Goal: Task Accomplishment & Management: Use online tool/utility

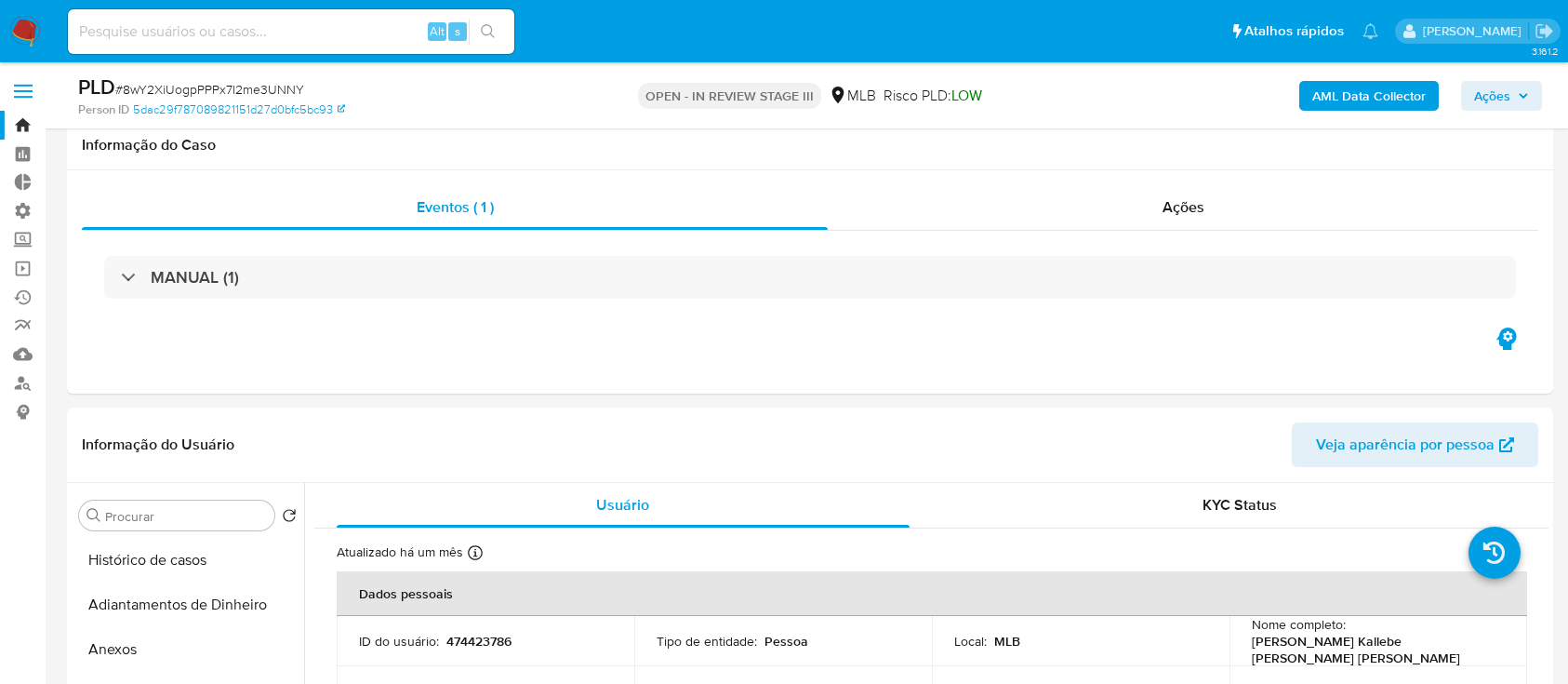
select select "100"
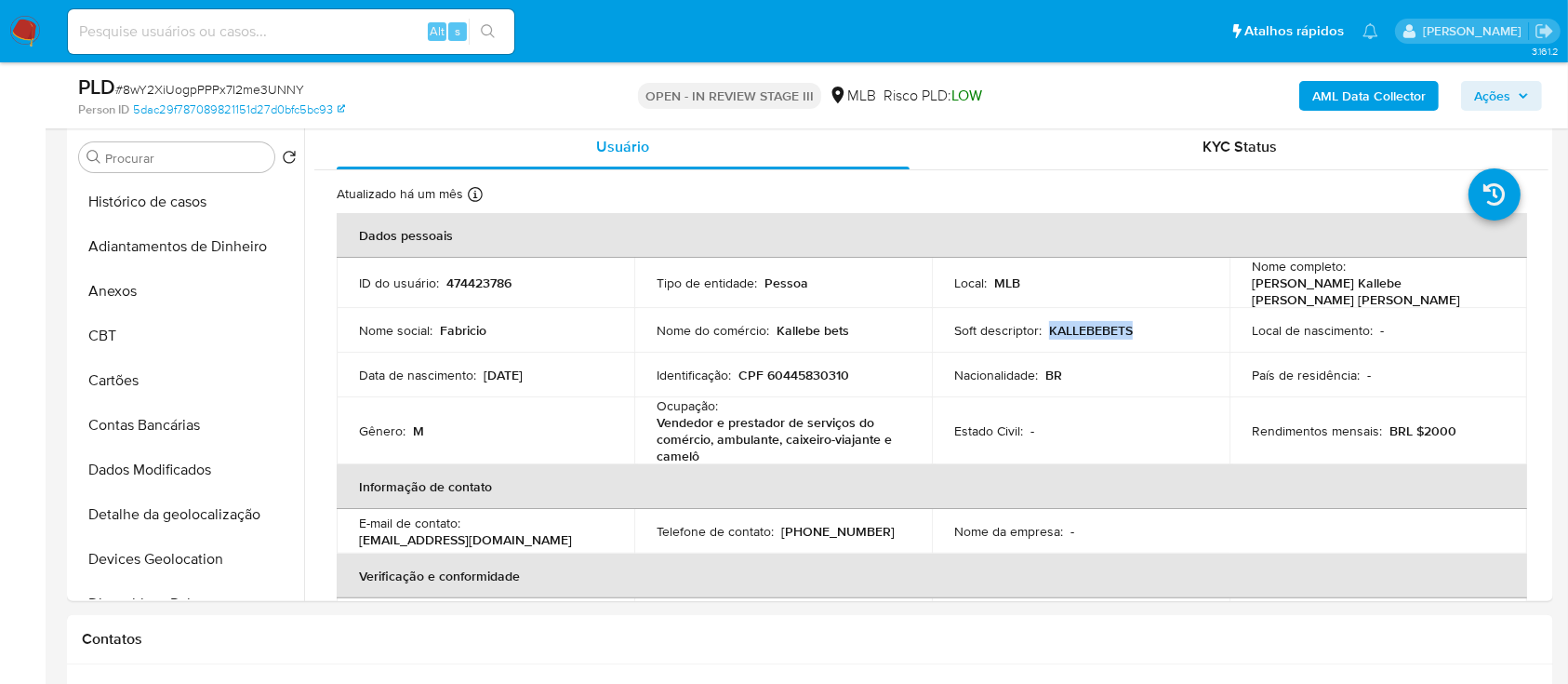
scroll to position [590, 0]
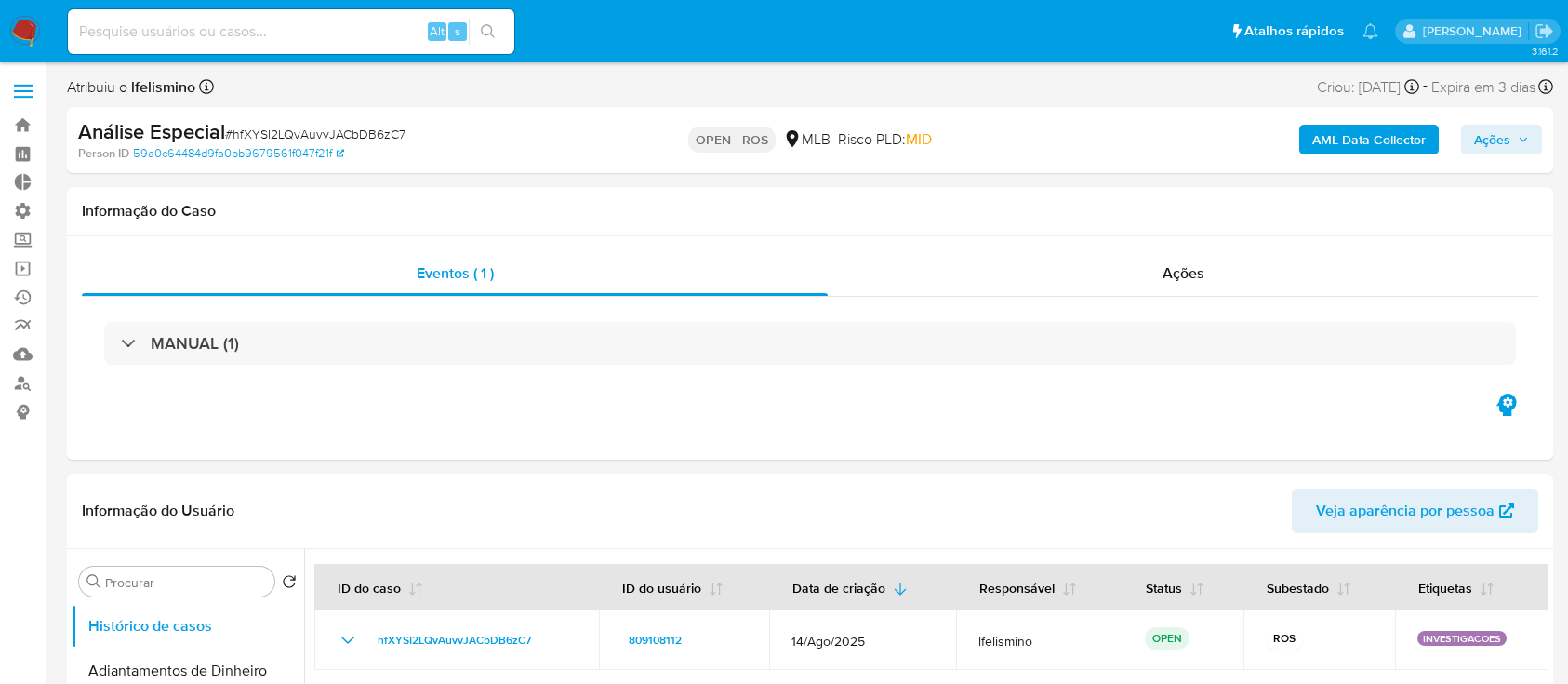
select select "10"
click at [29, 134] on link "Bandeja" at bounding box center [111, 125] width 221 height 29
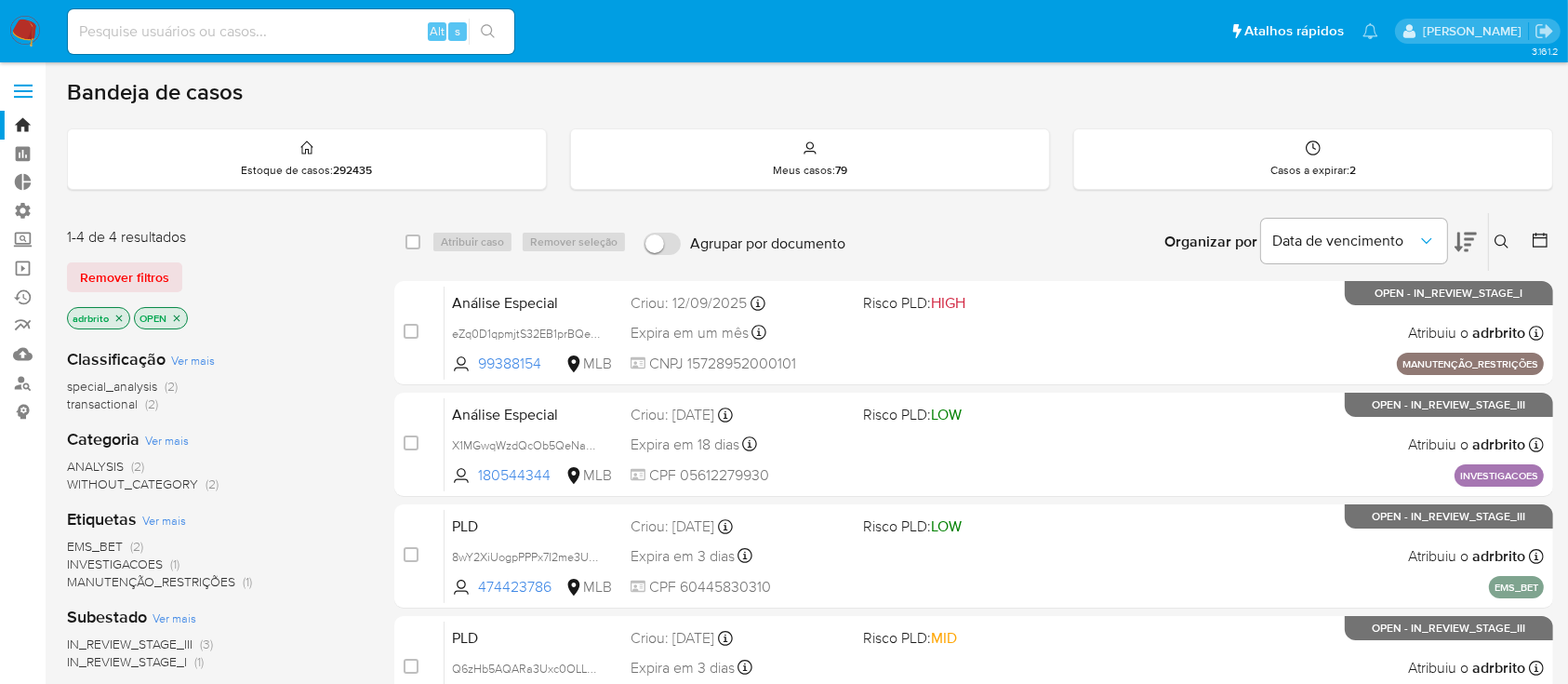
click at [1501, 236] on icon at bounding box center [1502, 242] width 15 height 15
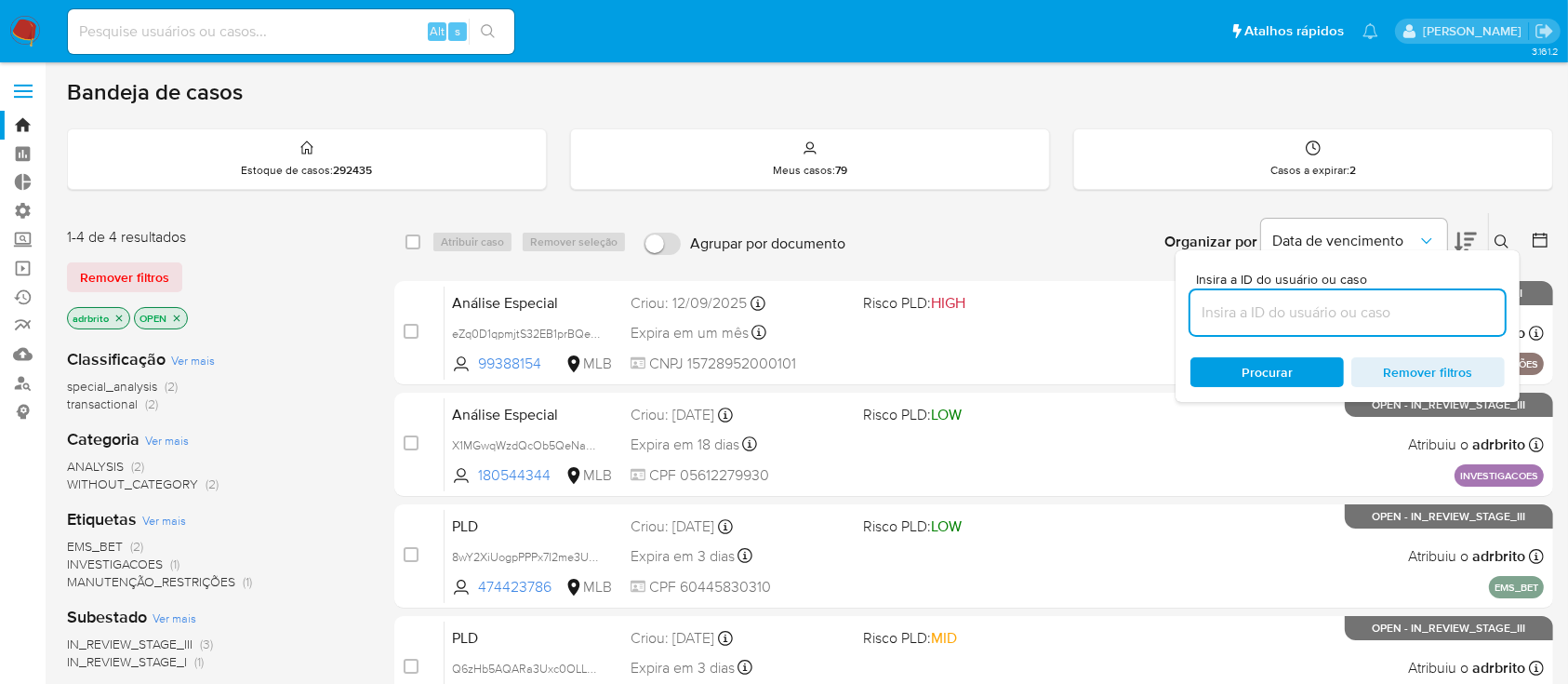
click at [1422, 310] on input at bounding box center [1348, 312] width 314 height 24
type input "8wY2XiUogpPPPx7I2me3UNNY"
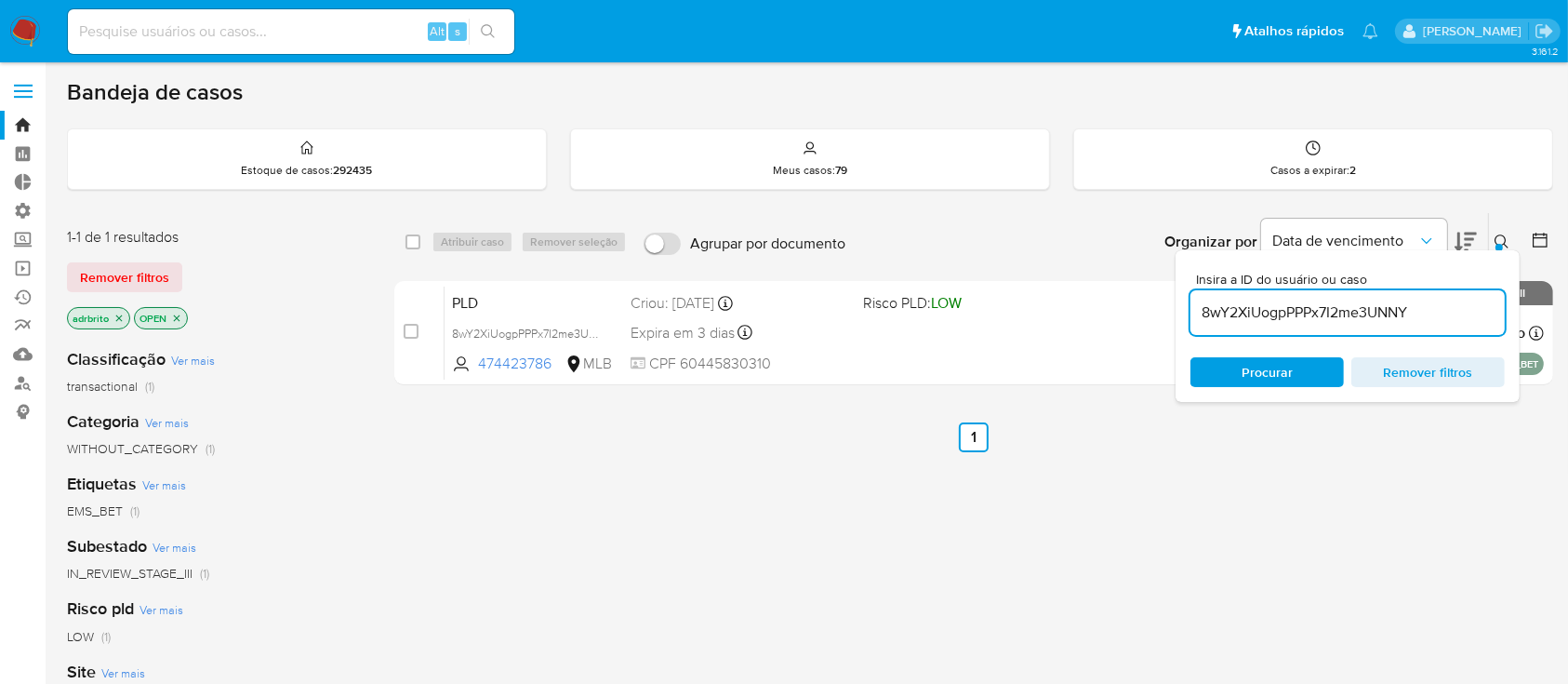
click at [1502, 236] on icon at bounding box center [1502, 242] width 15 height 15
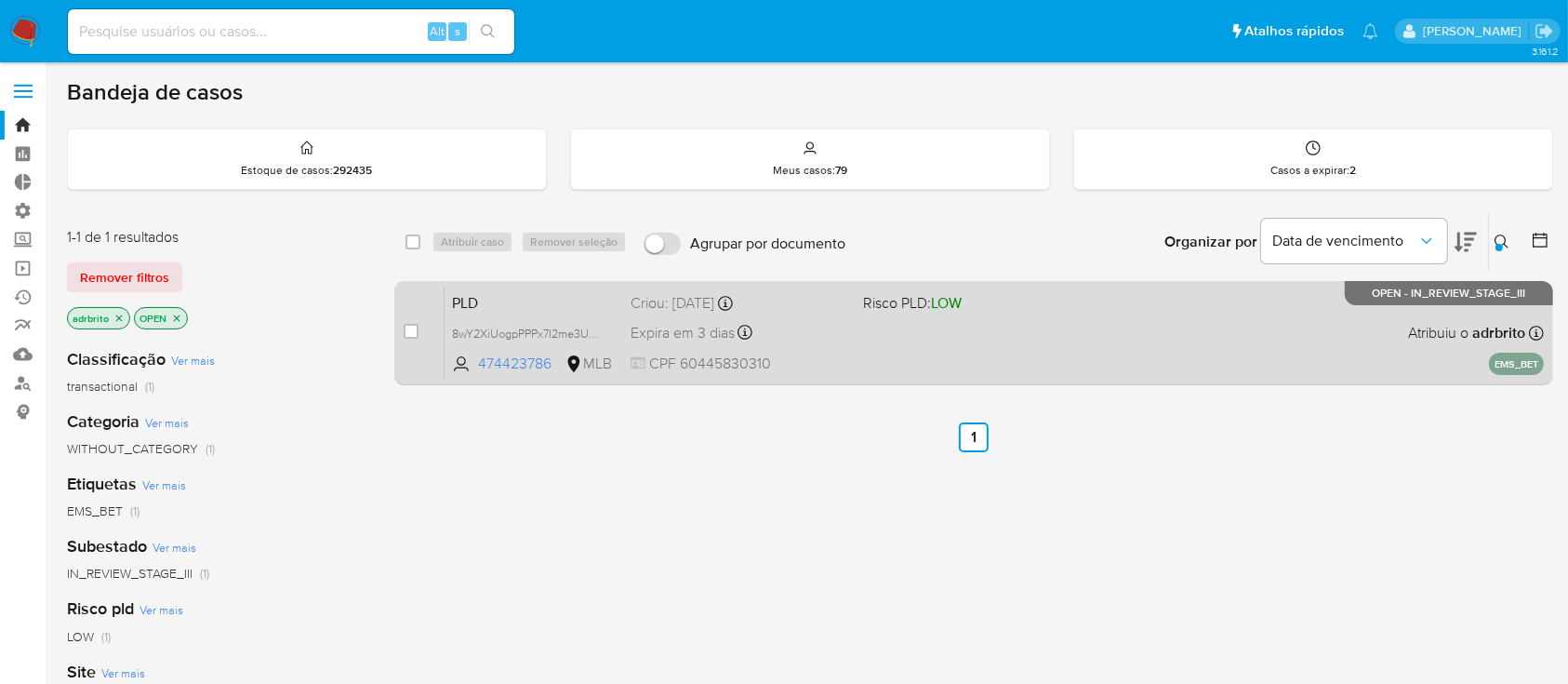
click at [701, 326] on span "Expira em 3 dias" at bounding box center [683, 333] width 104 height 21
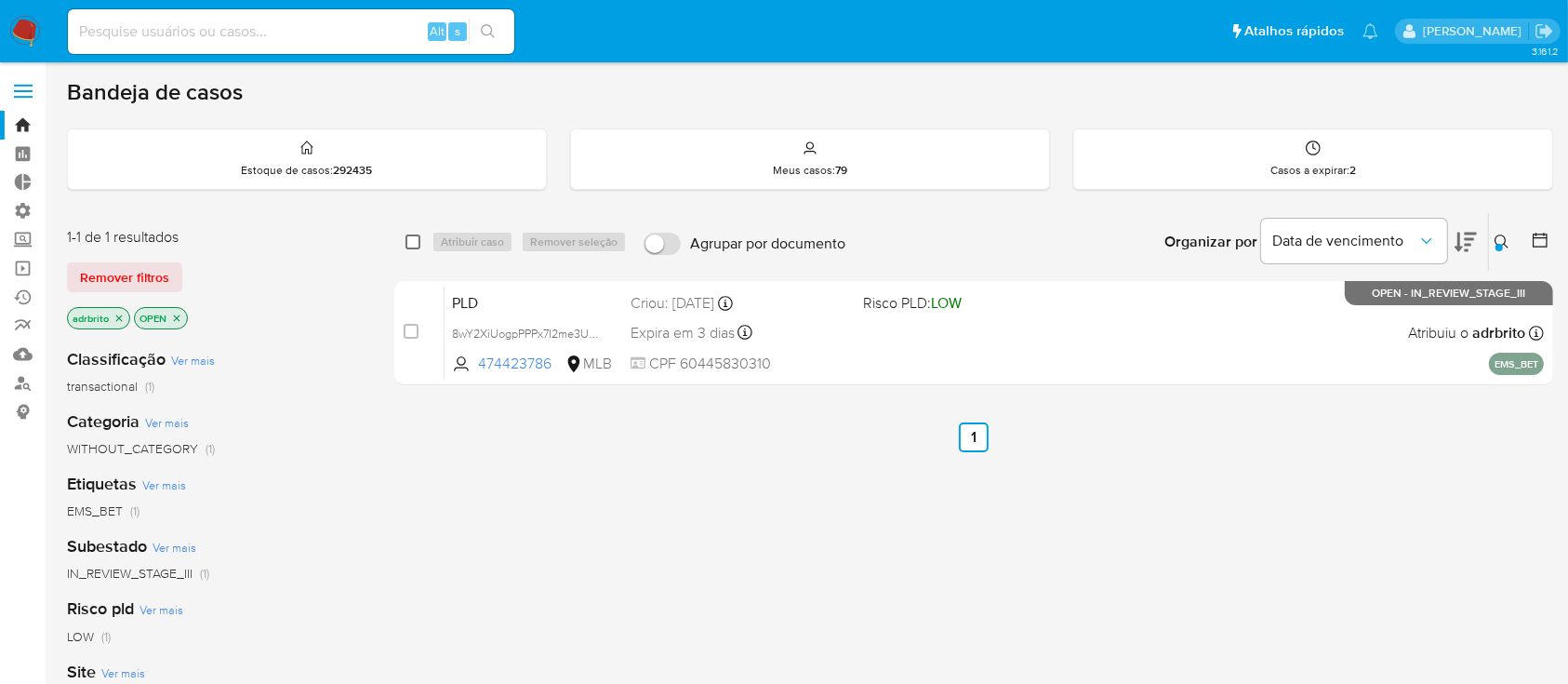
click at [412, 244] on input "checkbox" at bounding box center [413, 242] width 15 height 15
checkbox input "true"
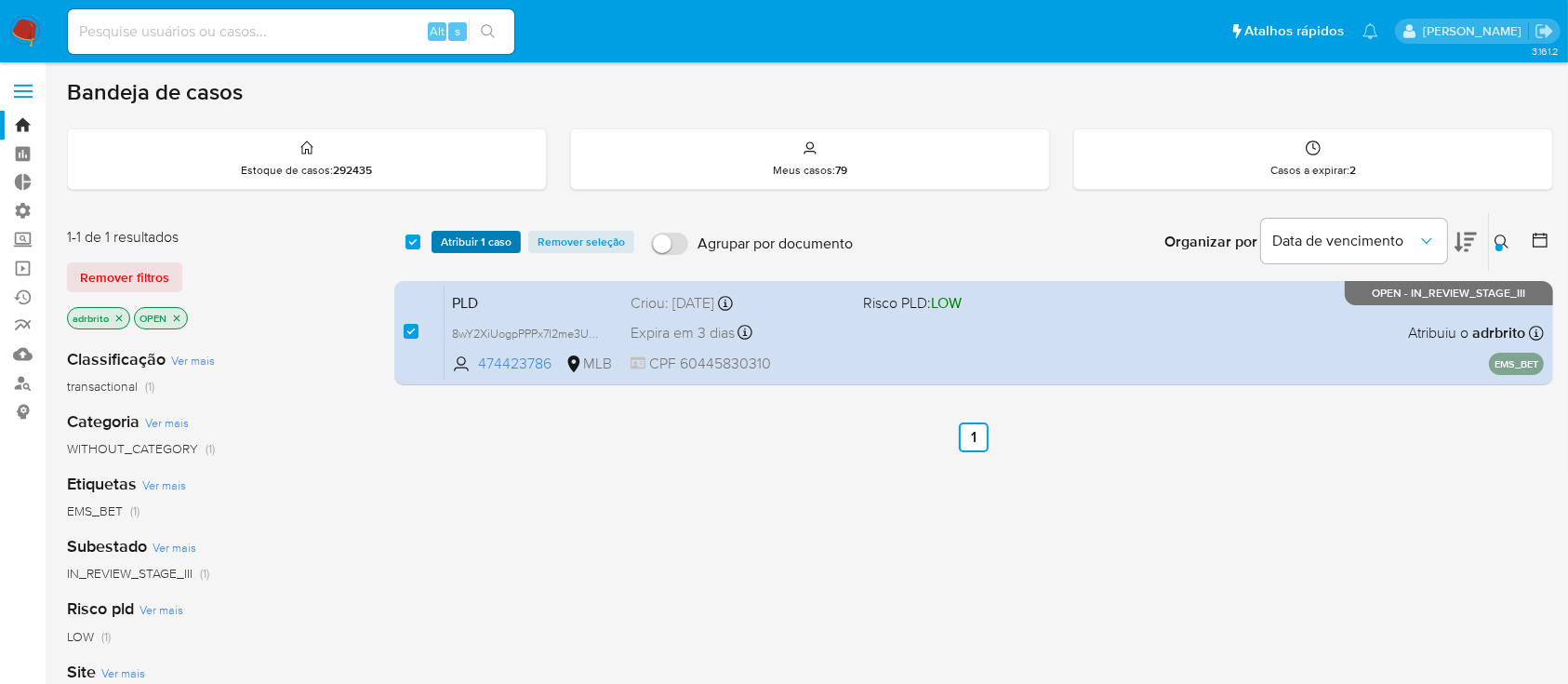
click at [453, 242] on span "Atribuir 1 caso" at bounding box center [475, 242] width 70 height 19
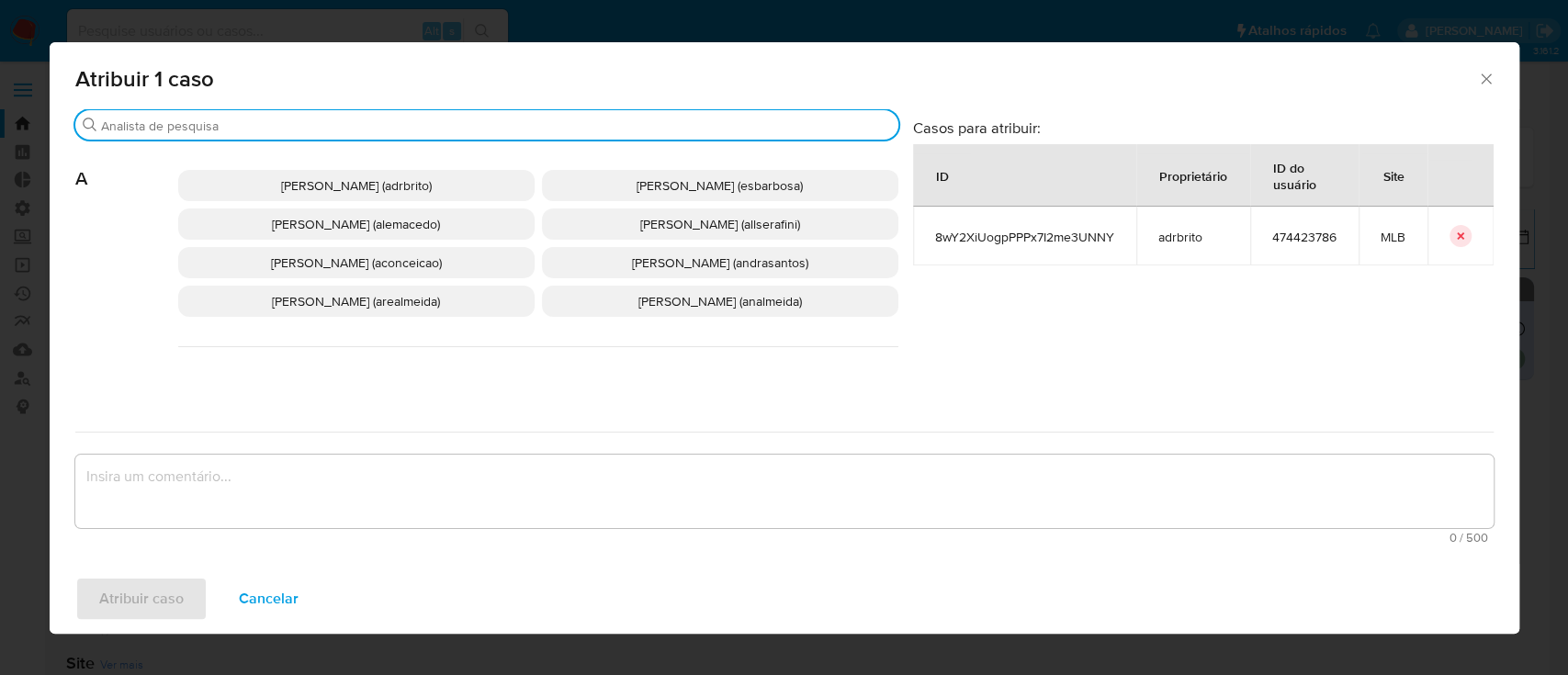
click at [344, 127] on input "Buscar" at bounding box center [495, 126] width 790 height 17
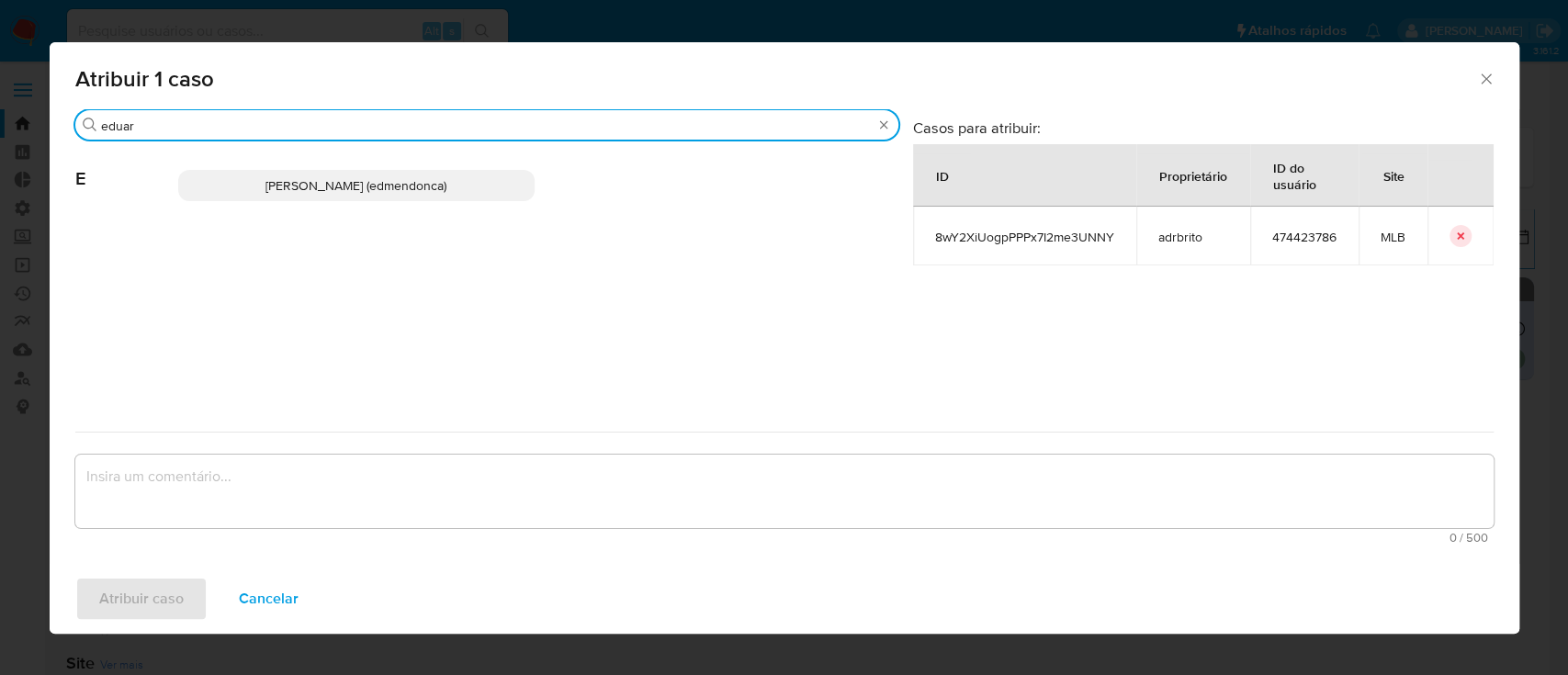
type input "eduar"
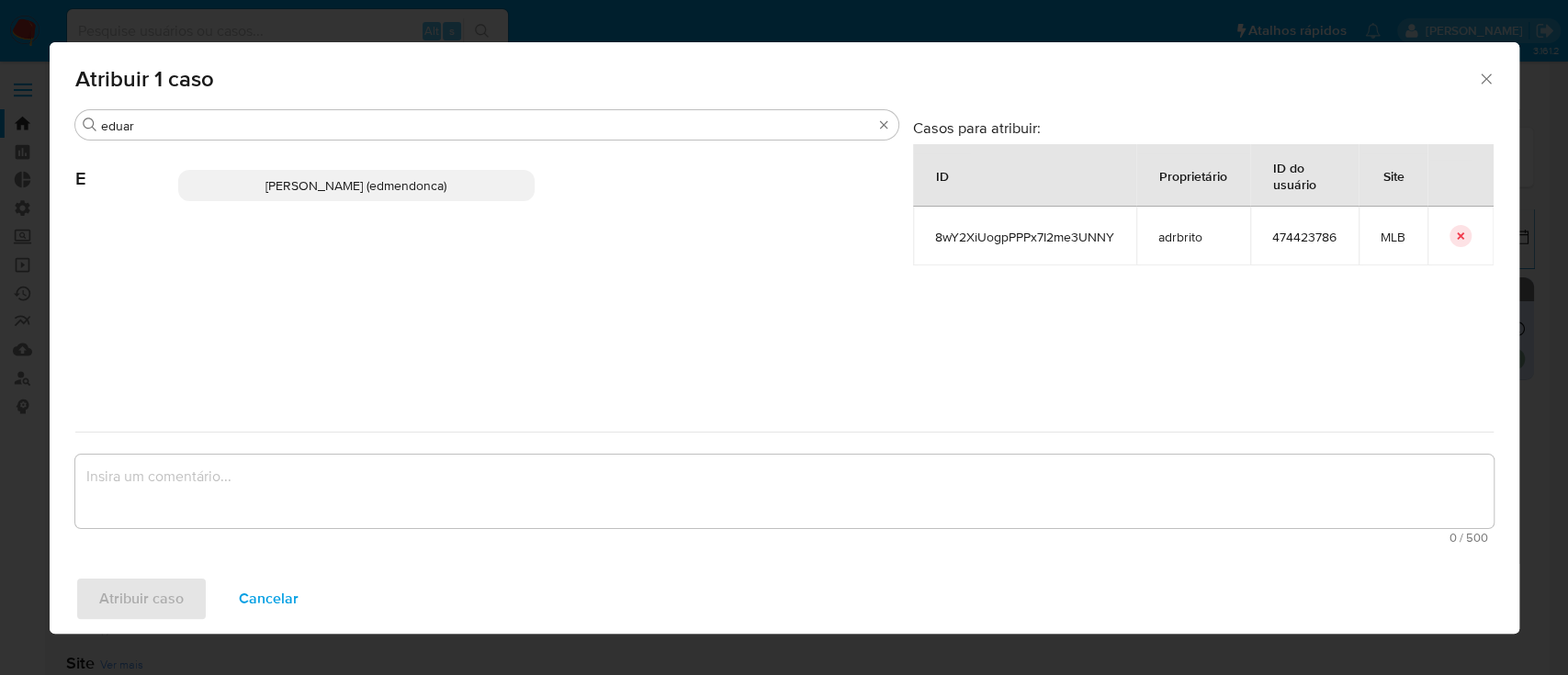
click at [334, 183] on span "Eduardo Mendonca Dutra (edmendonca)" at bounding box center [356, 185] width 181 height 19
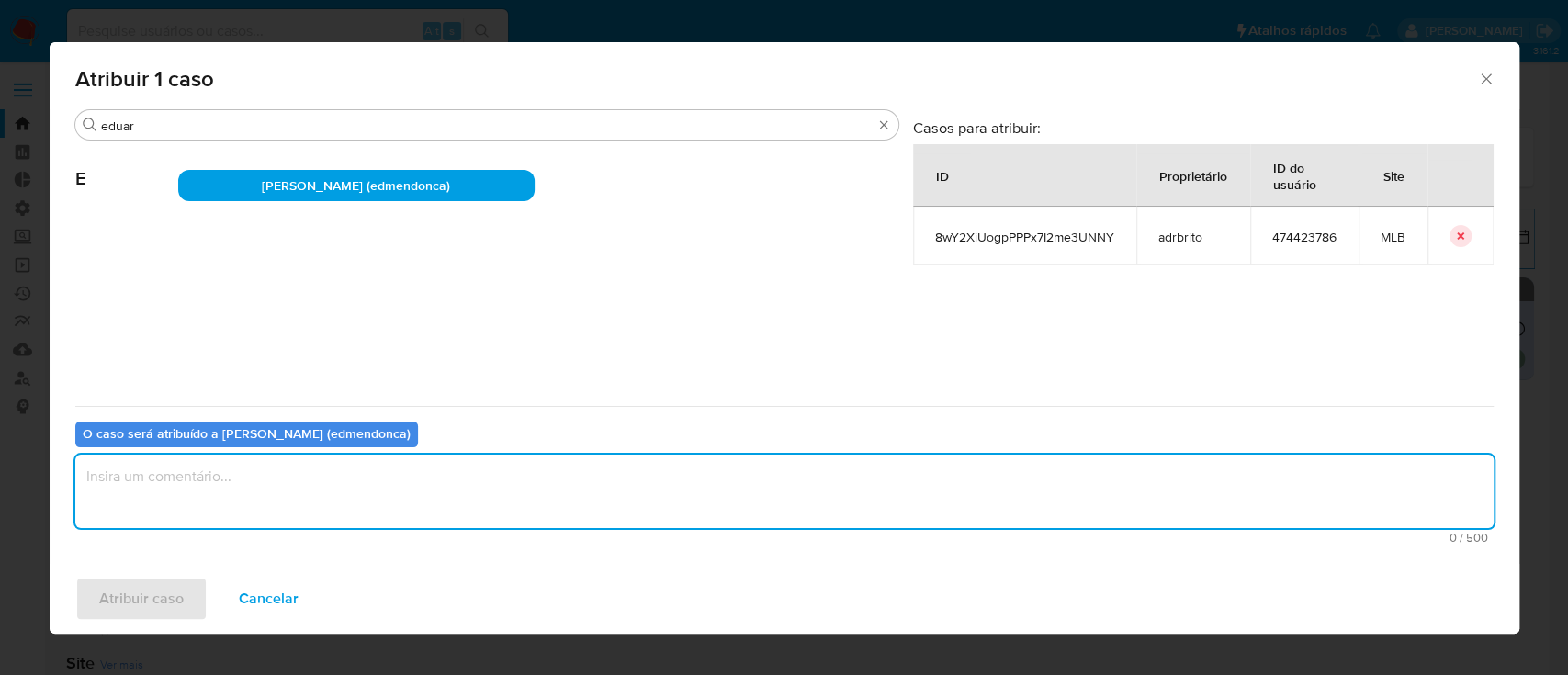
click at [236, 464] on textarea "assign-modal" at bounding box center [784, 491] width 1419 height 73
type textarea "ok"
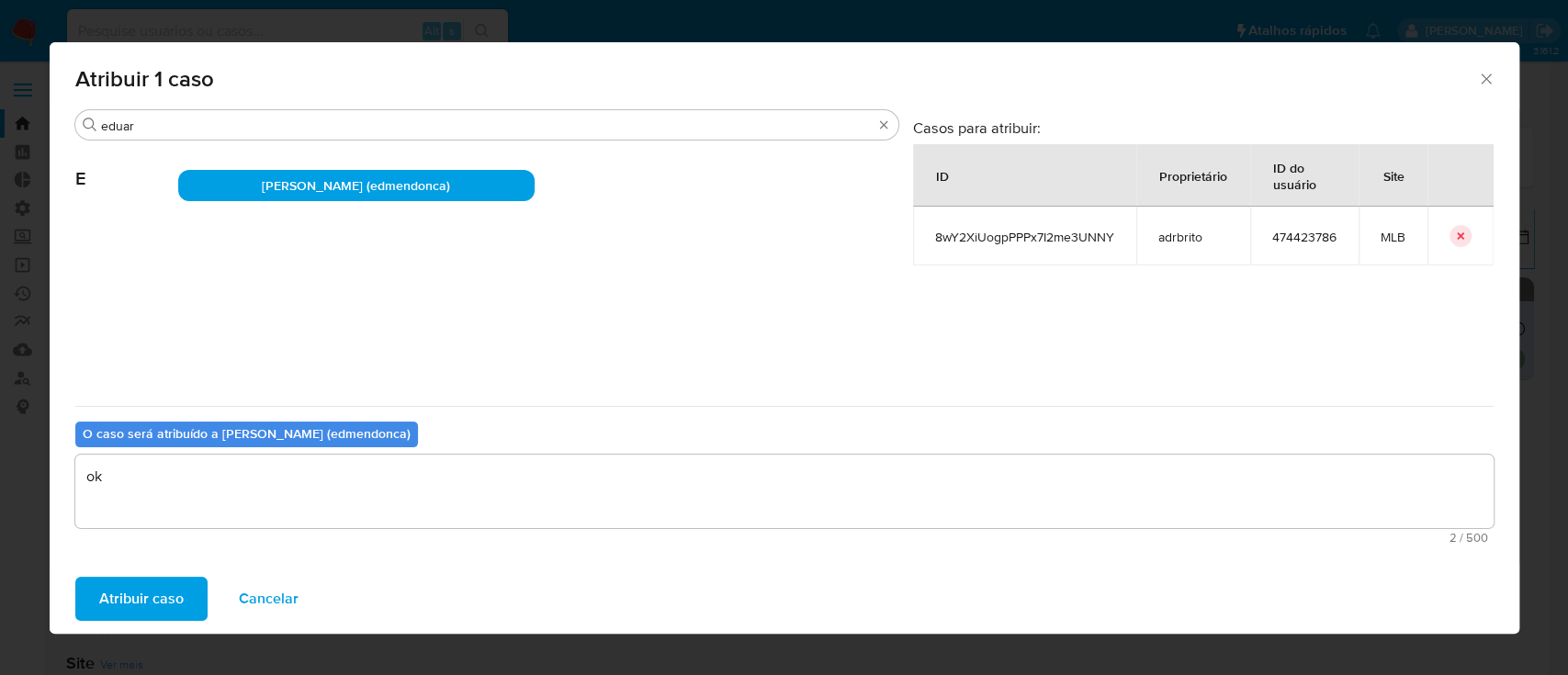
click at [155, 596] on span "Atribuir caso" at bounding box center [141, 599] width 84 height 41
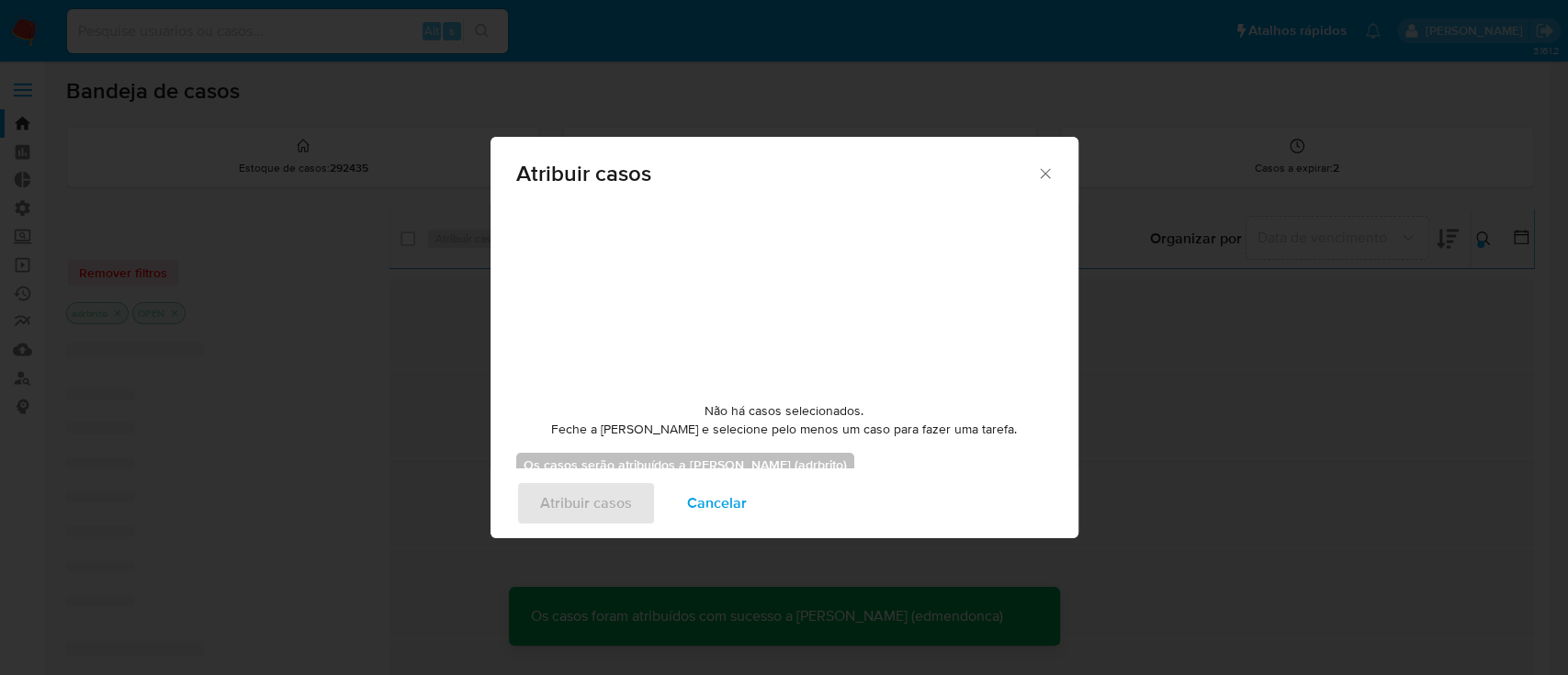
checkbox input "false"
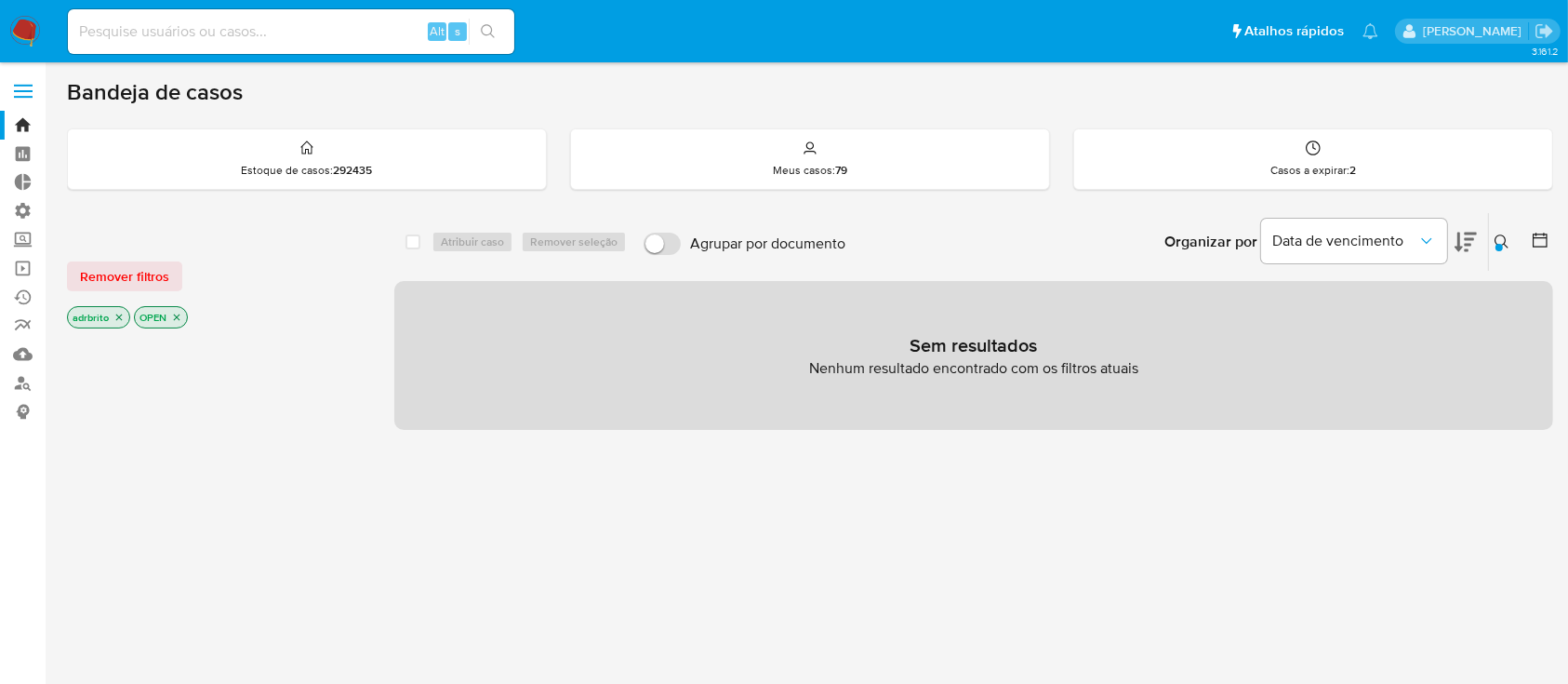
click at [123, 316] on icon "close-filter" at bounding box center [119, 317] width 11 height 11
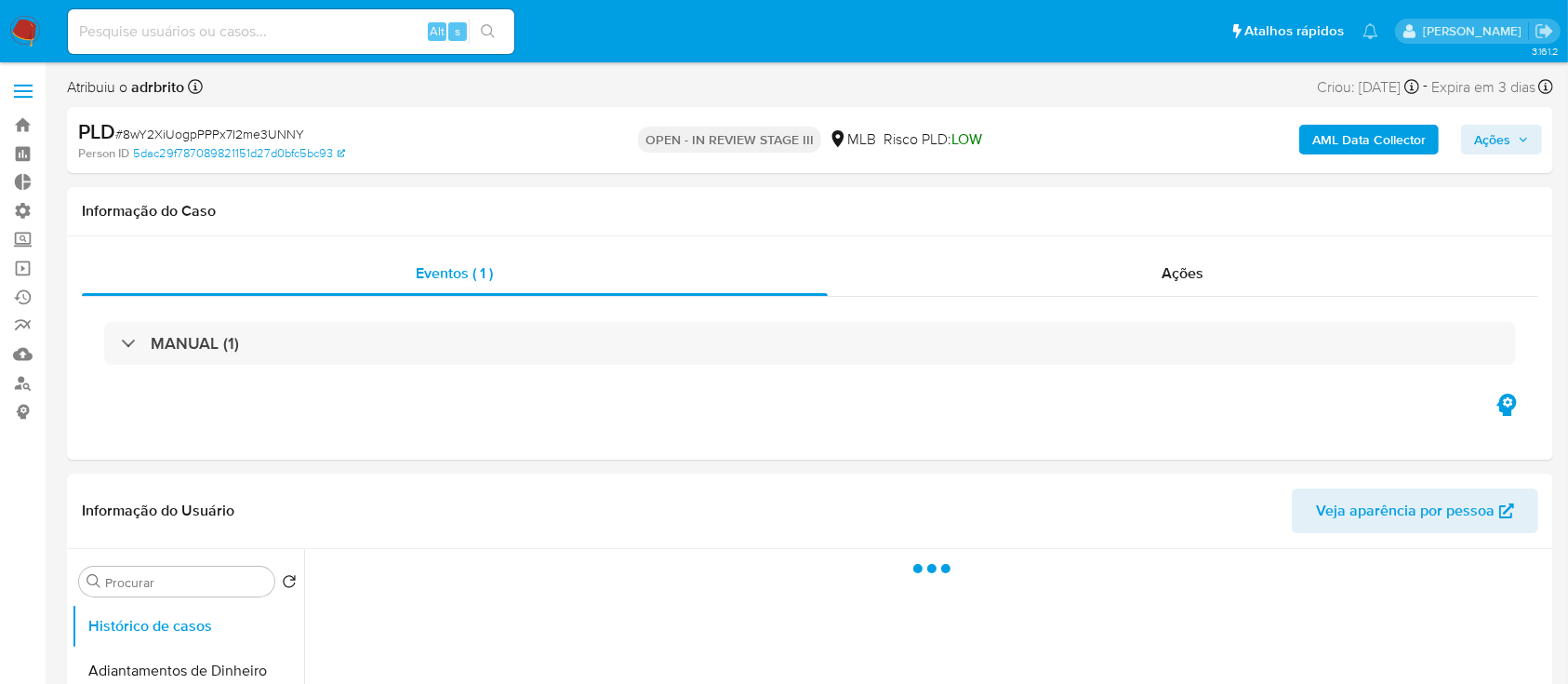
select select "10"
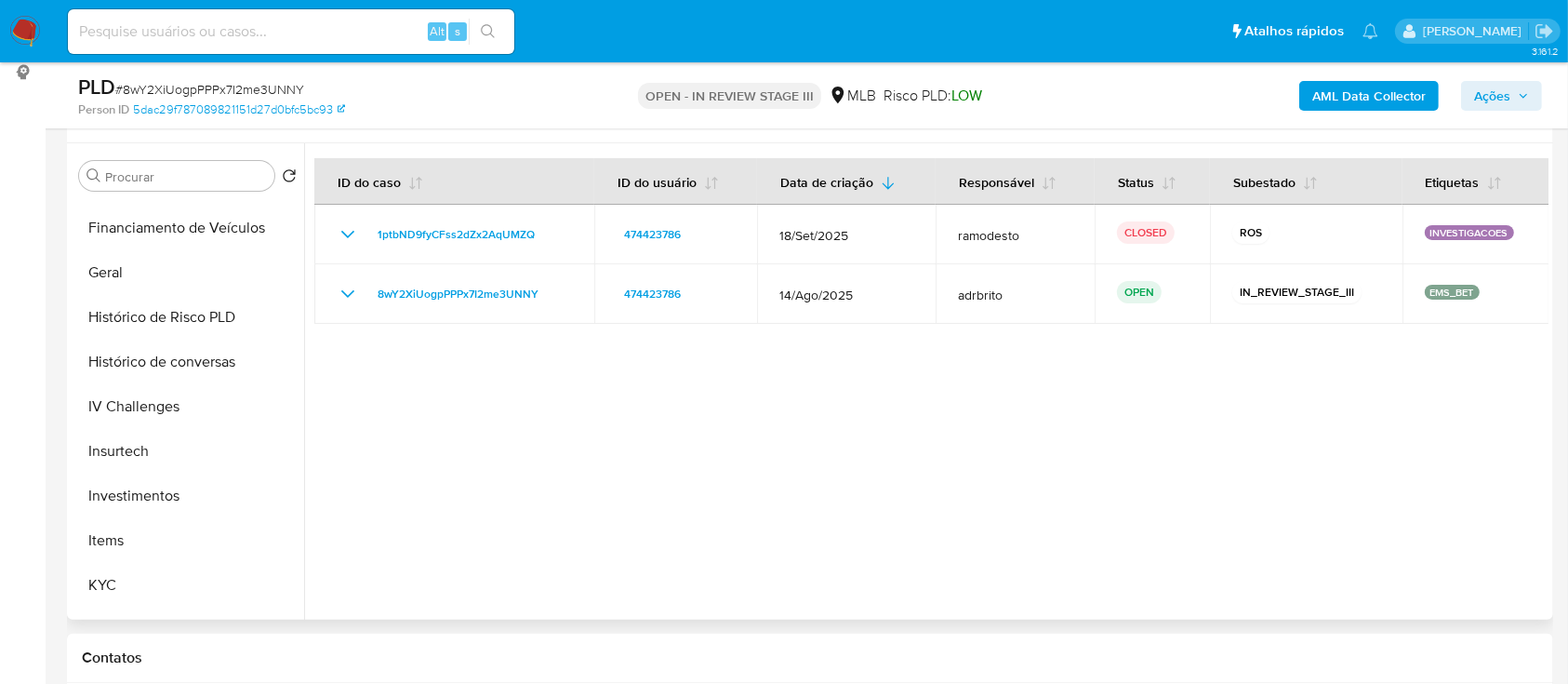
scroll to position [700, 0]
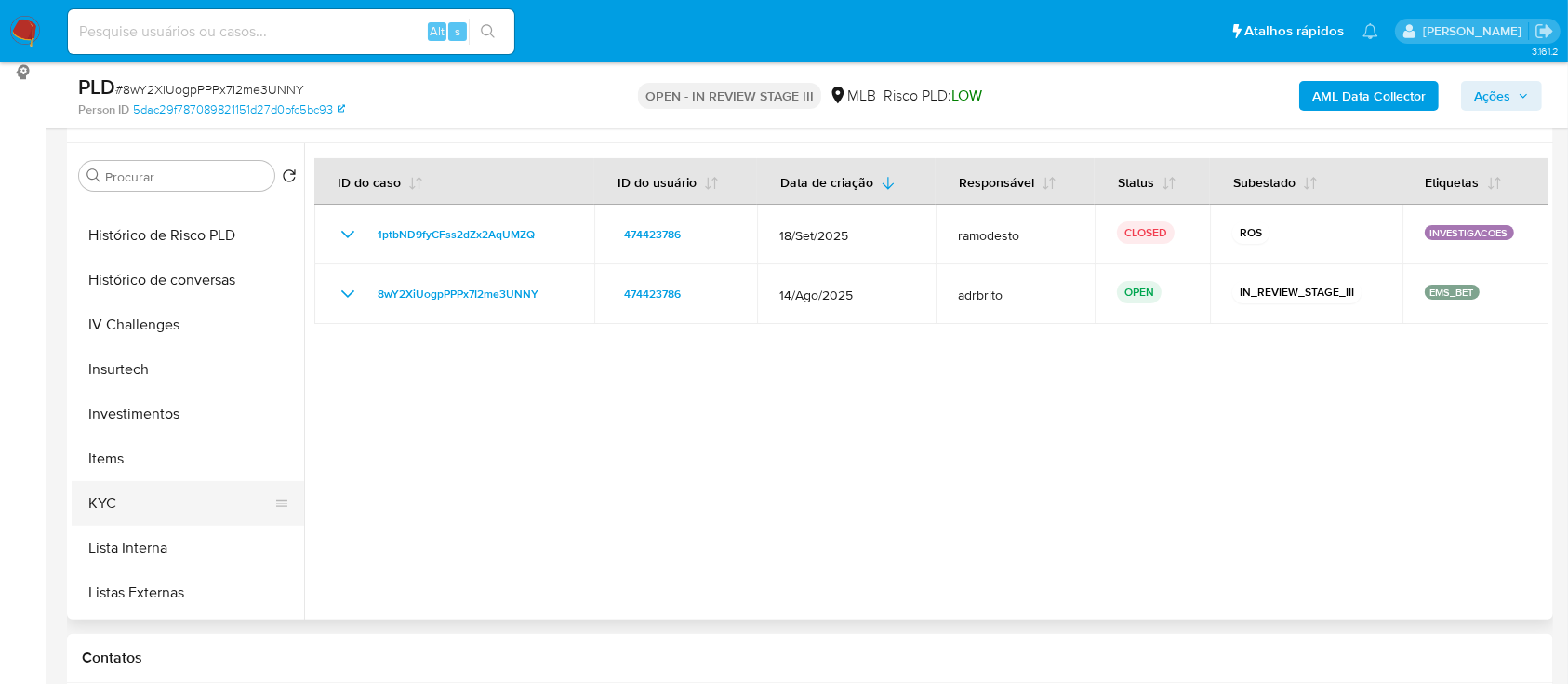
click at [152, 498] on button "KYC" at bounding box center [180, 504] width 218 height 45
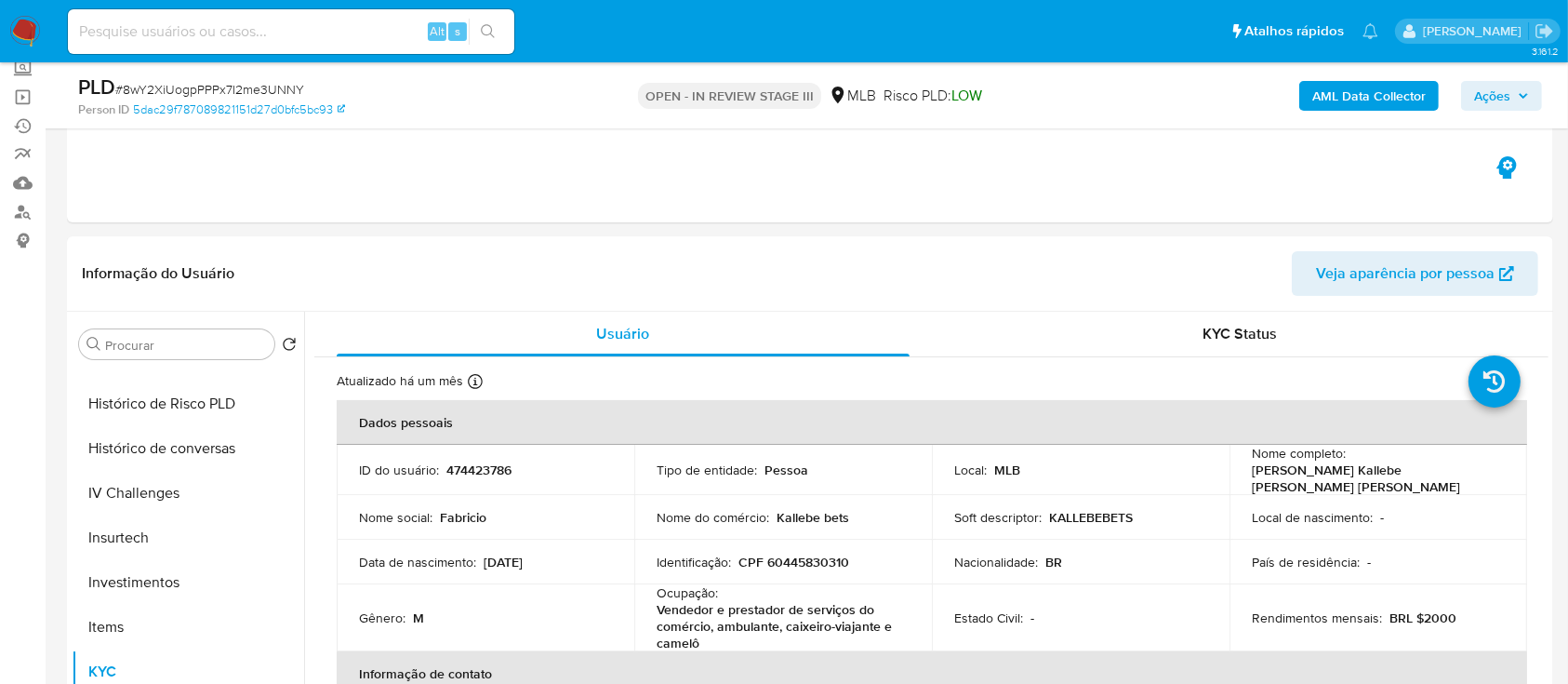
scroll to position [76, 0]
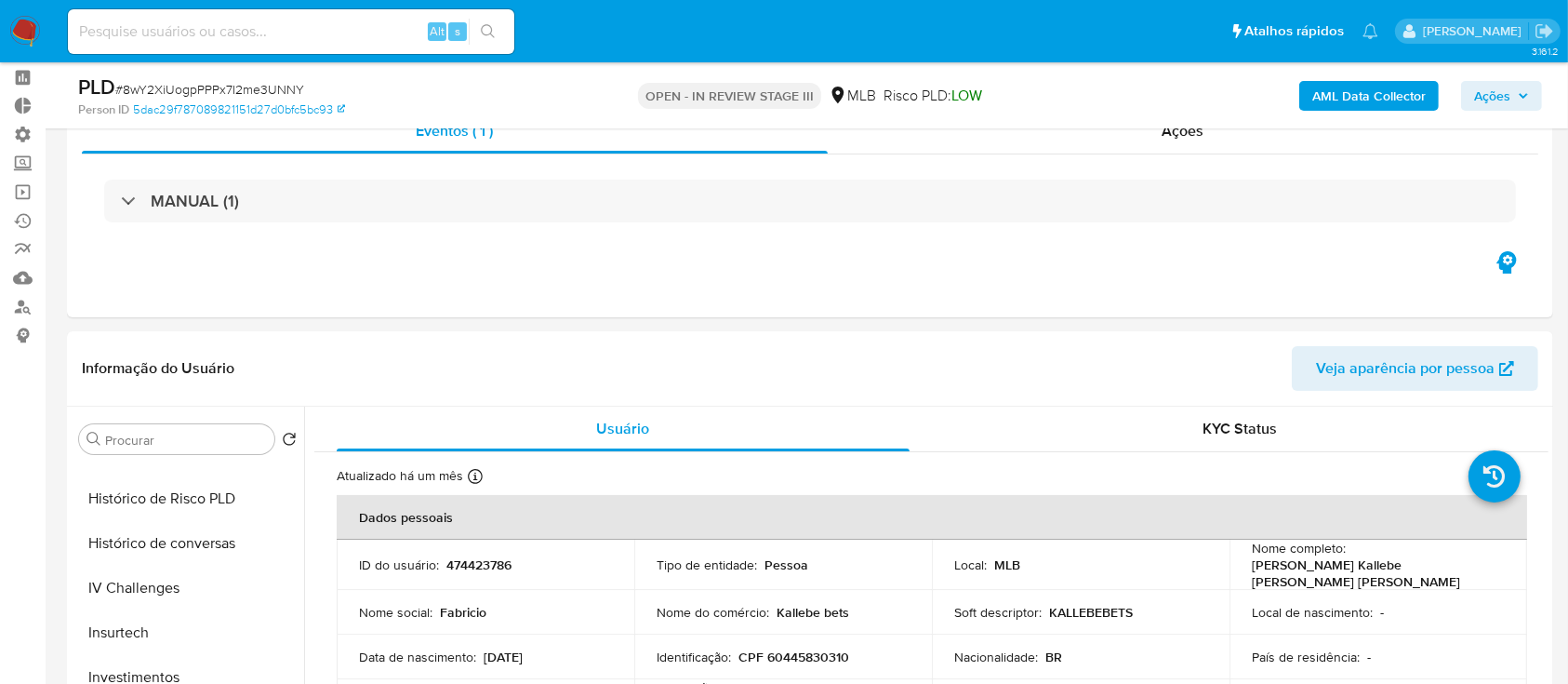
click at [1529, 93] on icon "button" at bounding box center [1524, 96] width 11 height 11
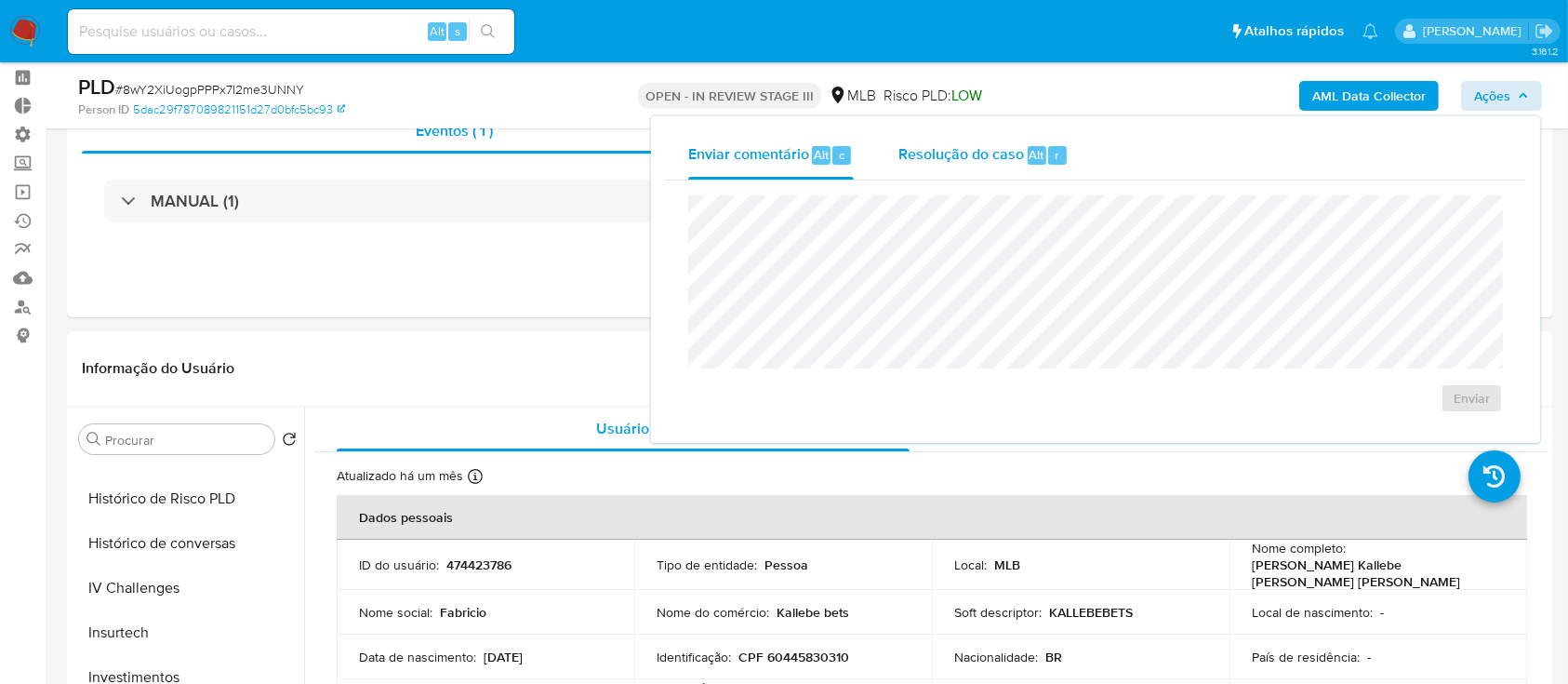
click at [1030, 149] on span "Alt" at bounding box center [1037, 155] width 15 height 18
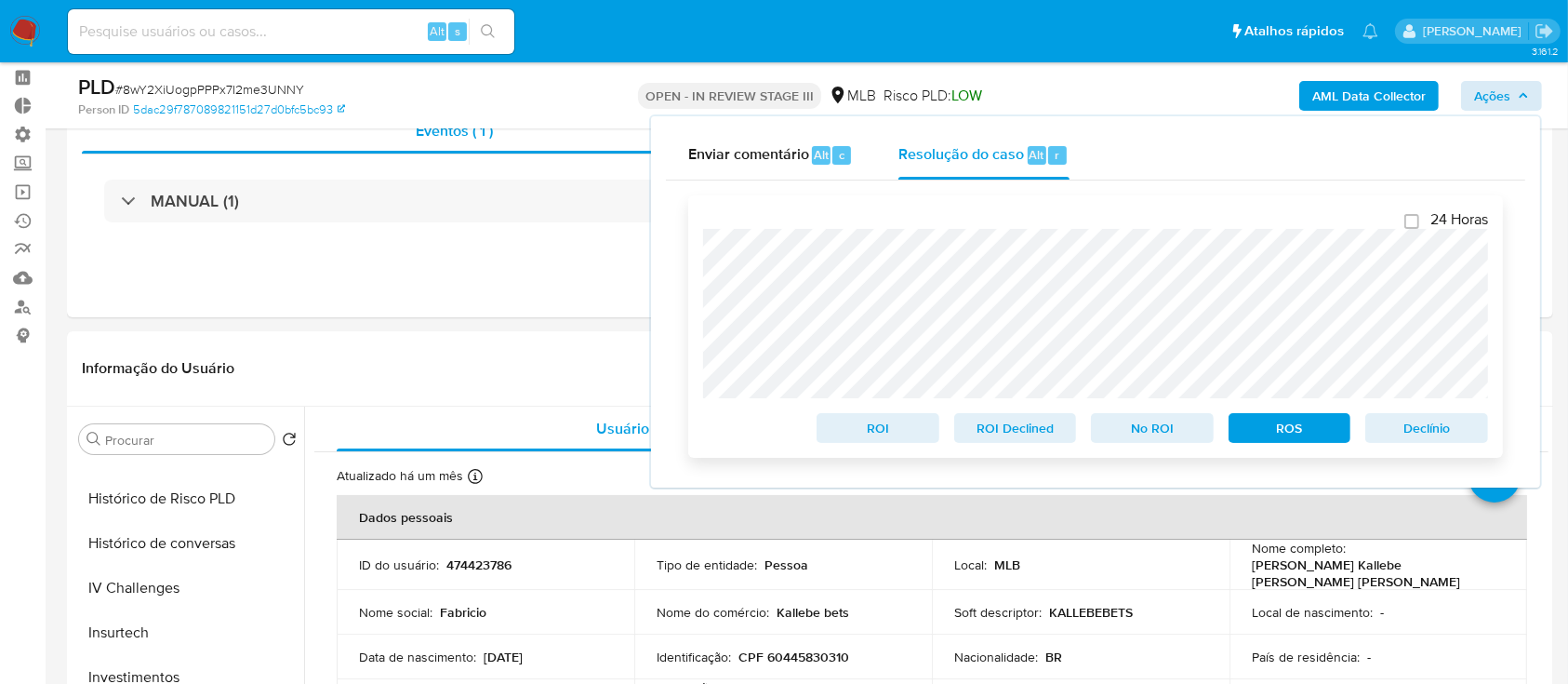
click at [695, 240] on div "24 Horas ROI ROI Declined No ROI ROS Declínio" at bounding box center [1095, 327] width 815 height 263
click at [1288, 424] on span "ROS" at bounding box center [1289, 428] width 97 height 26
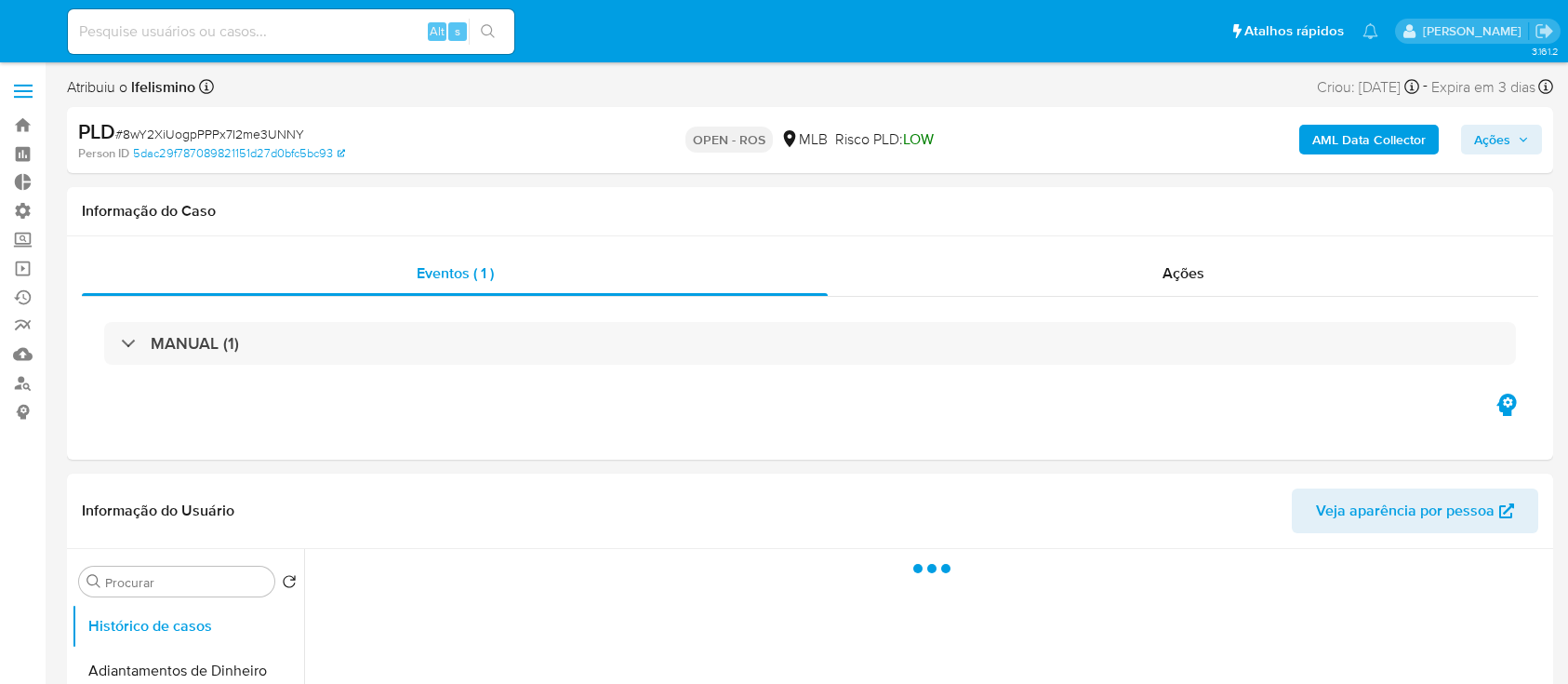
select select "10"
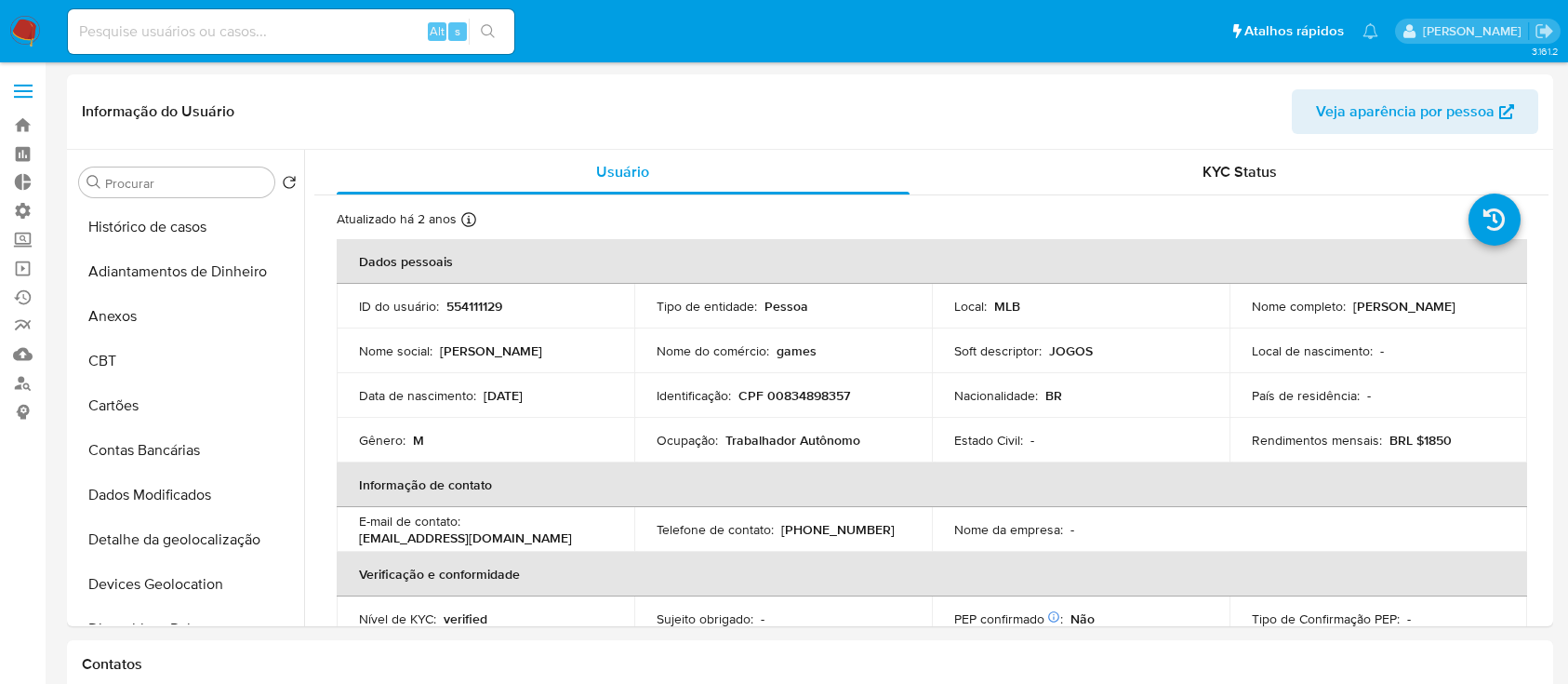
select select "10"
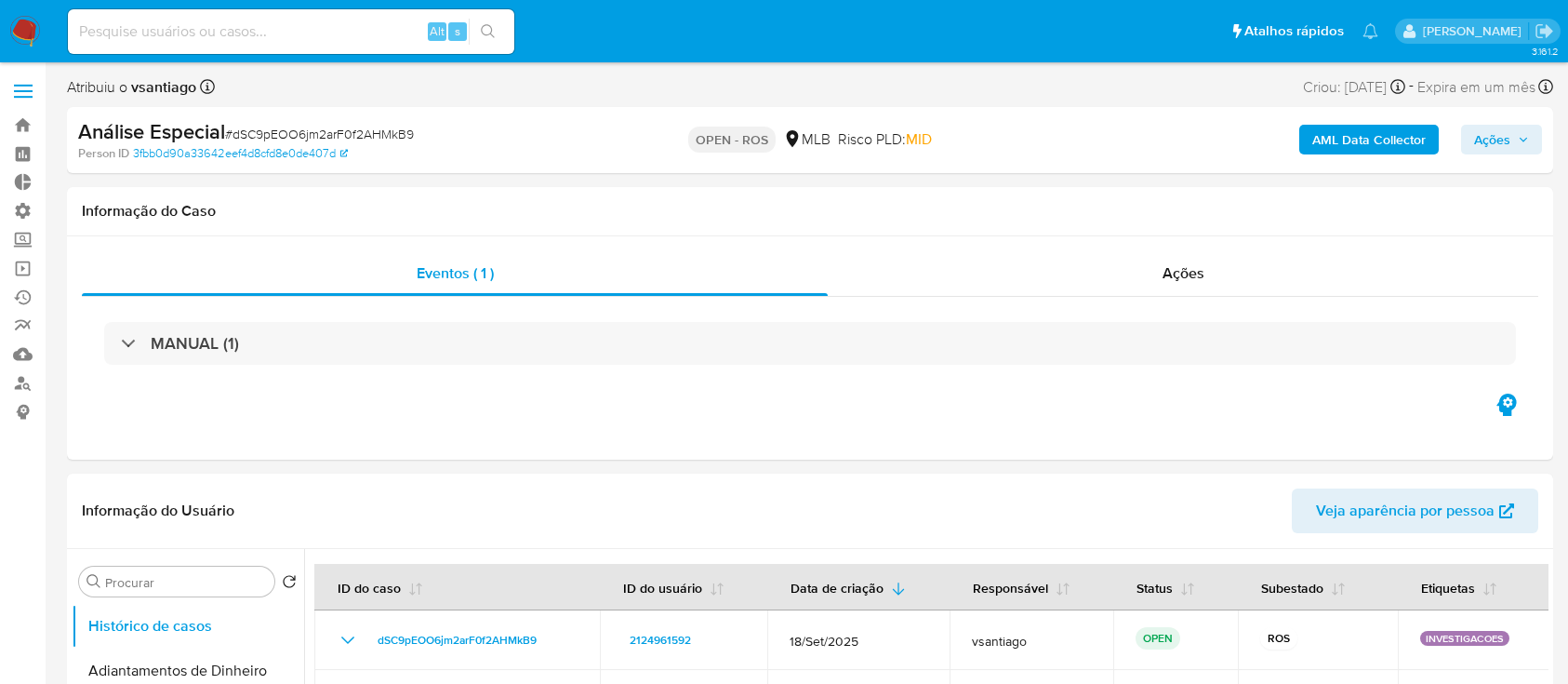
select select "10"
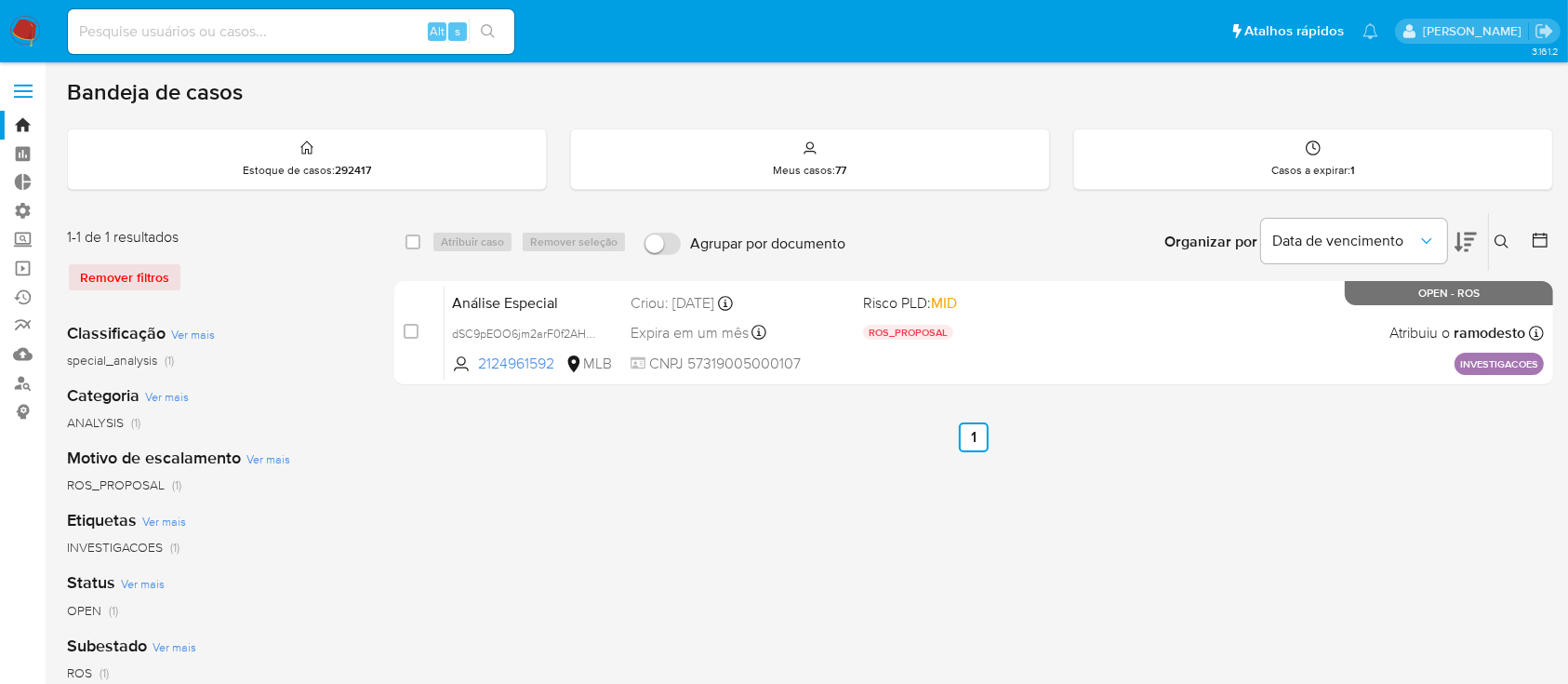
click at [1500, 235] on icon at bounding box center [1502, 242] width 15 height 15
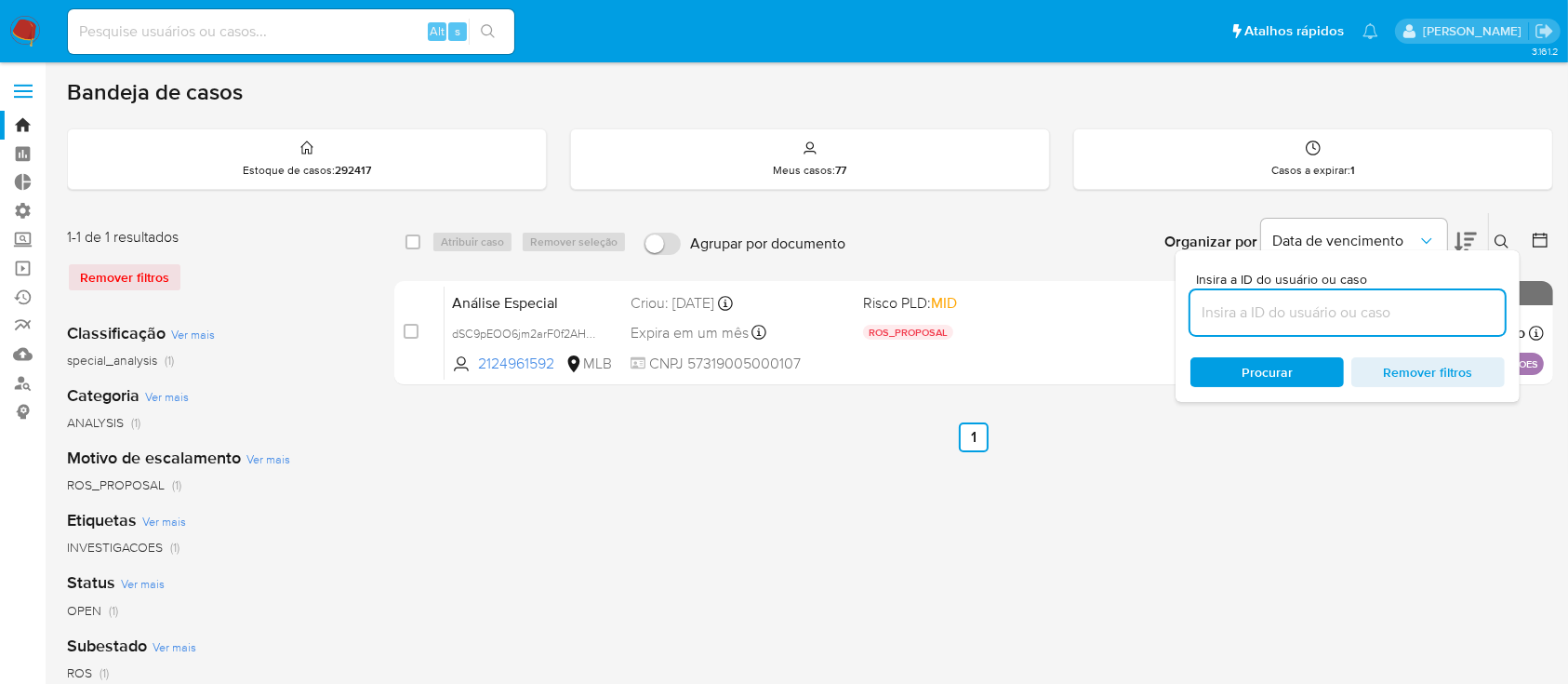
click at [1345, 310] on input at bounding box center [1348, 312] width 314 height 24
type input "Q6zHb5AQARa3Uxc0OLLDHRYm"
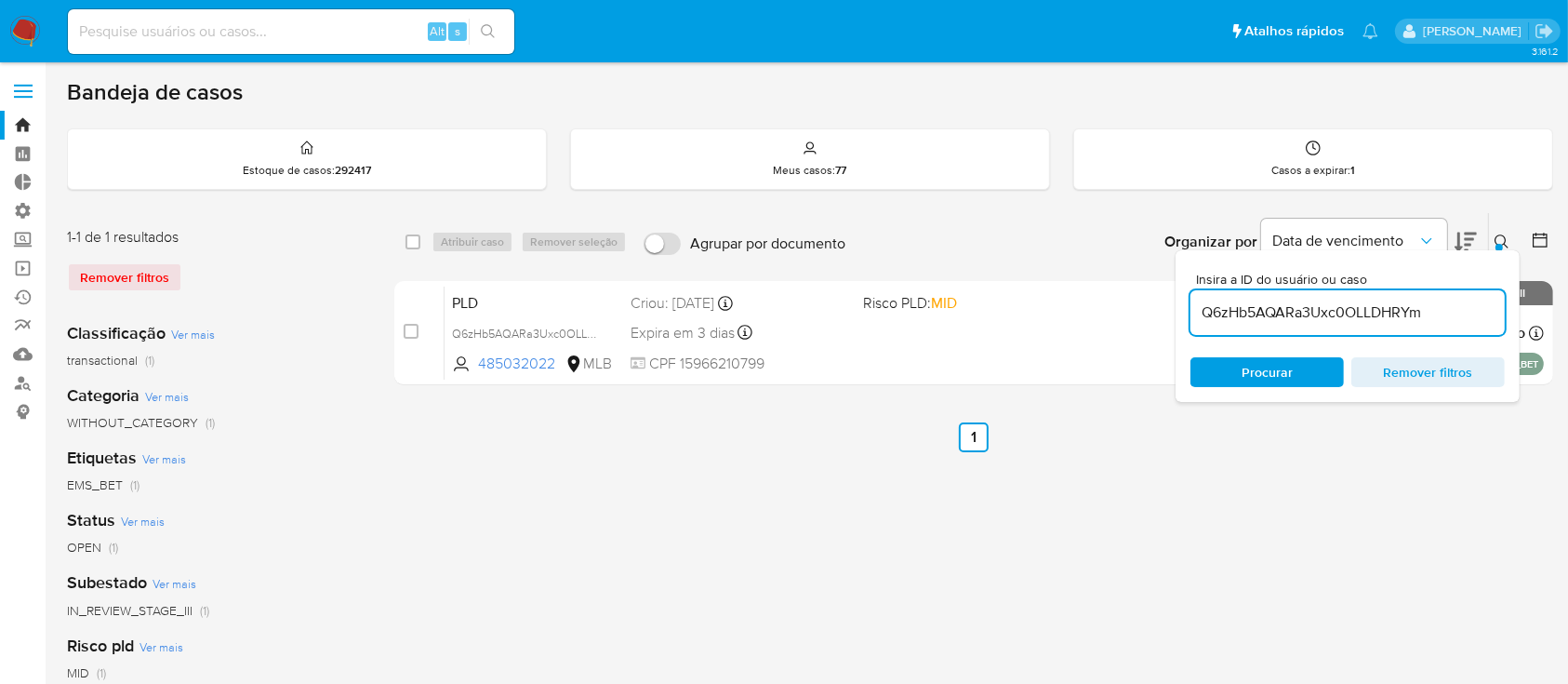
click at [1500, 253] on div "Insira a ID do usuário ou caso Q6zHb5AQARa3Uxc0OLLDHRYm Procurar Remover filtros" at bounding box center [1348, 327] width 344 height 152
click at [1504, 232] on button at bounding box center [1504, 242] width 31 height 23
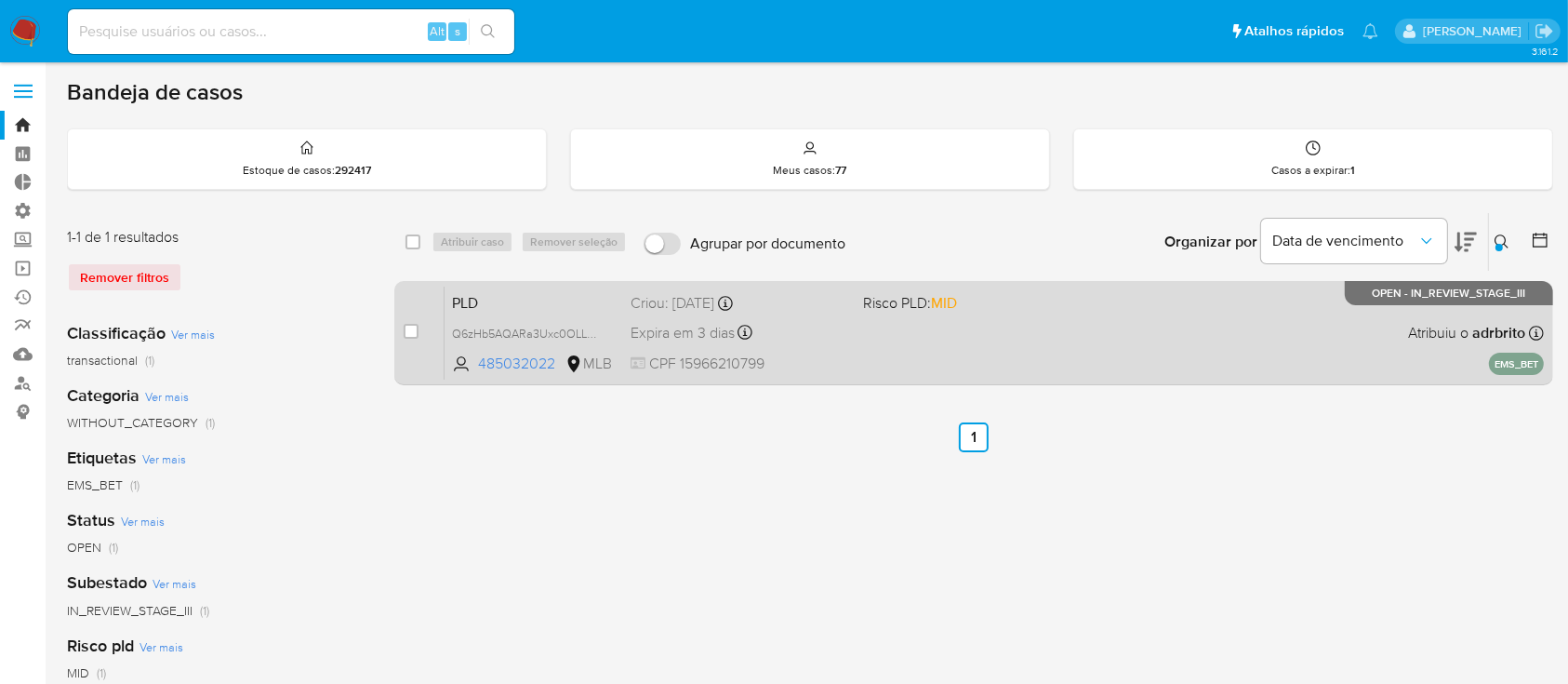
click at [720, 331] on span "Expira em 3 dias" at bounding box center [683, 333] width 104 height 21
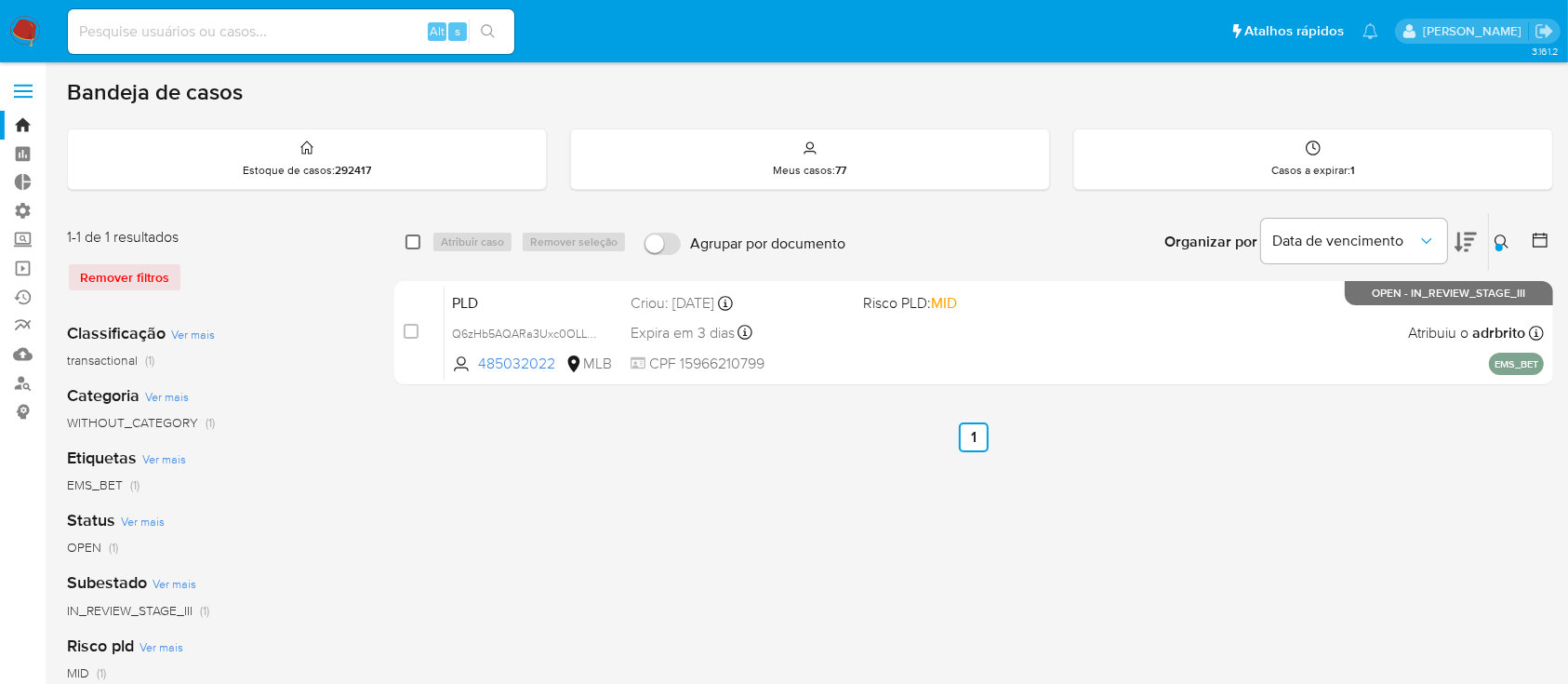
click at [409, 239] on input "checkbox" at bounding box center [413, 242] width 15 height 15
checkbox input "true"
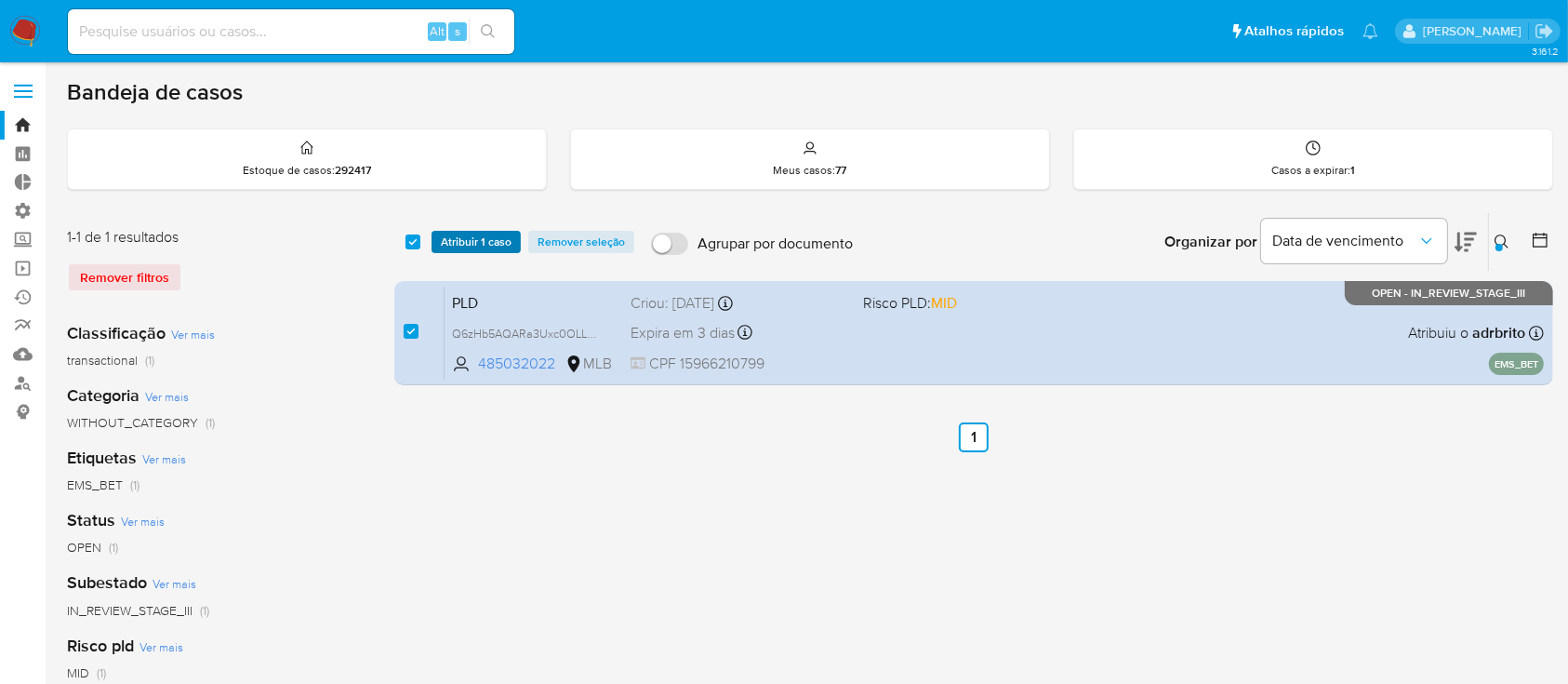
click at [455, 241] on span "Atribuir 1 caso" at bounding box center [475, 242] width 70 height 19
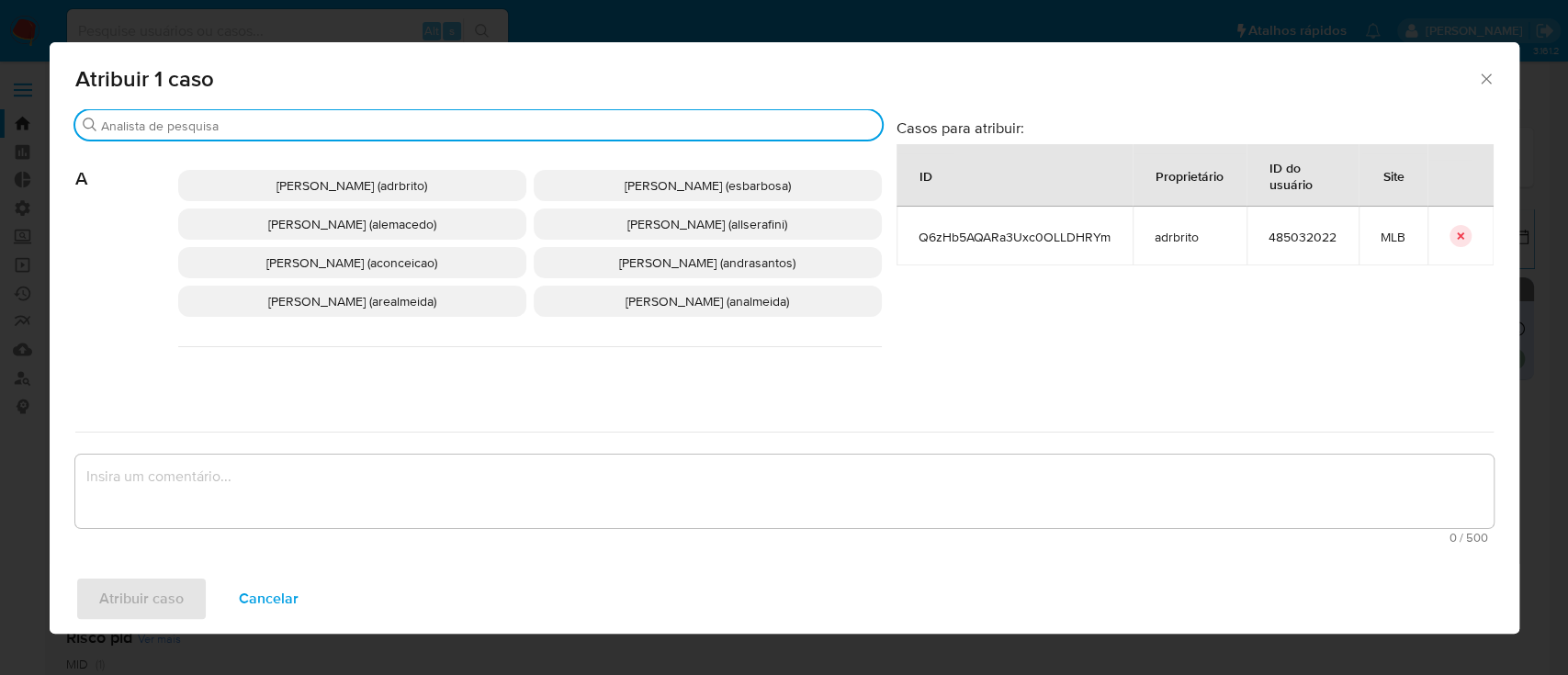
click at [375, 125] on input "Buscar" at bounding box center [487, 126] width 773 height 17
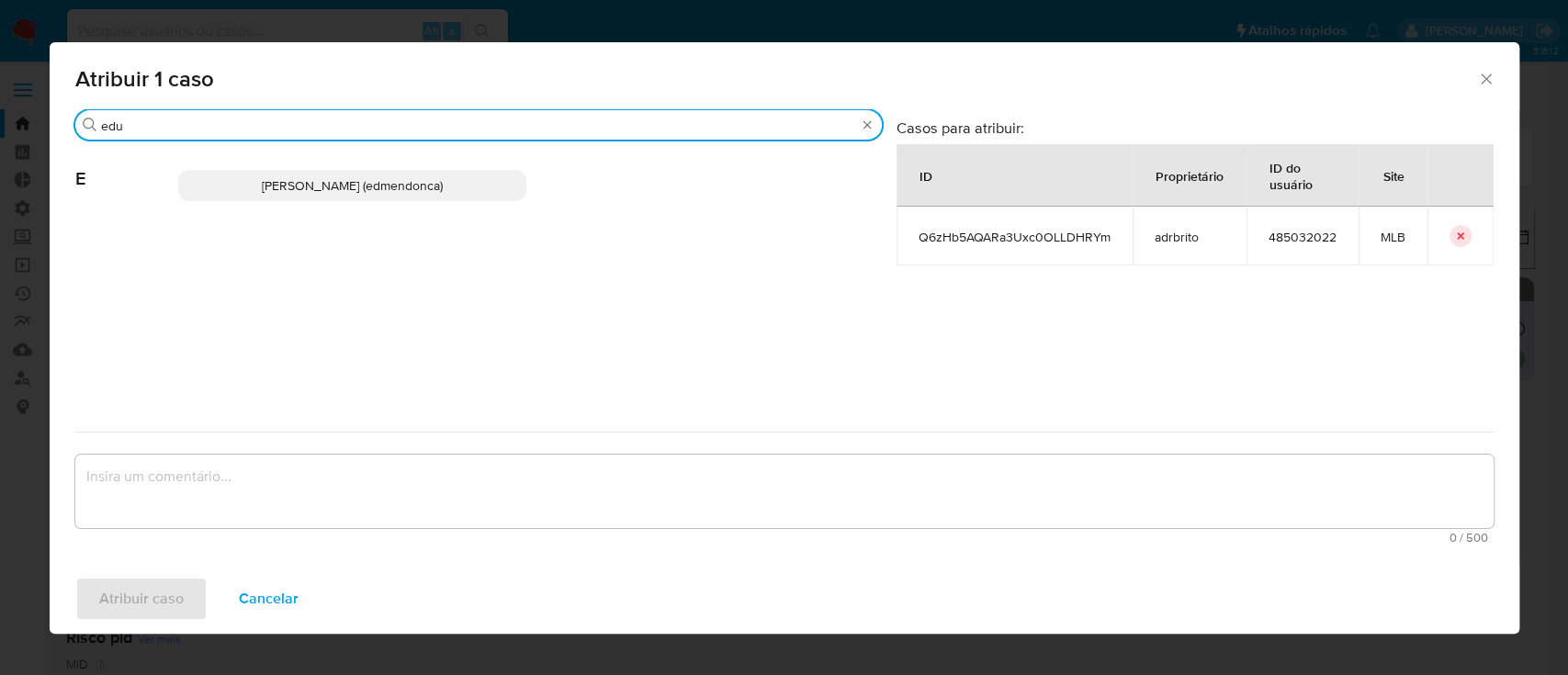
type input "edu"
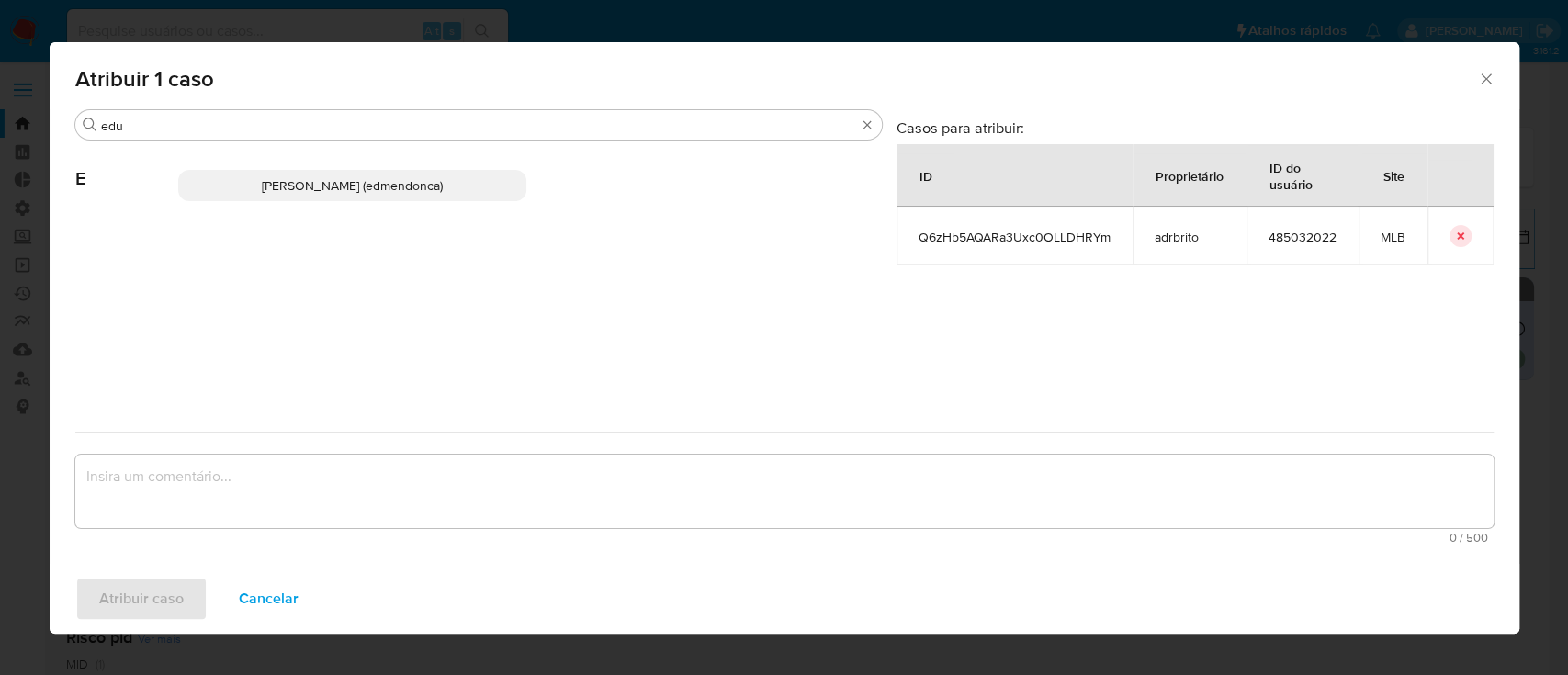
click at [324, 186] on span "Eduardo Mendonca Dutra (edmendonca)" at bounding box center [352, 185] width 181 height 19
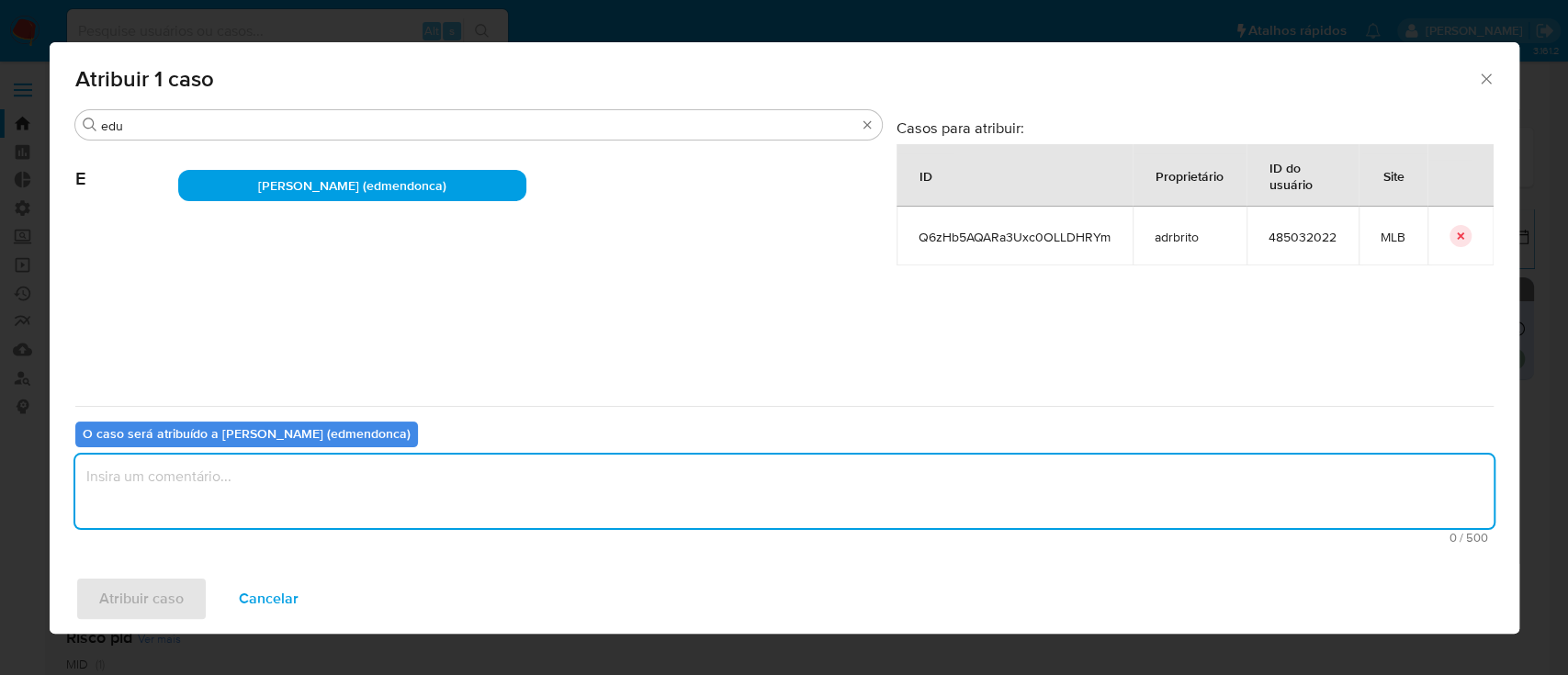
click at [260, 485] on textarea "assign-modal" at bounding box center [784, 491] width 1419 height 73
type textarea "ok"
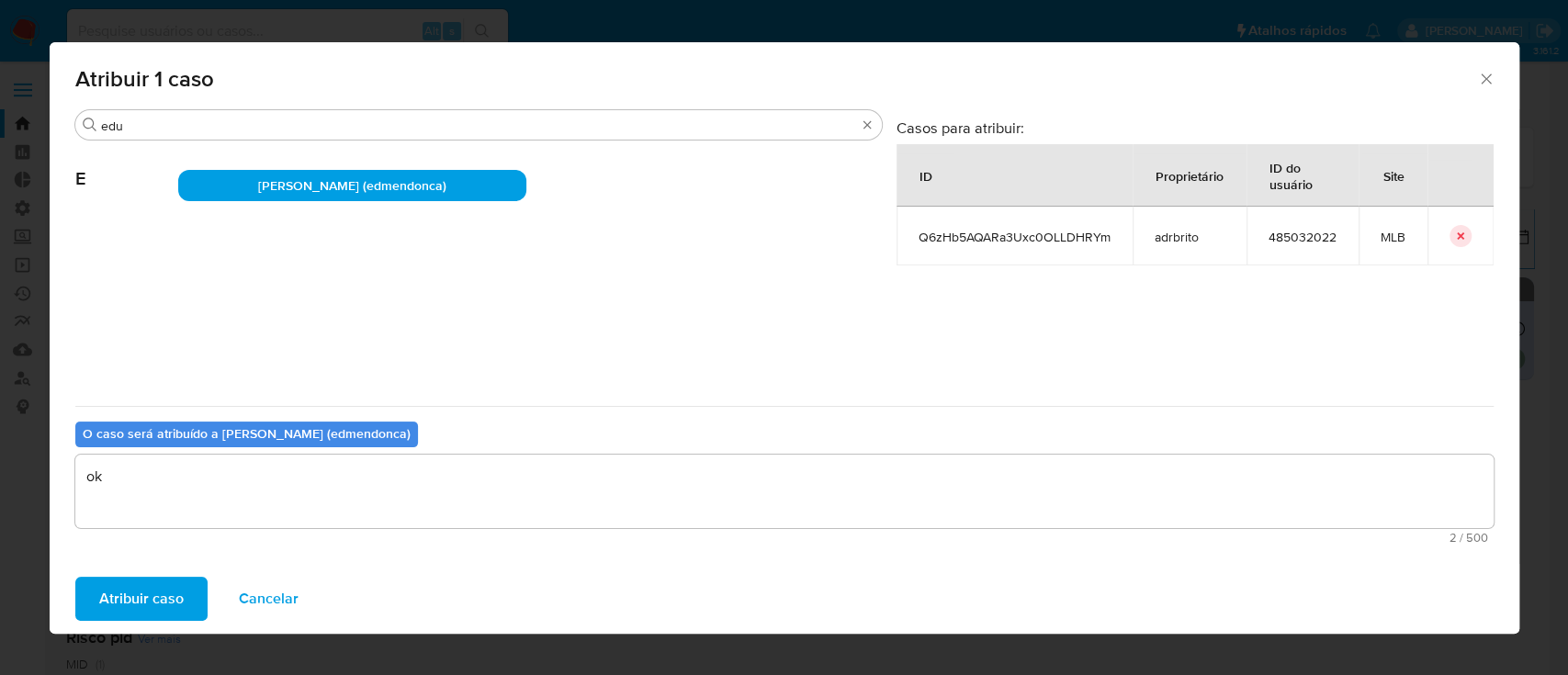
click at [171, 593] on span "Atribuir caso" at bounding box center [141, 599] width 84 height 41
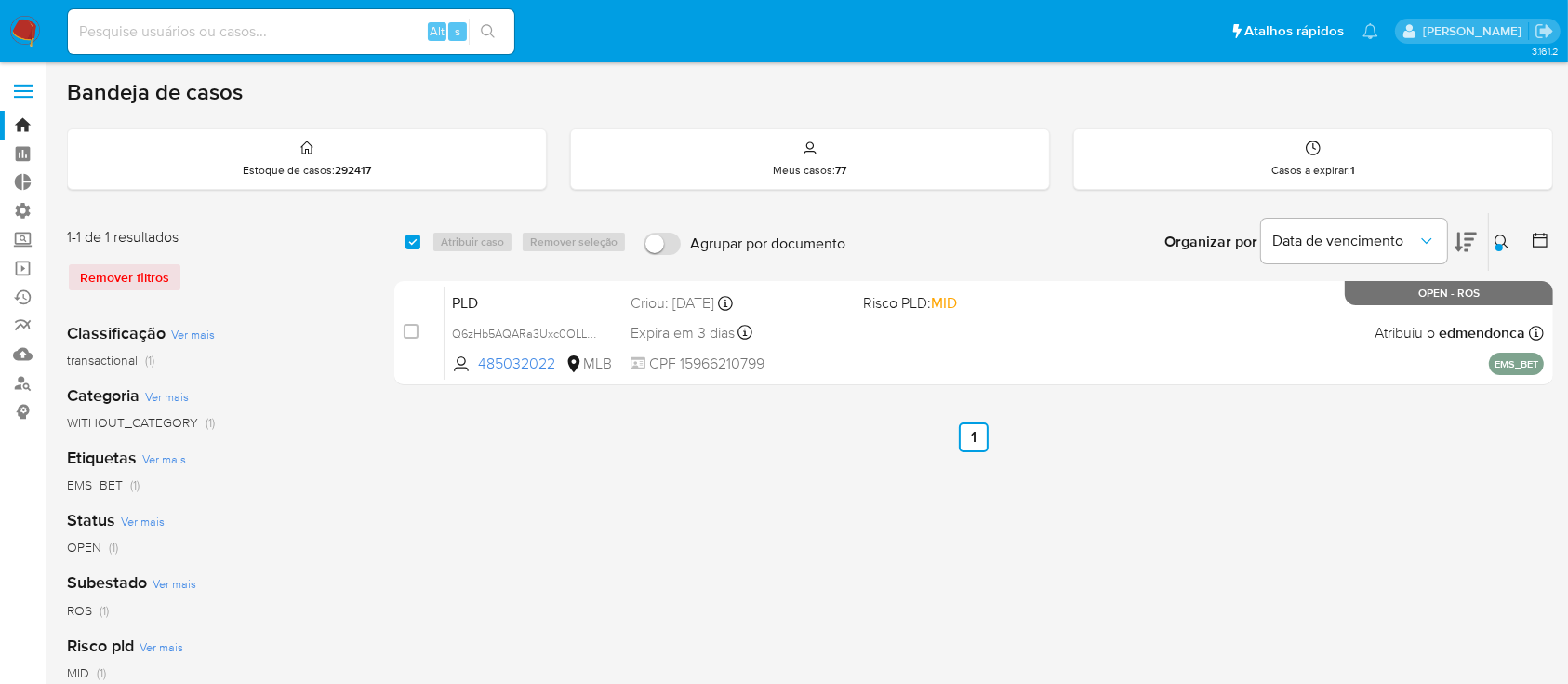
click at [1504, 249] on button at bounding box center [1504, 242] width 31 height 23
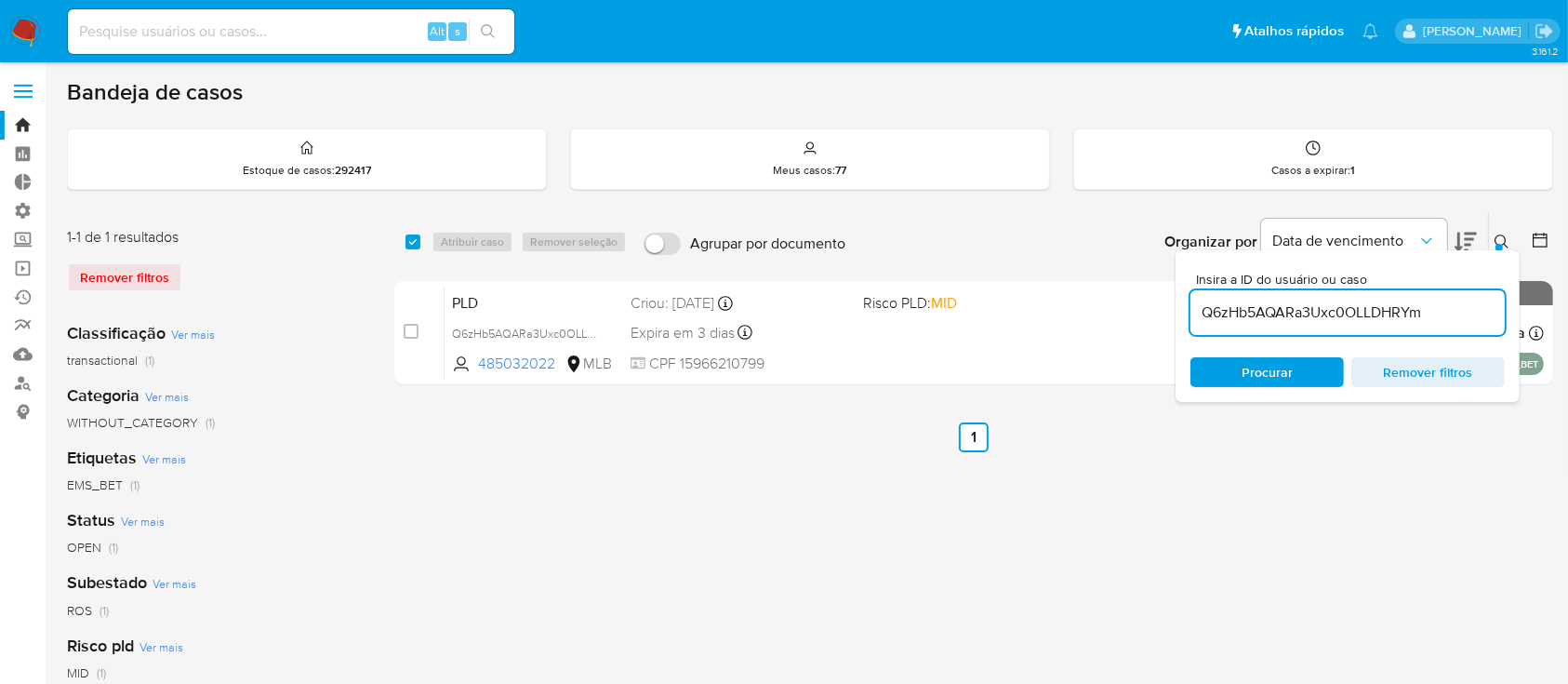
drag, startPoint x: 1431, startPoint y: 310, endPoint x: 1199, endPoint y: 292, distance: 232.7
click at [1199, 292] on div "Q6zHb5AQARa3Uxc0OLLDHRYm" at bounding box center [1348, 312] width 314 height 45
type input "X1MGwqWzdQcOb5QeNapWESDz"
click at [1502, 241] on icon at bounding box center [1502, 242] width 15 height 15
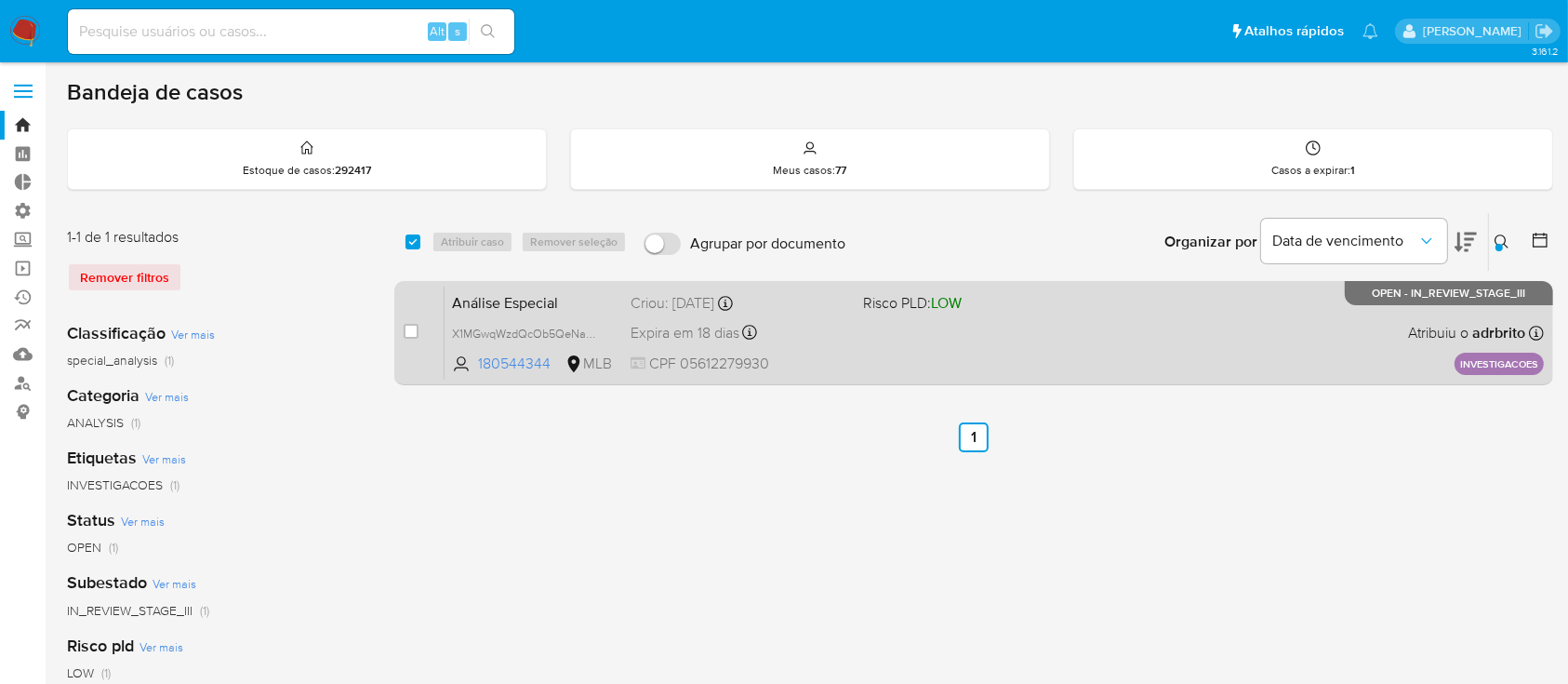
click at [718, 315] on div "Análise Especial X1MGwqWzdQcOb5QeNapWESDz 180544344 MLB Risco PLD: LOW Criou: 2…" at bounding box center [994, 333] width 1099 height 94
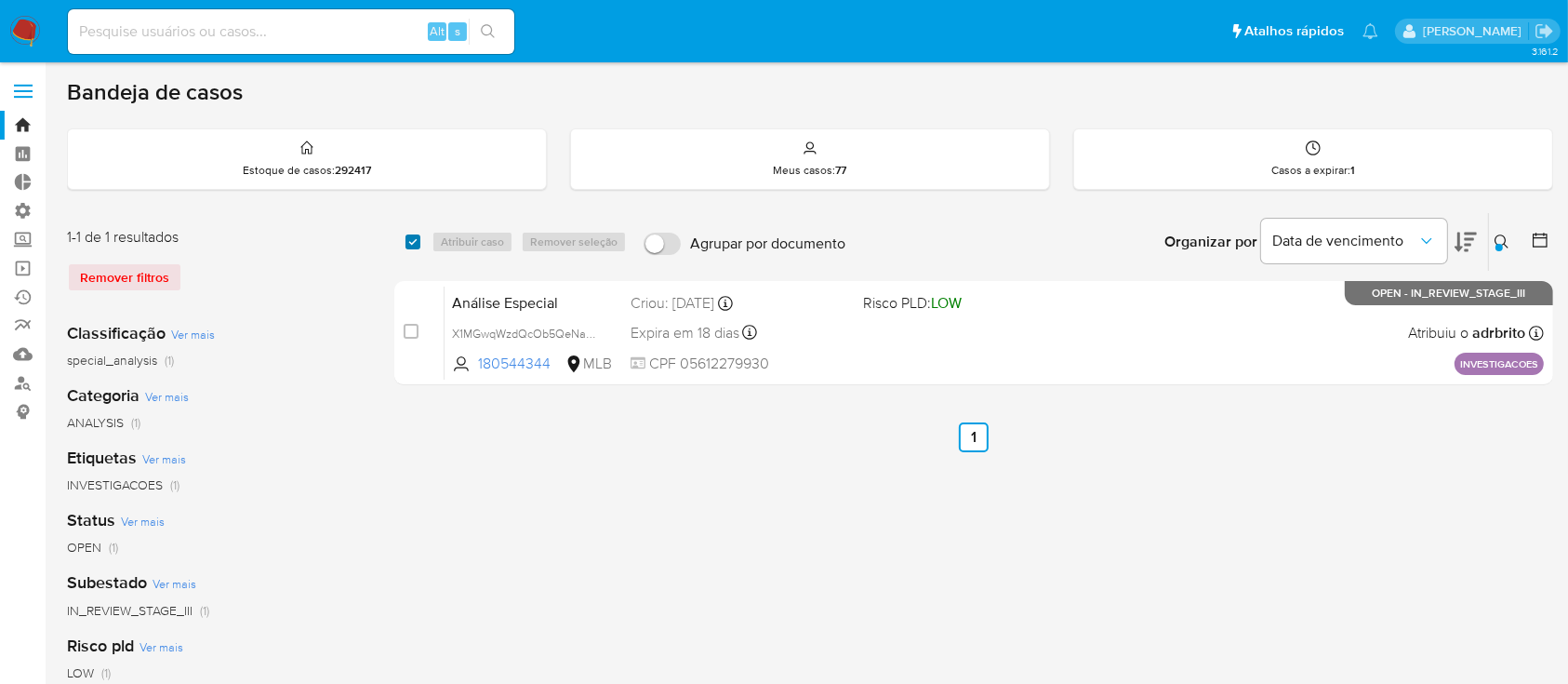
click at [415, 238] on input "checkbox" at bounding box center [413, 242] width 15 height 15
checkbox input "true"
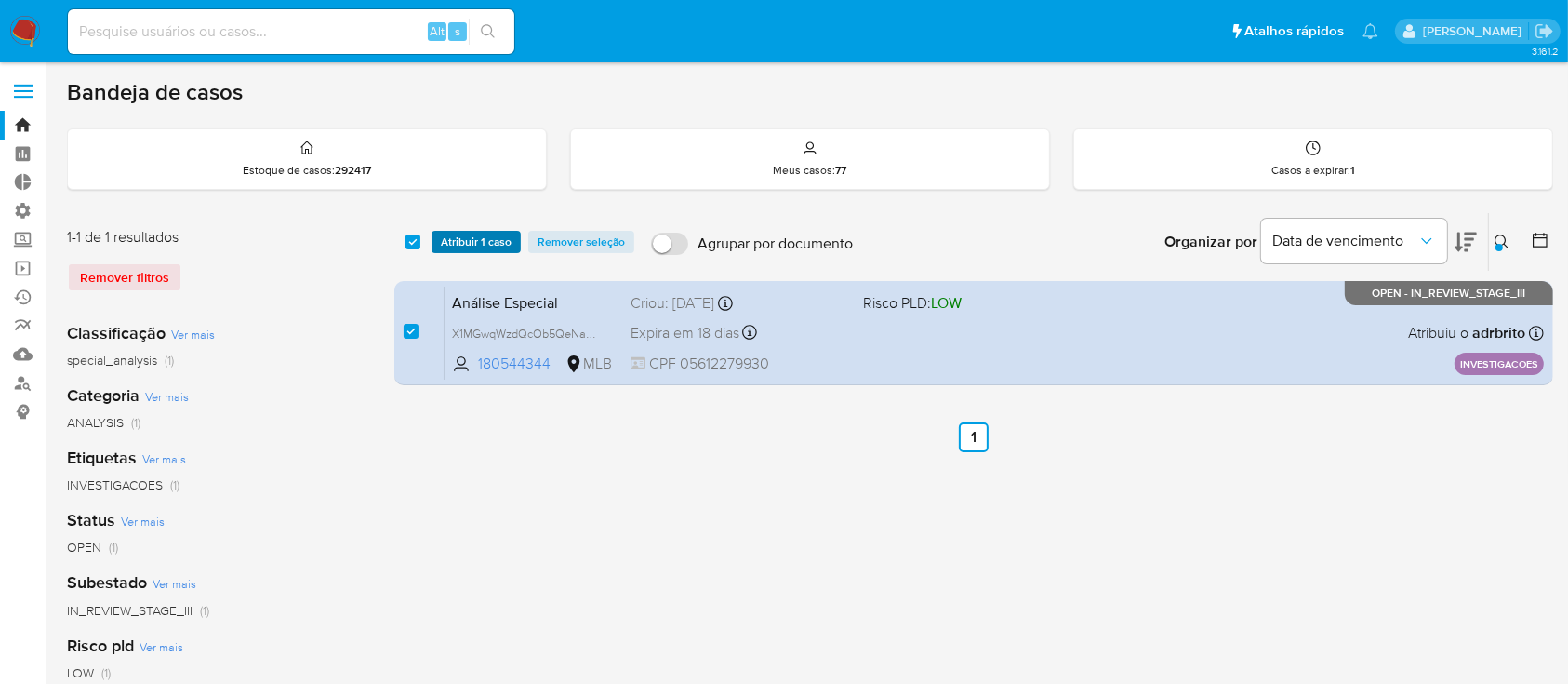
click at [458, 242] on span "Atribuir 1 caso" at bounding box center [475, 242] width 70 height 19
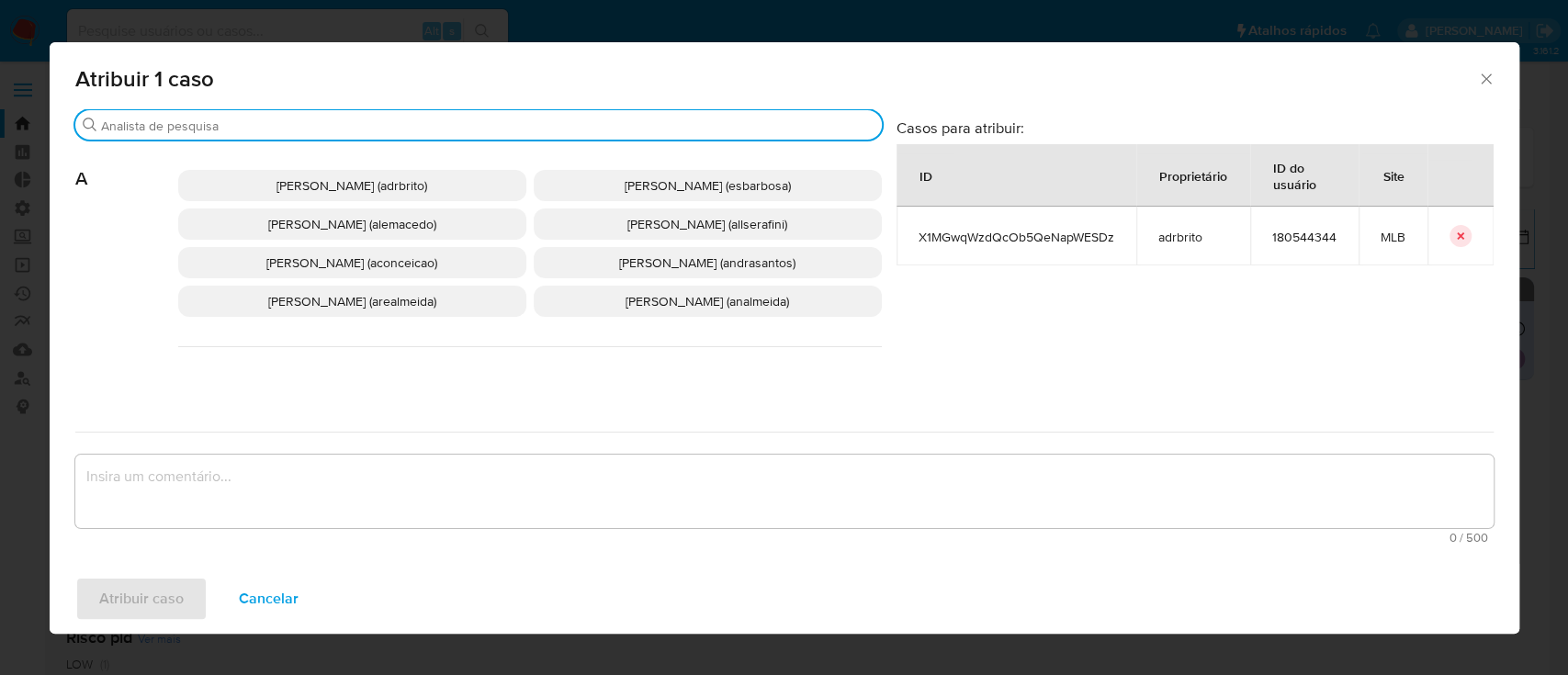
click at [375, 127] on input "Buscar" at bounding box center [487, 126] width 773 height 17
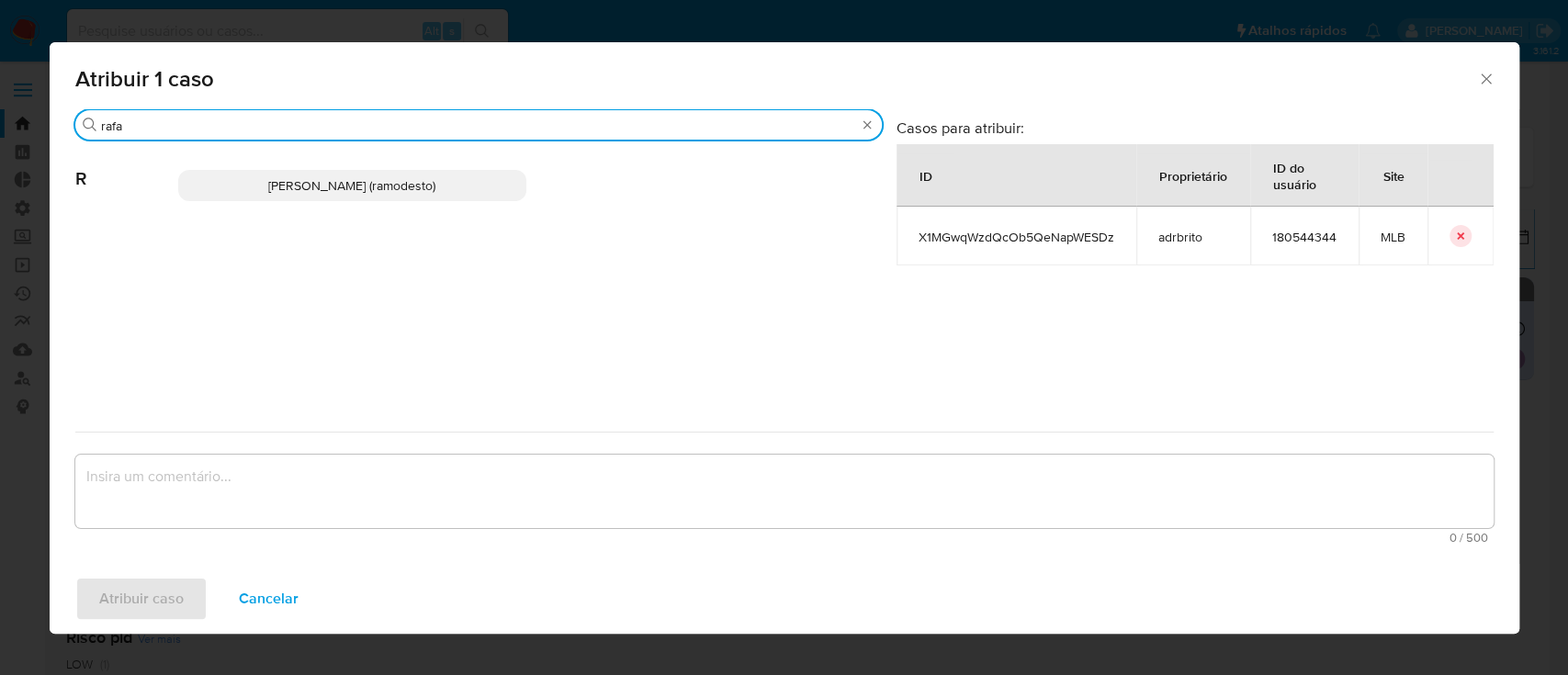
type input "rafa"
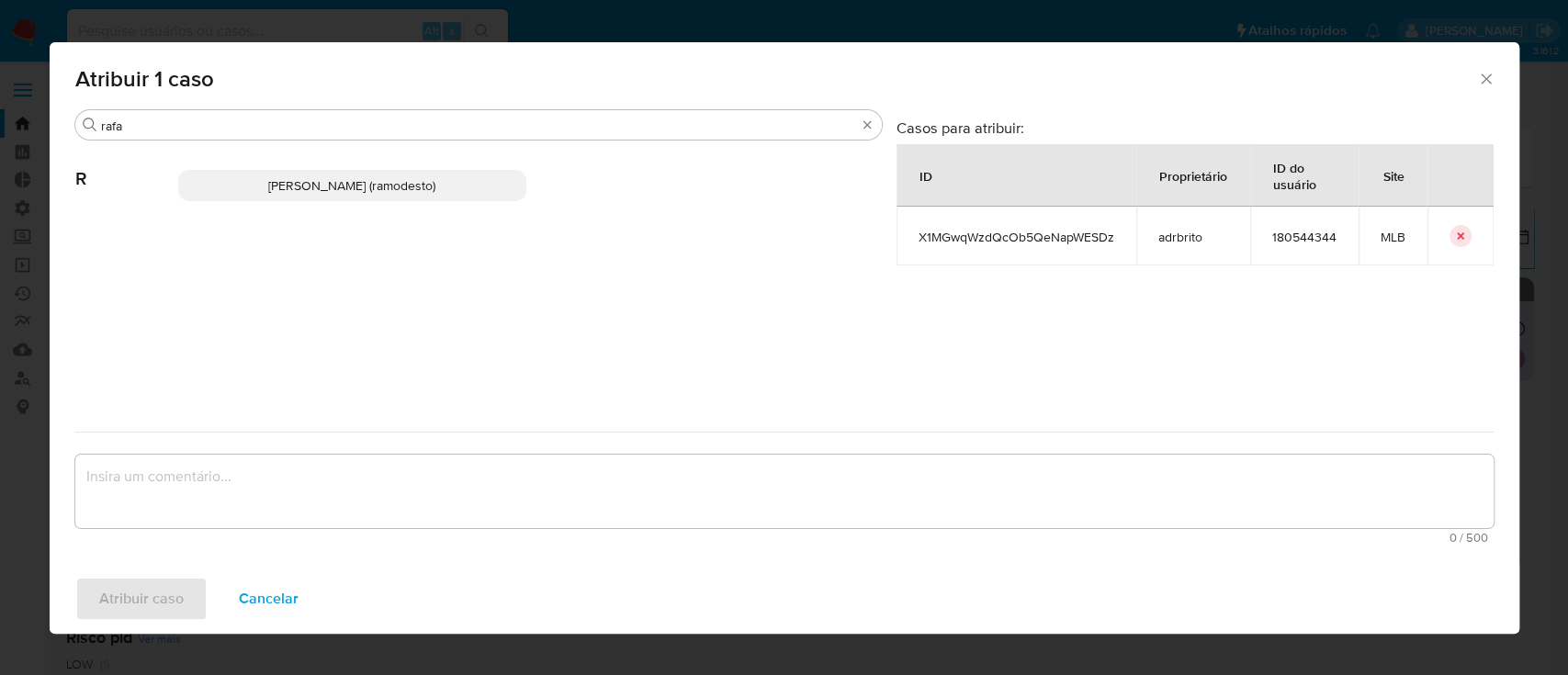
click at [350, 201] on p "Rafael Modesto Dos Santos (ramodesto)" at bounding box center [352, 186] width 348 height 31
click at [339, 184] on span "Rafael Modesto Dos Santos (ramodesto)" at bounding box center [352, 185] width 168 height 19
click at [393, 191] on span "Rafael Modesto Dos Santos (ramodesto)" at bounding box center [352, 185] width 168 height 19
click at [387, 190] on span "Rafael Modesto Dos Santos (ramodesto)" at bounding box center [352, 185] width 168 height 19
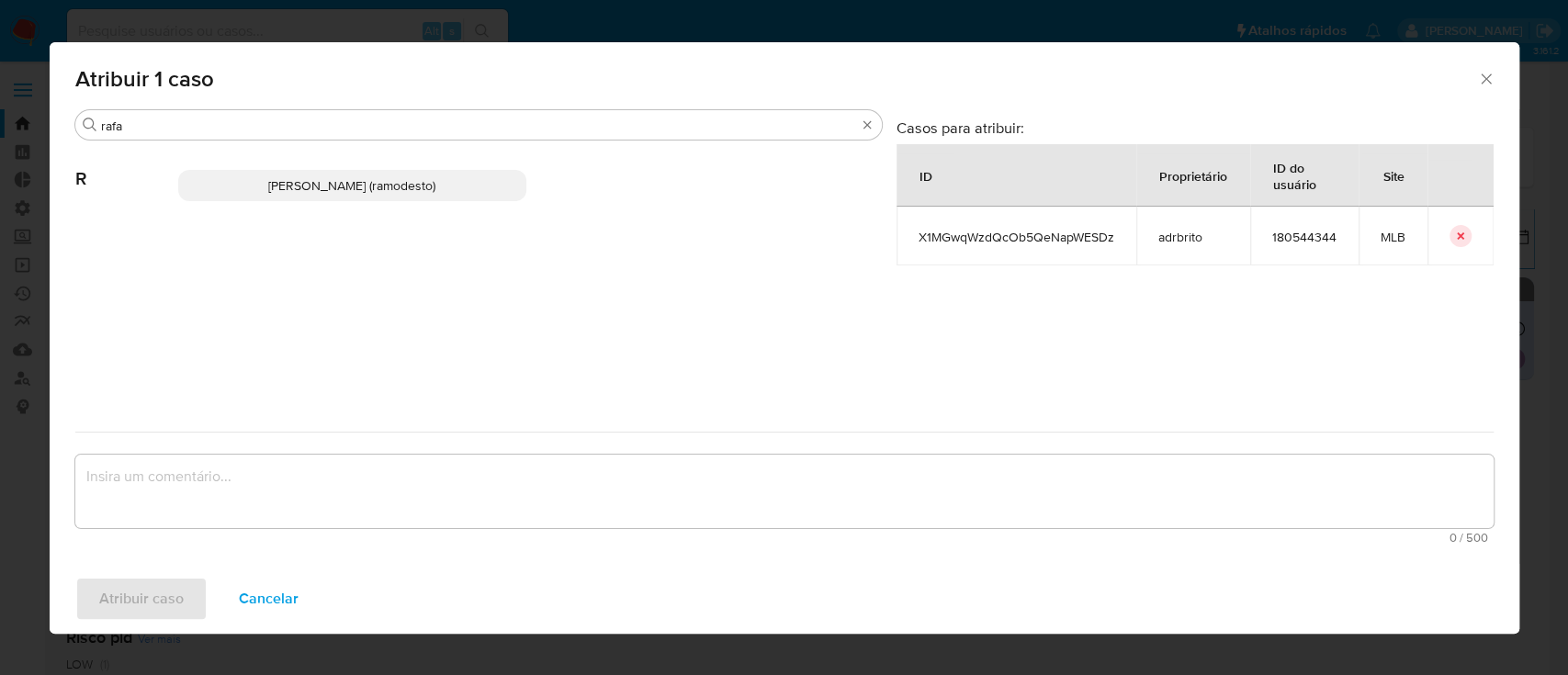
click at [319, 180] on span "Rafael Modesto Dos Santos (ramodesto)" at bounding box center [352, 185] width 168 height 19
click at [247, 134] on div "Buscar rafa" at bounding box center [478, 125] width 807 height 30
click at [269, 189] on span "Rafael Modesto Dos Santos (ramodesto)" at bounding box center [352, 185] width 168 height 19
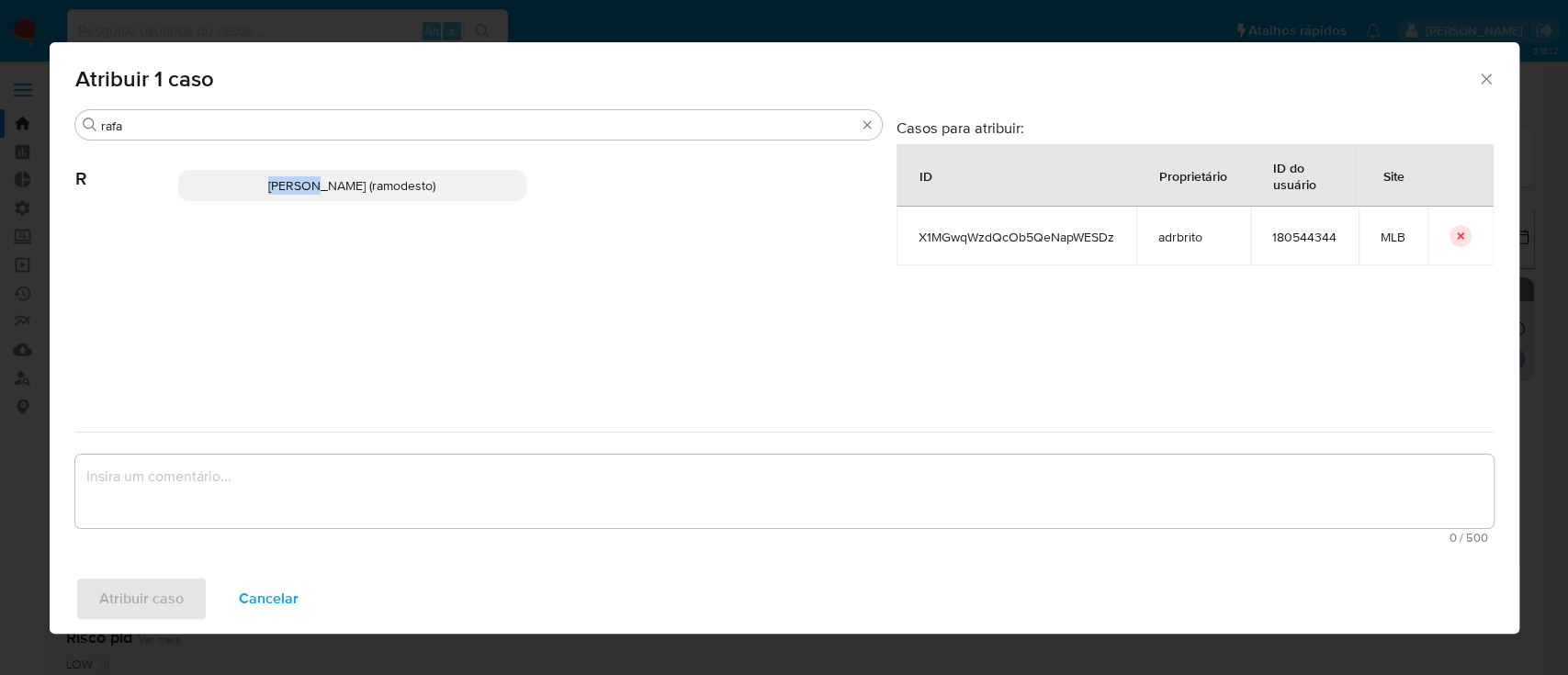
click at [269, 189] on span "Rafael Modesto Dos Santos (ramodesto)" at bounding box center [352, 185] width 168 height 19
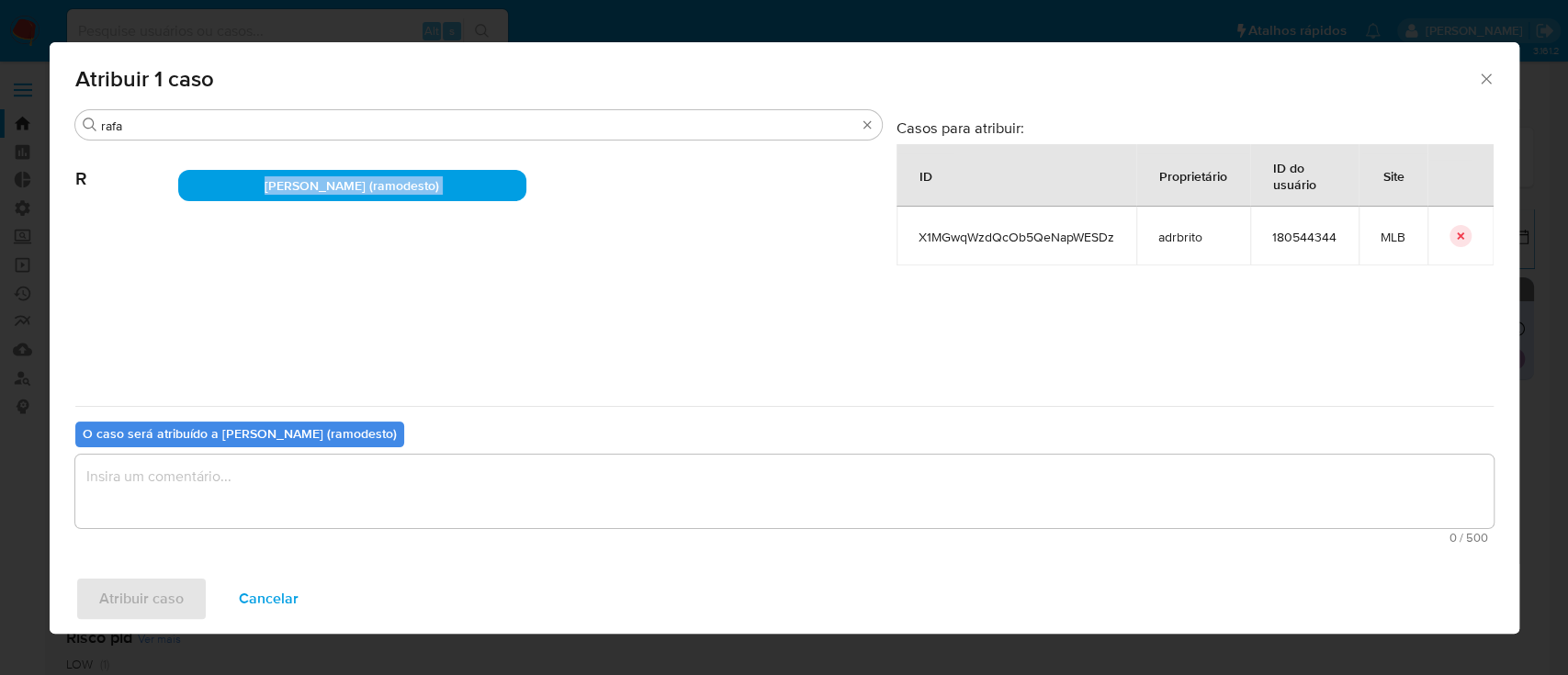
click at [265, 189] on span "Rafael Modesto Dos Santos (ramodesto)" at bounding box center [352, 185] width 174 height 19
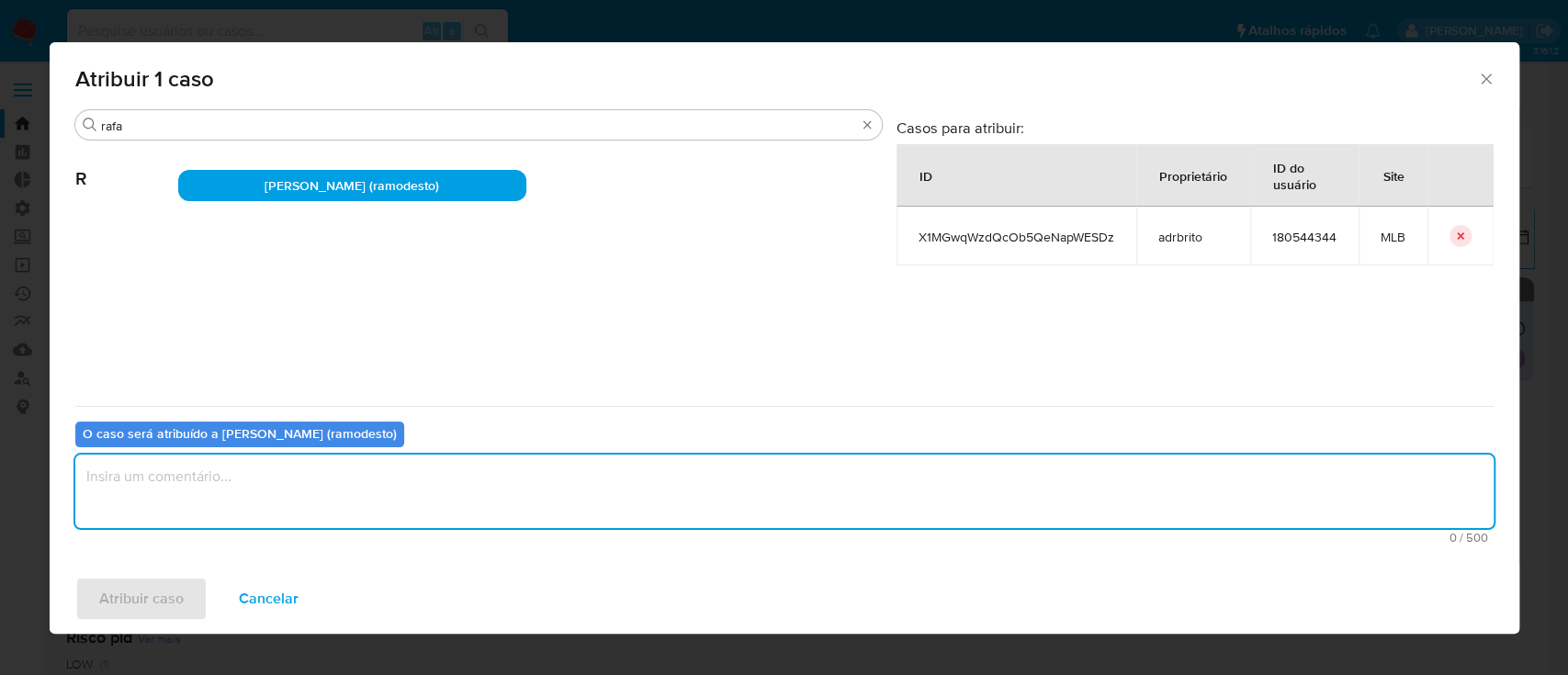
click at [196, 492] on textarea "assign-modal" at bounding box center [784, 491] width 1419 height 73
type textarea "ok"
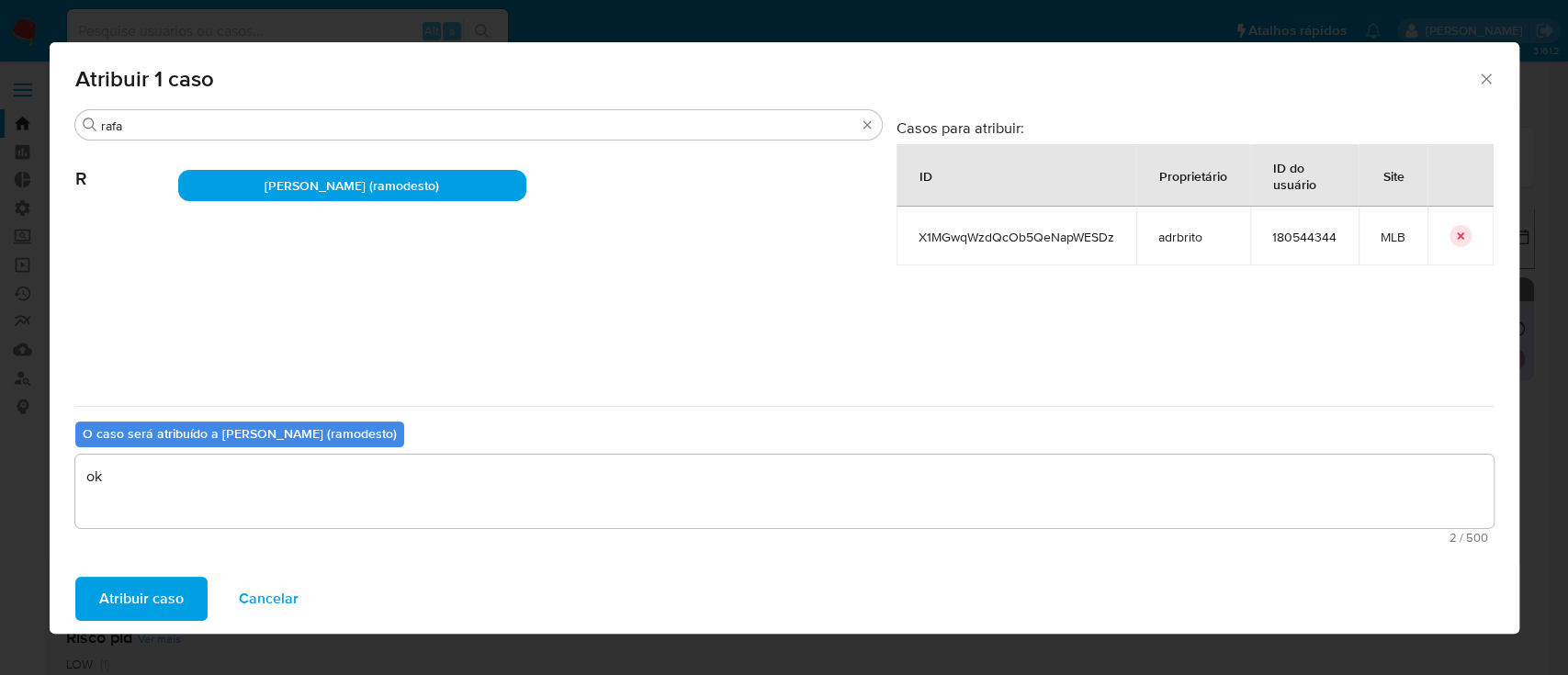
click at [155, 585] on span "Atribuir caso" at bounding box center [141, 599] width 84 height 41
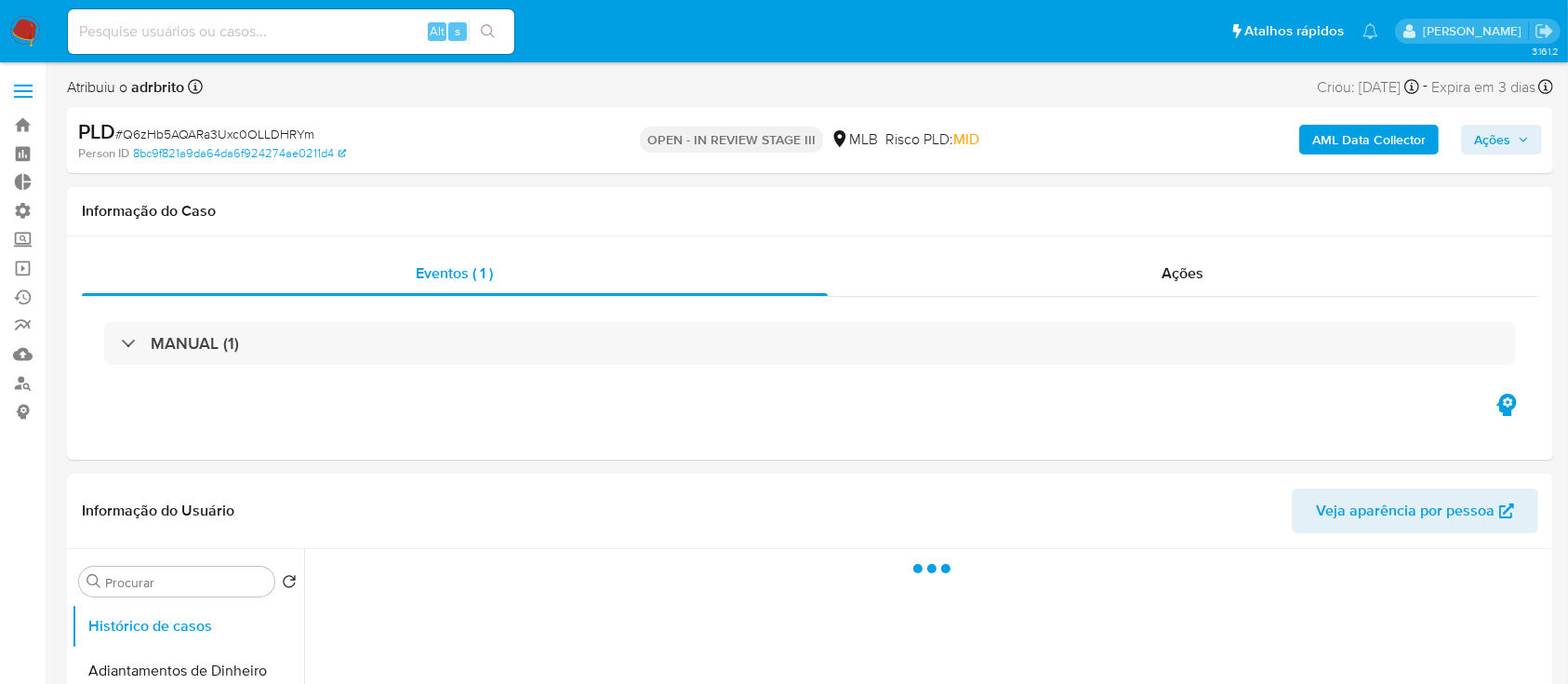
select select "10"
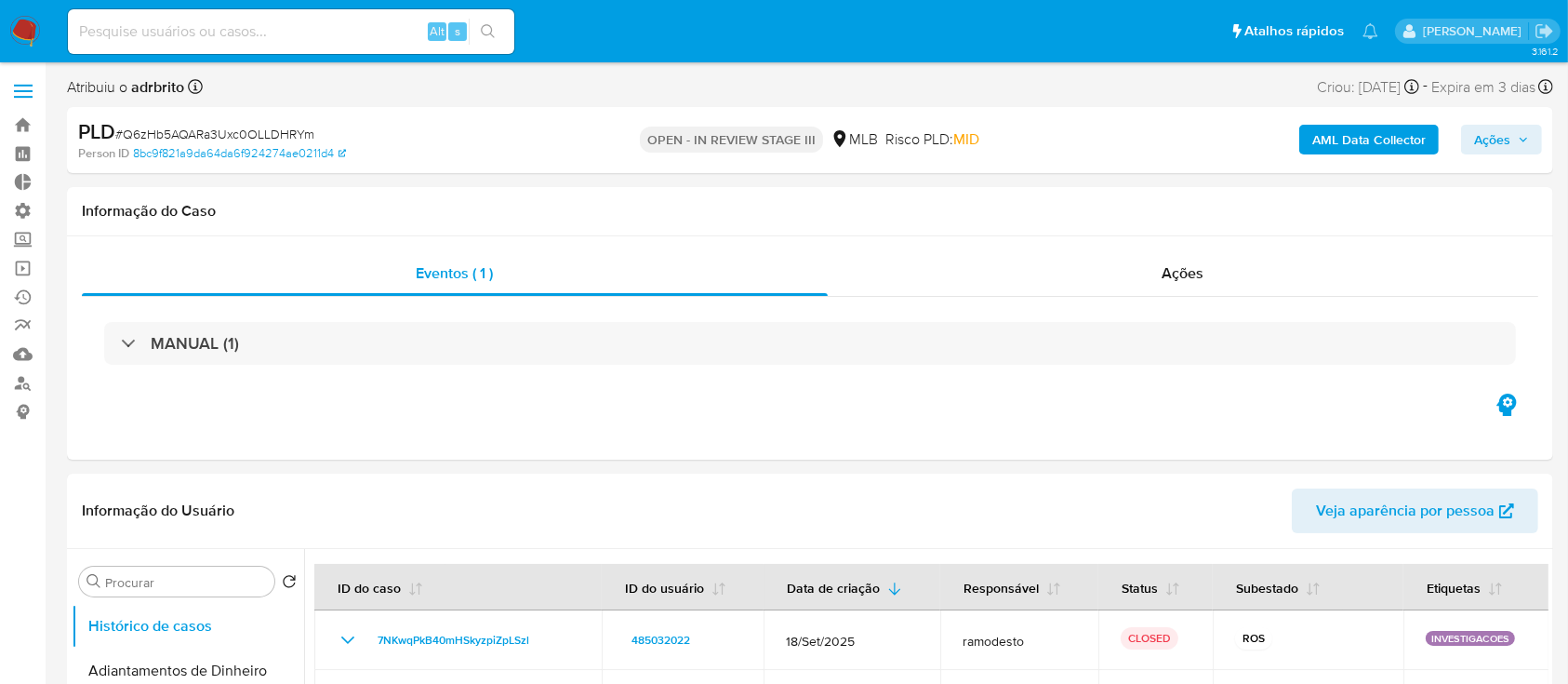
click at [1508, 142] on span "Ações" at bounding box center [1492, 140] width 37 height 30
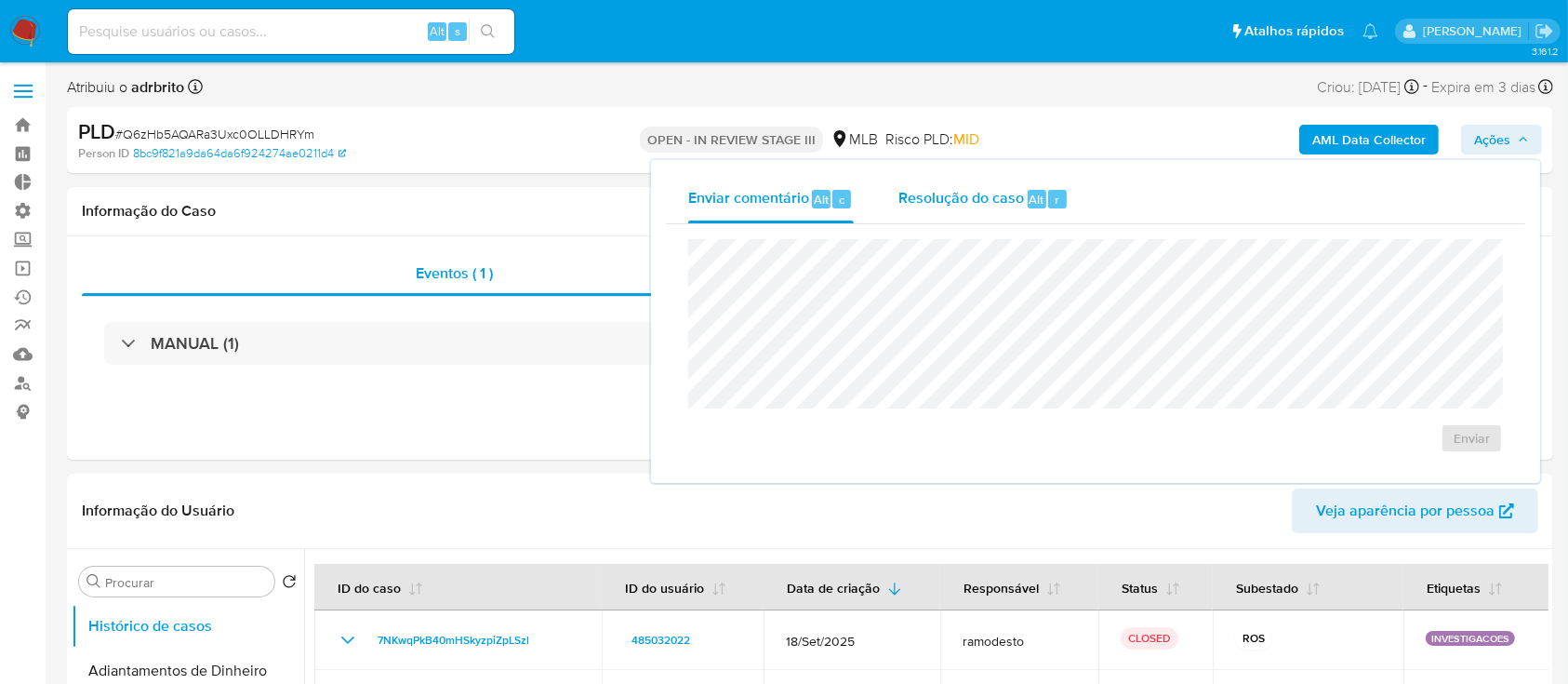
click at [986, 190] on span "Resolução do caso" at bounding box center [961, 198] width 126 height 22
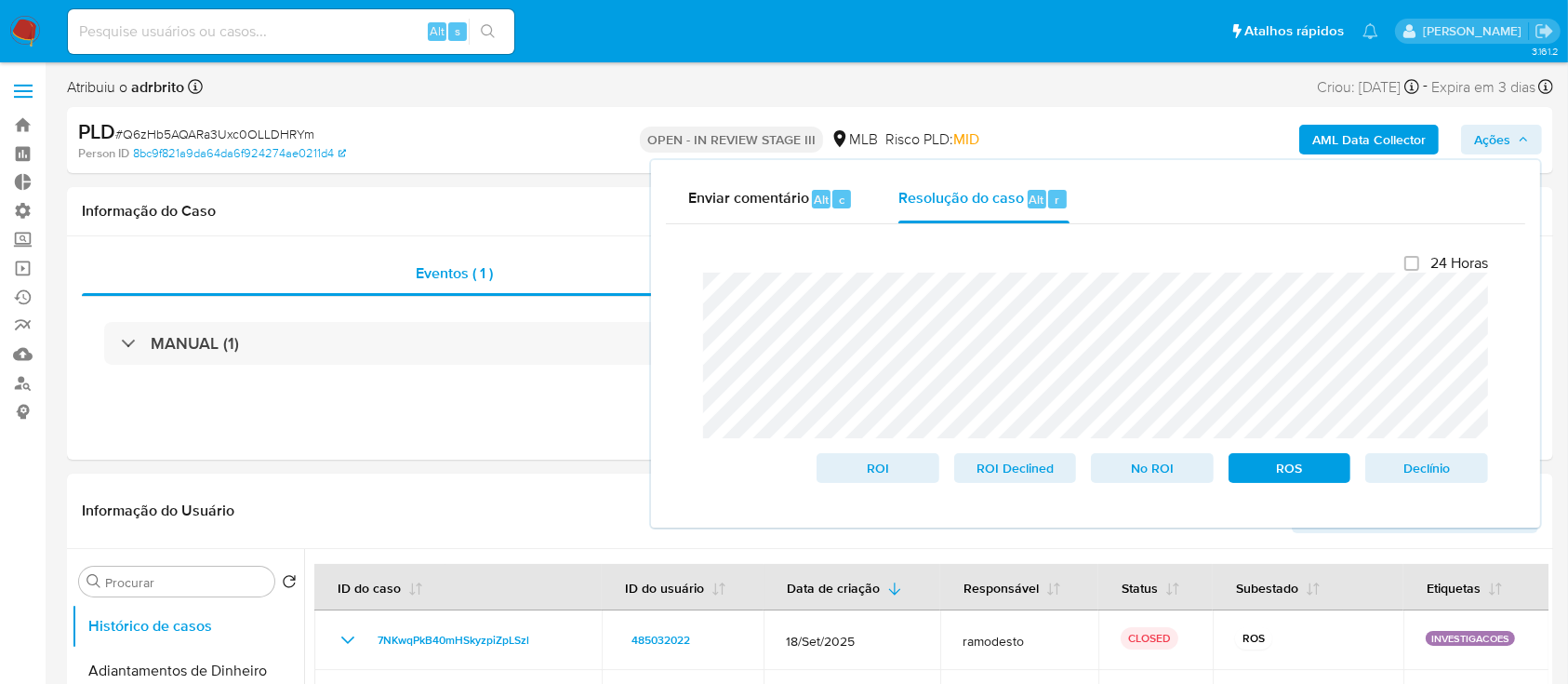
click at [499, 153] on div "Person ID 8bc9f821a9da64da6f924274ae0211d4" at bounding box center [319, 154] width 483 height 17
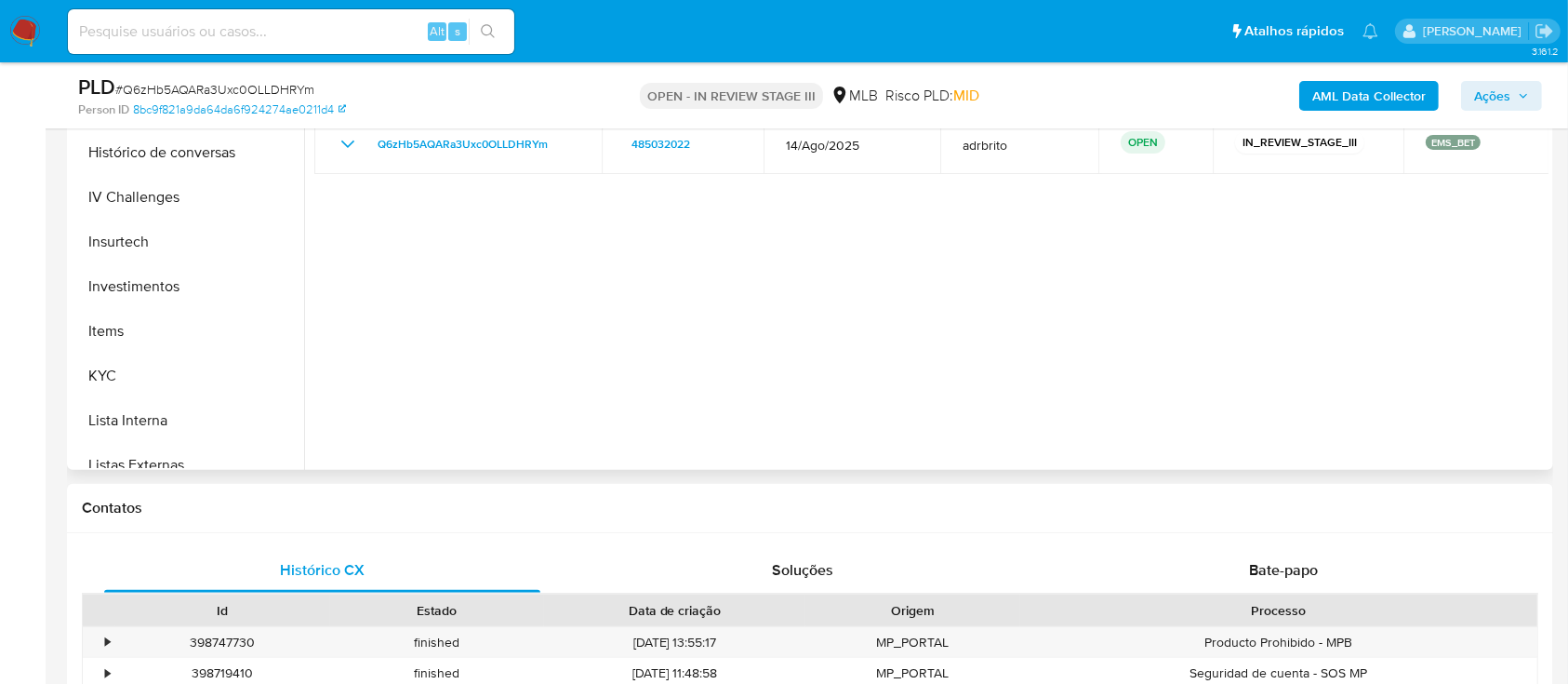
scroll to position [680, 0]
click at [195, 362] on button "KYC" at bounding box center [180, 373] width 218 height 45
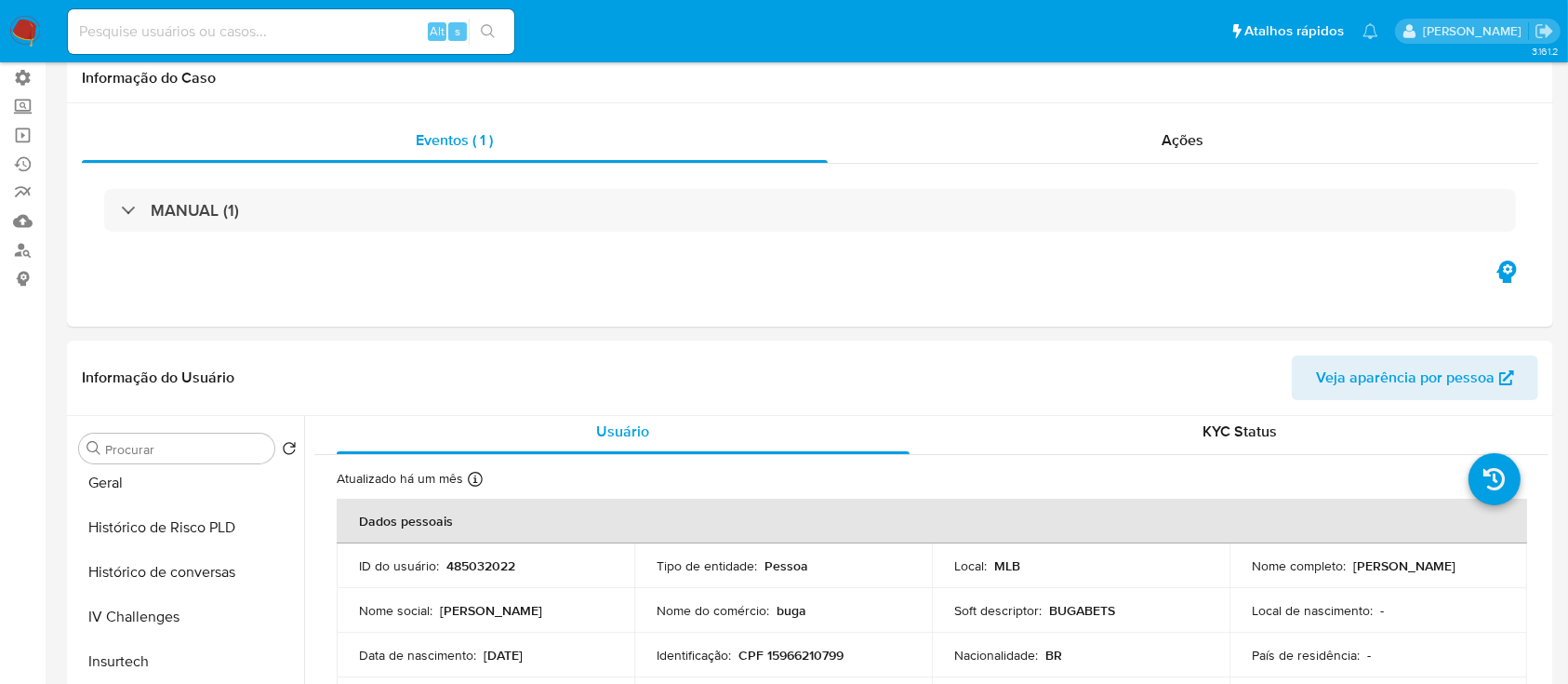
scroll to position [0, 0]
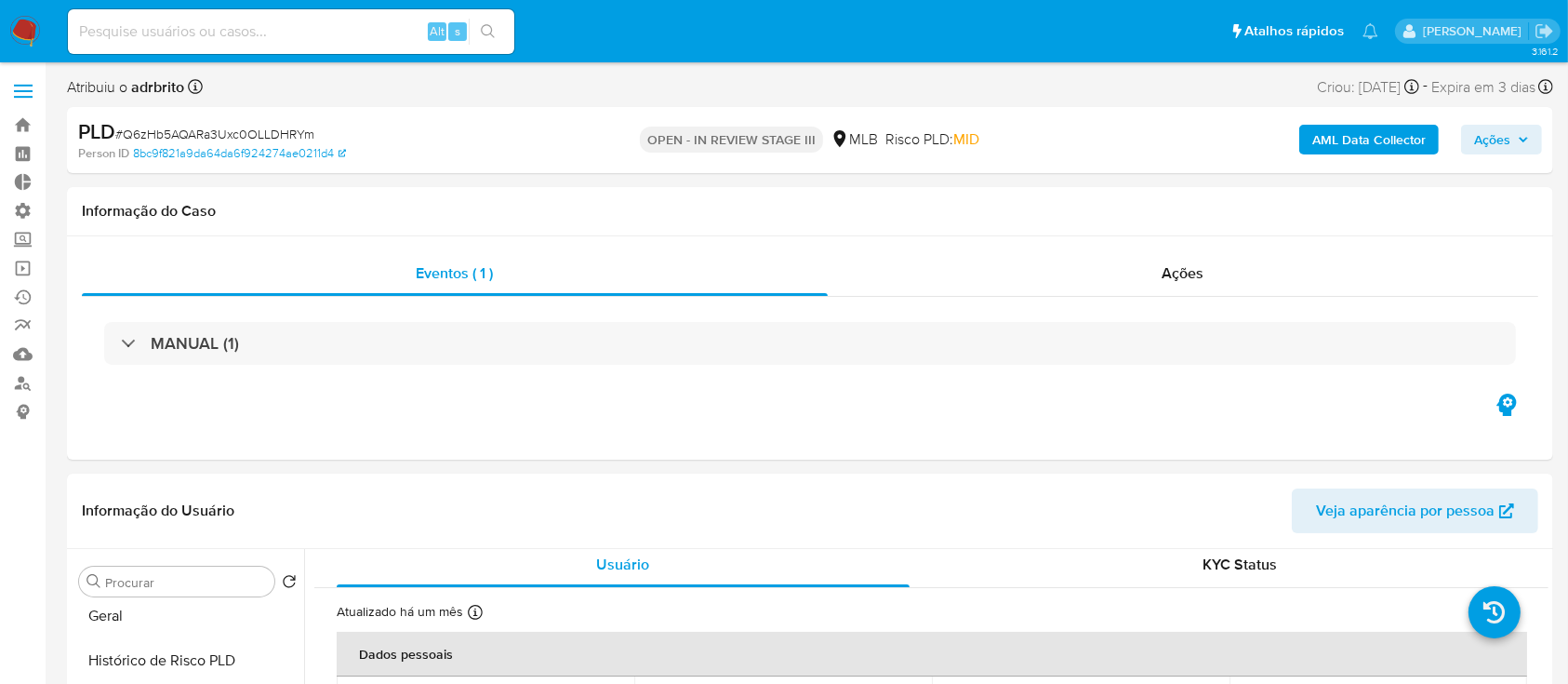
click at [1504, 130] on span "Ações" at bounding box center [1492, 140] width 37 height 30
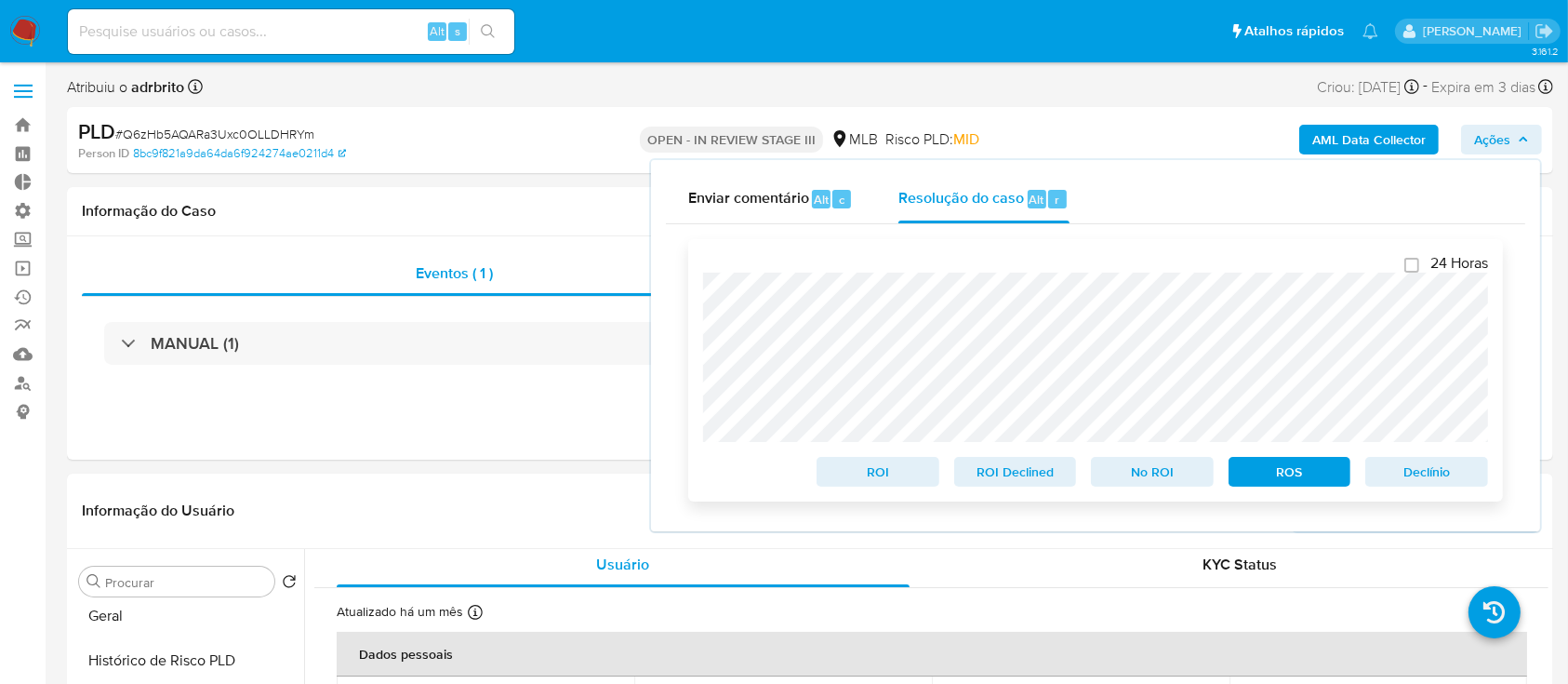
click at [1289, 477] on span "ROS" at bounding box center [1289, 472] width 97 height 26
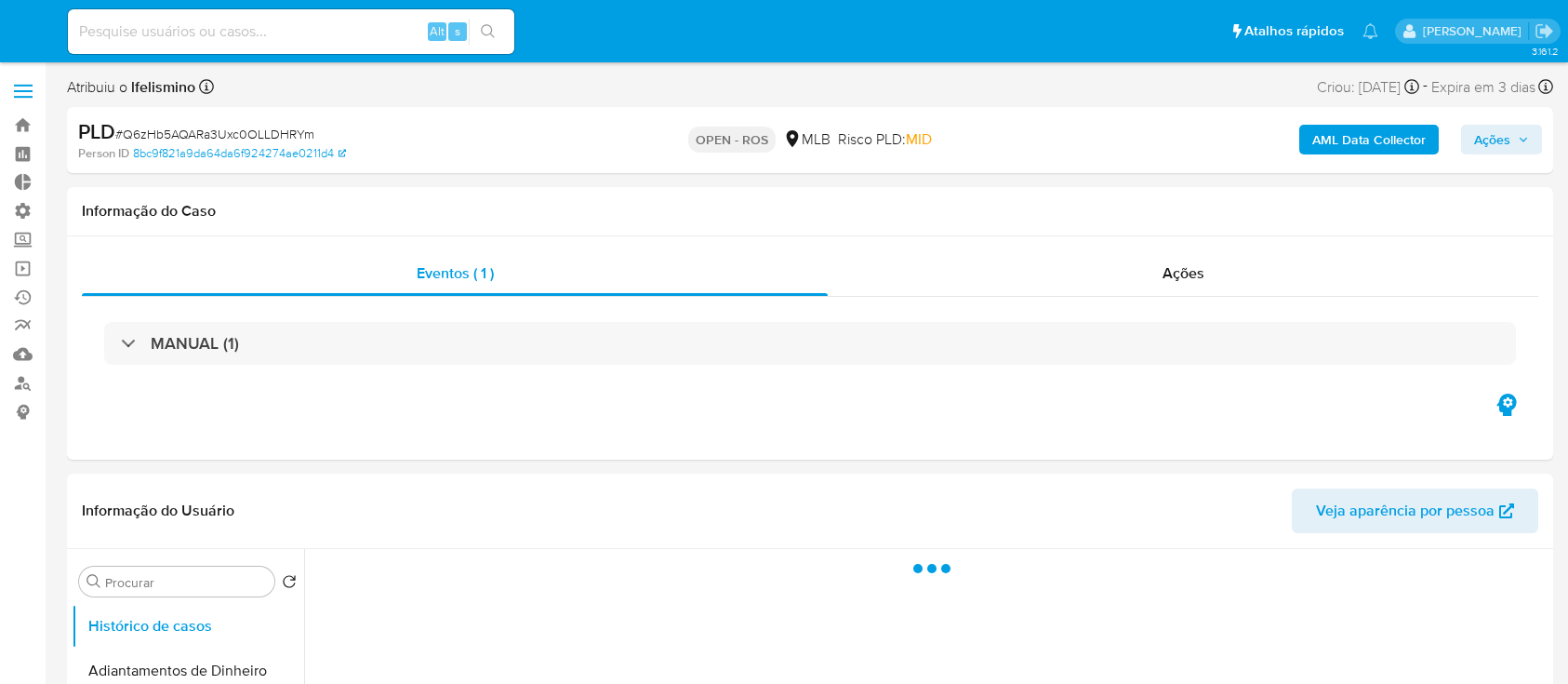
select select "10"
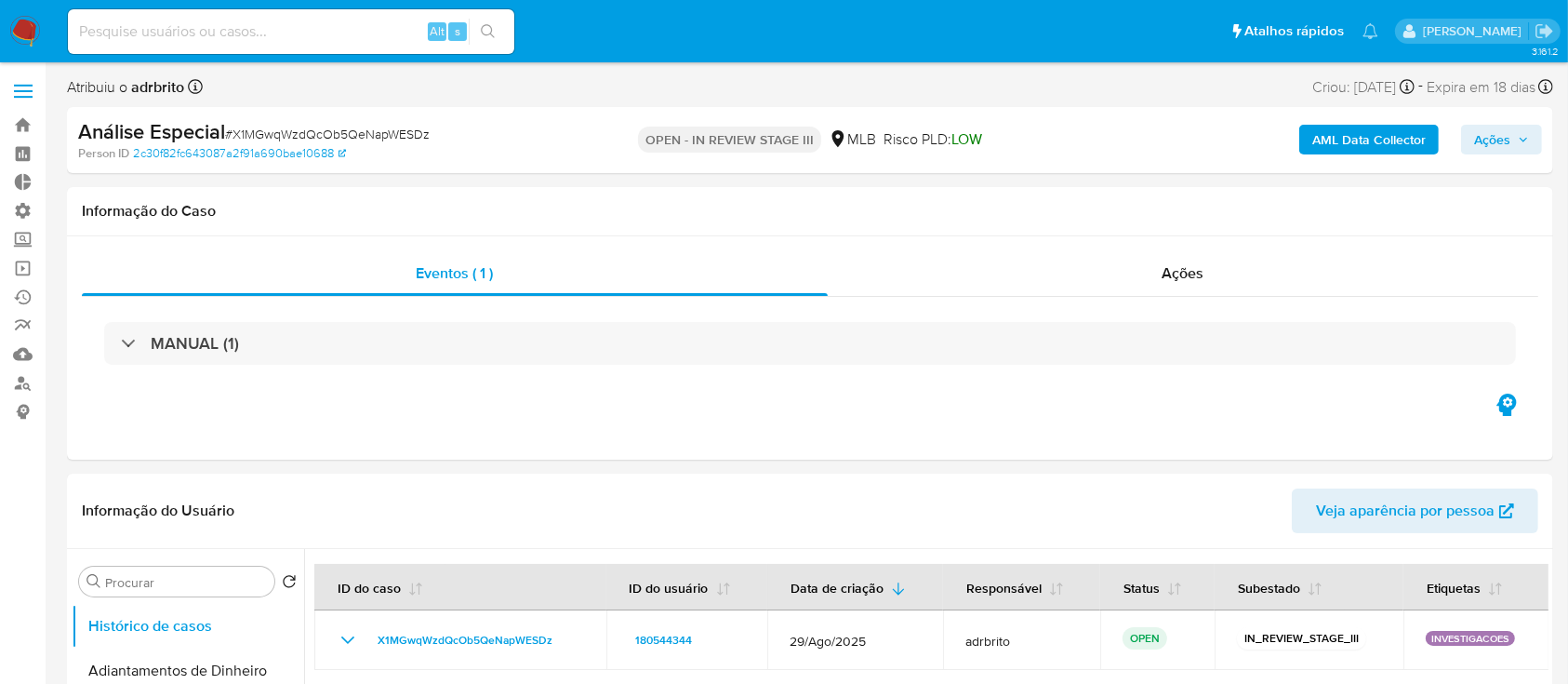
click at [1489, 134] on span "Ações" at bounding box center [1492, 140] width 37 height 30
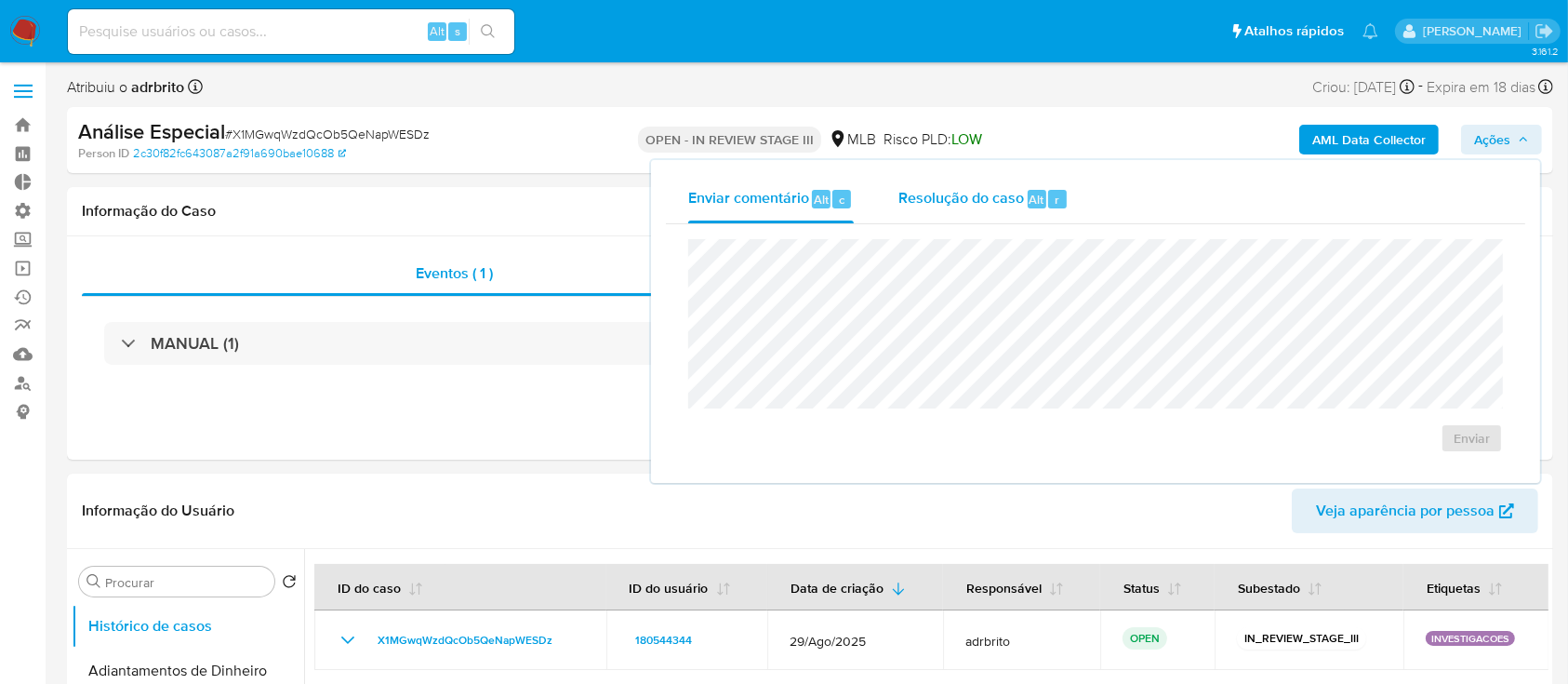
click at [981, 206] on span "Resolução do caso" at bounding box center [961, 198] width 126 height 22
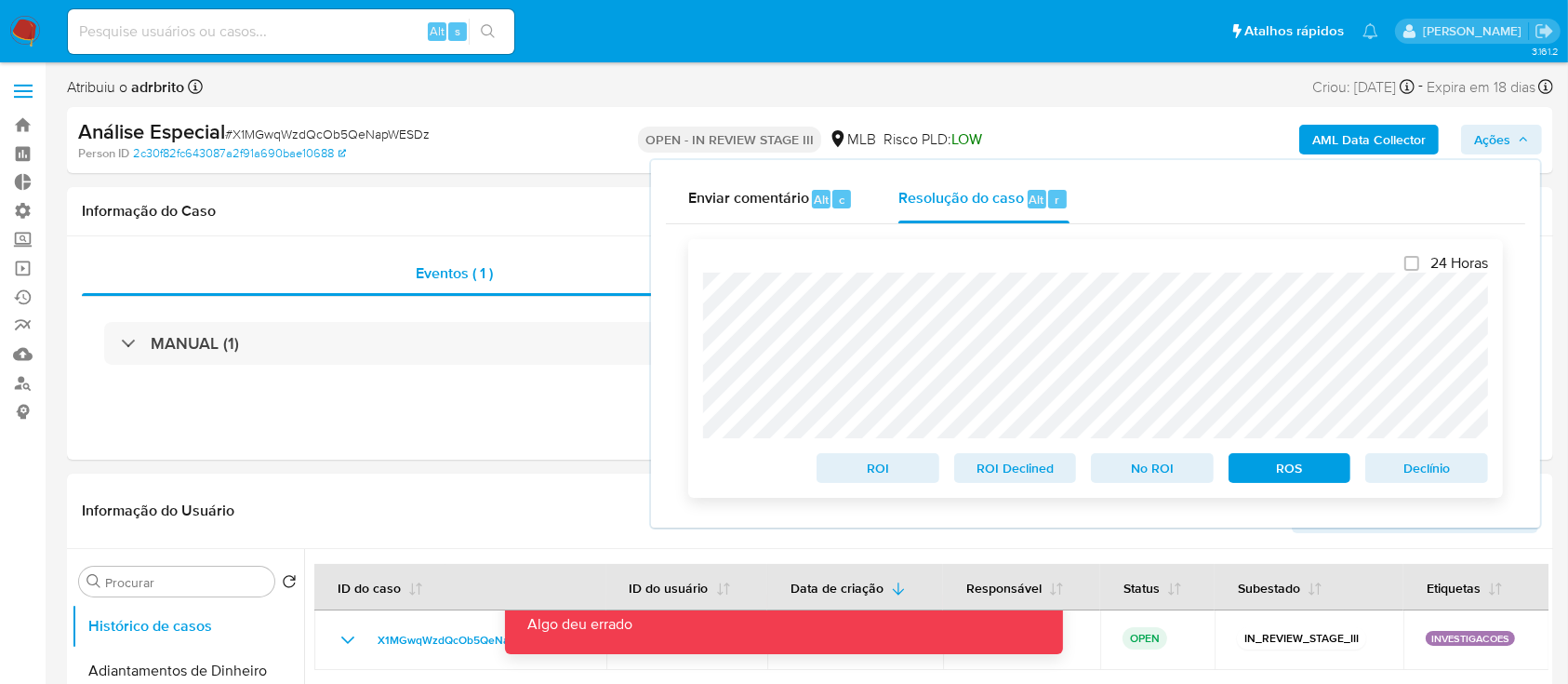
click at [1267, 465] on span "ROS" at bounding box center [1289, 468] width 97 height 26
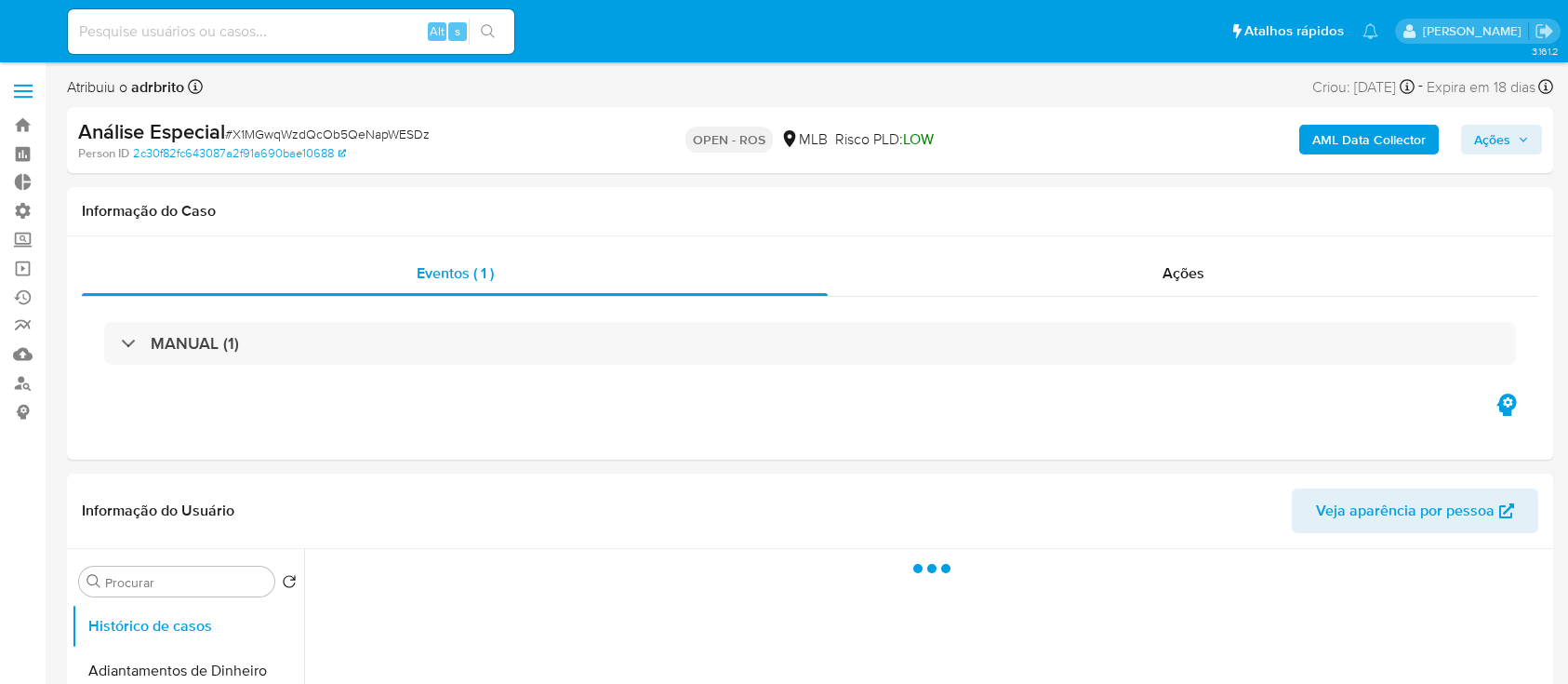
select select "10"
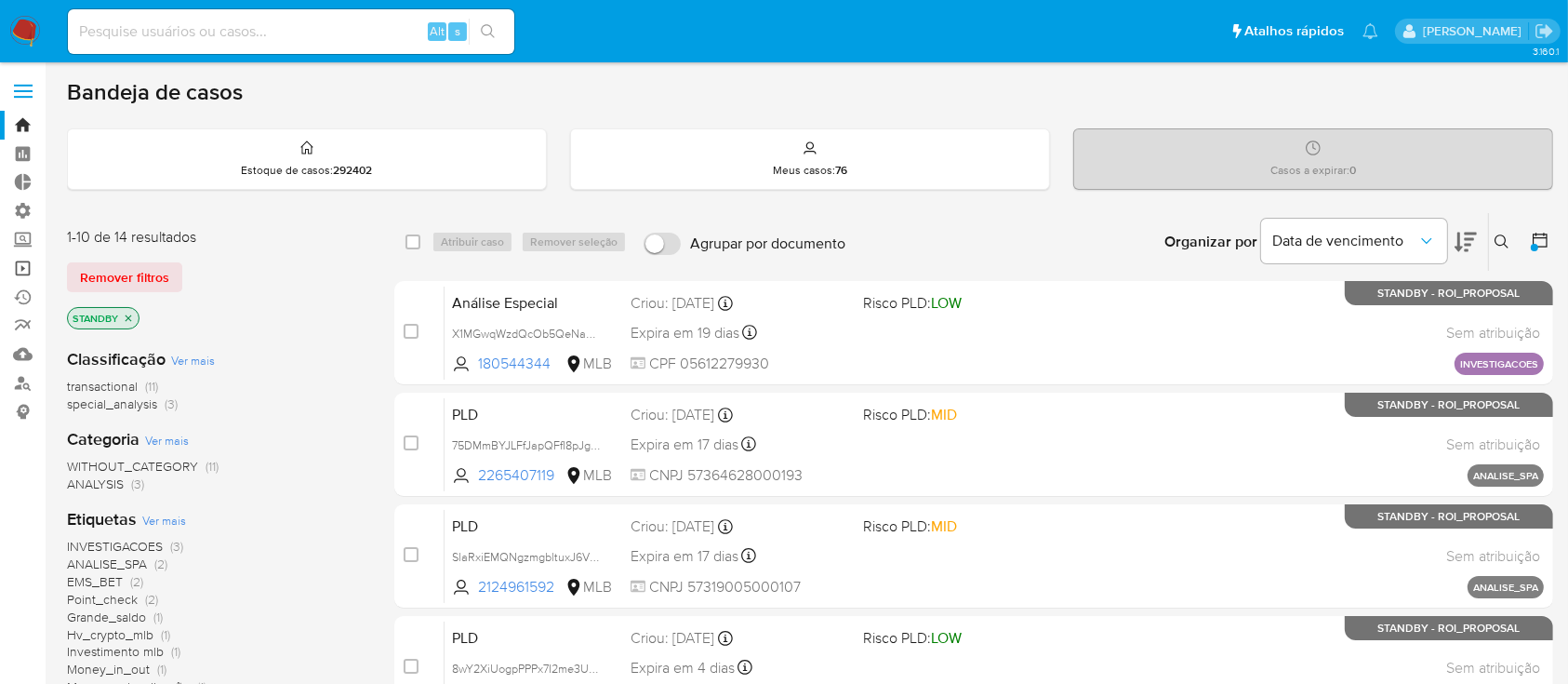
click at [23, 263] on link "Operações em massa" at bounding box center [111, 268] width 221 height 29
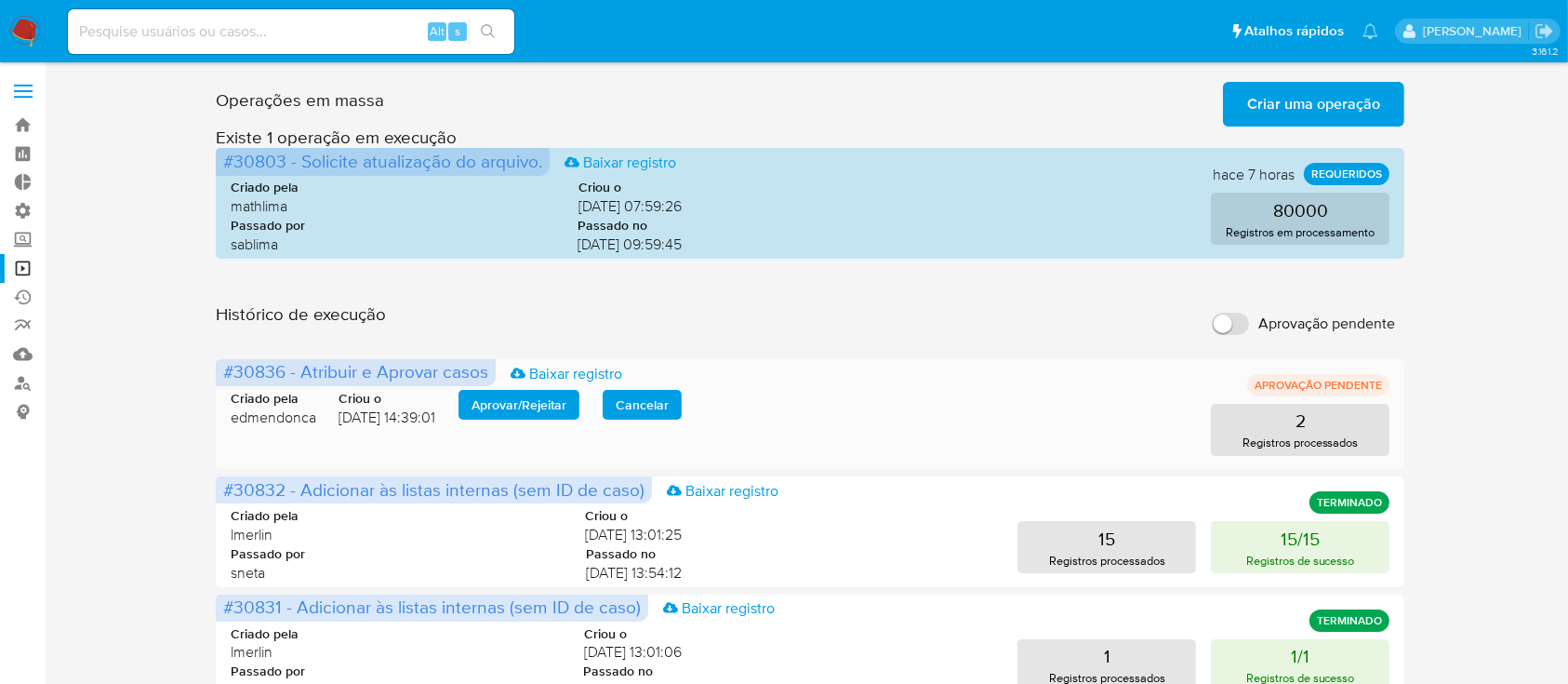
click at [505, 404] on span "Aprovar / Rejeitar" at bounding box center [519, 405] width 95 height 26
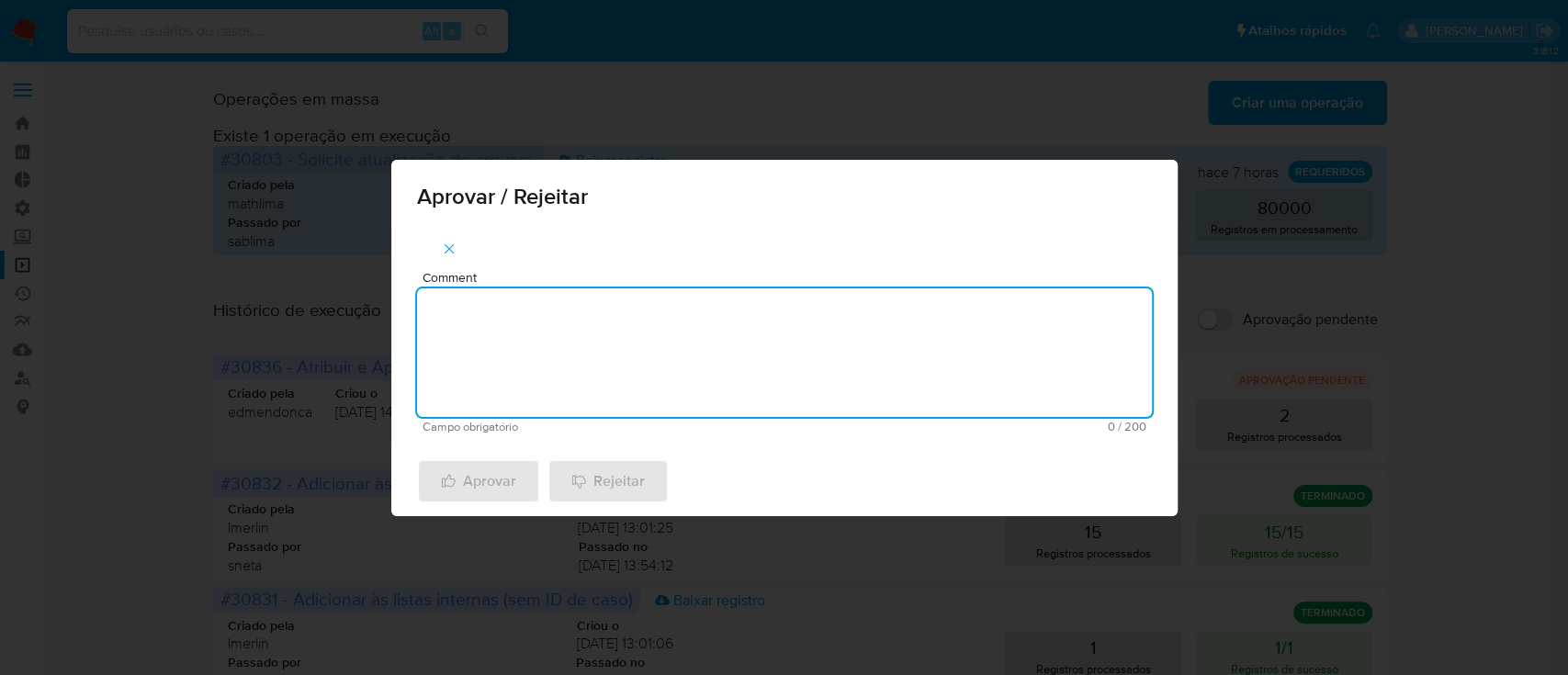
click at [603, 389] on textarea "Comment" at bounding box center [784, 352] width 735 height 129
type textarea "ok"
click at [514, 465] on button "Aprovar" at bounding box center [478, 481] width 123 height 44
